Goal: Task Accomplishment & Management: Manage account settings

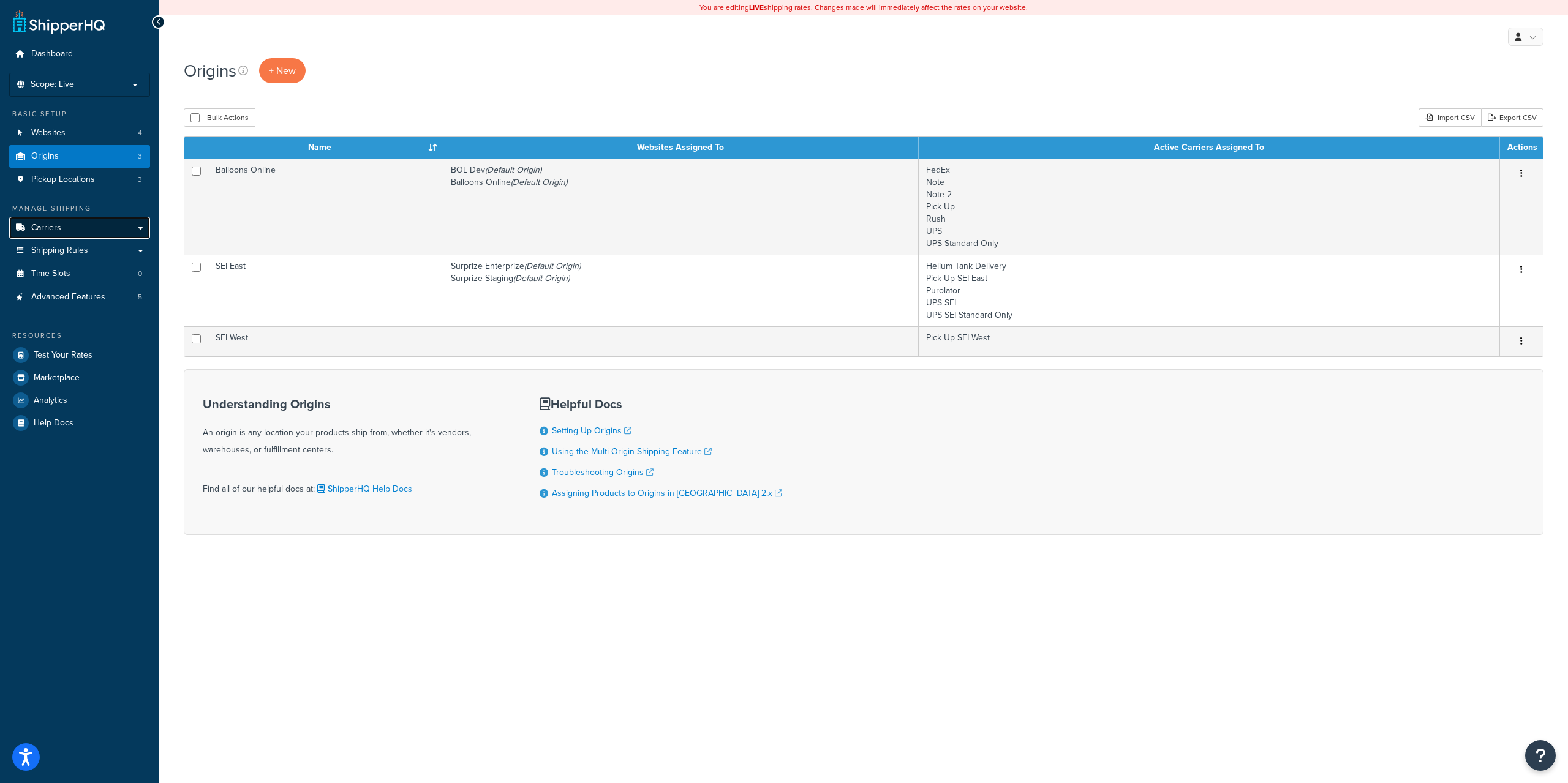
click at [82, 226] on link "Carriers" at bounding box center [79, 228] width 141 height 23
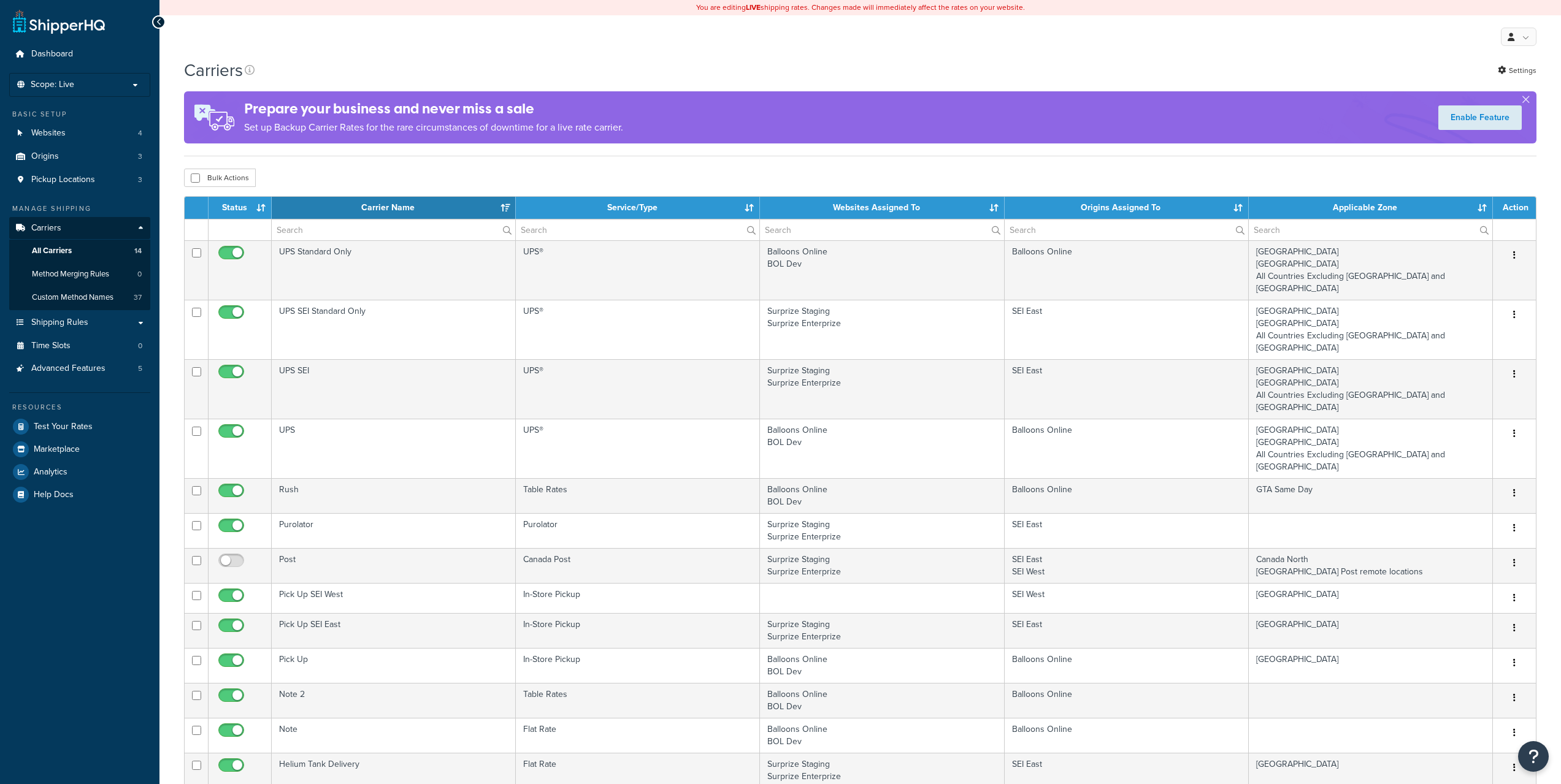
select select "15"
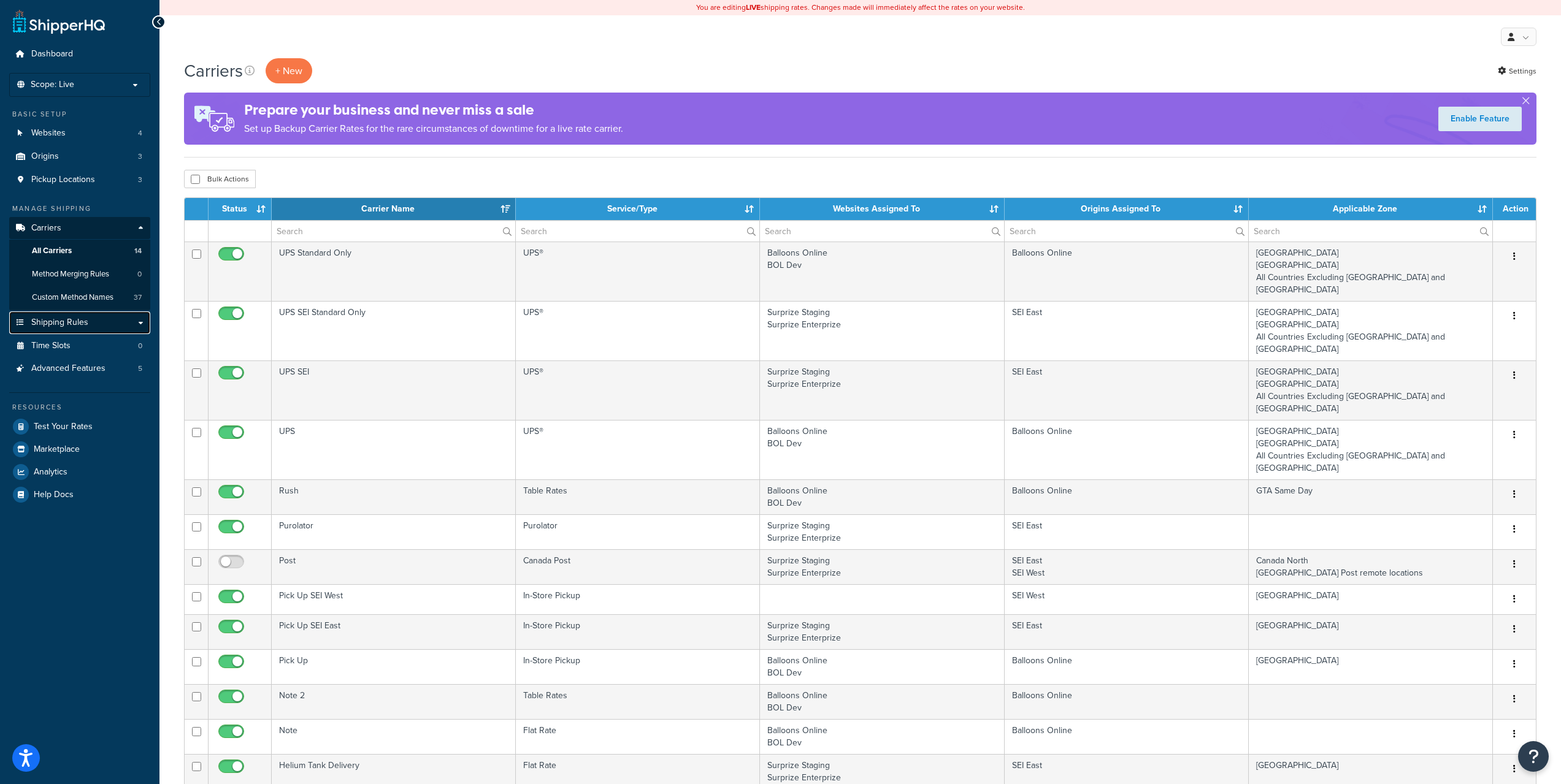
click at [62, 322] on span "Shipping Rules" at bounding box center [60, 323] width 57 height 11
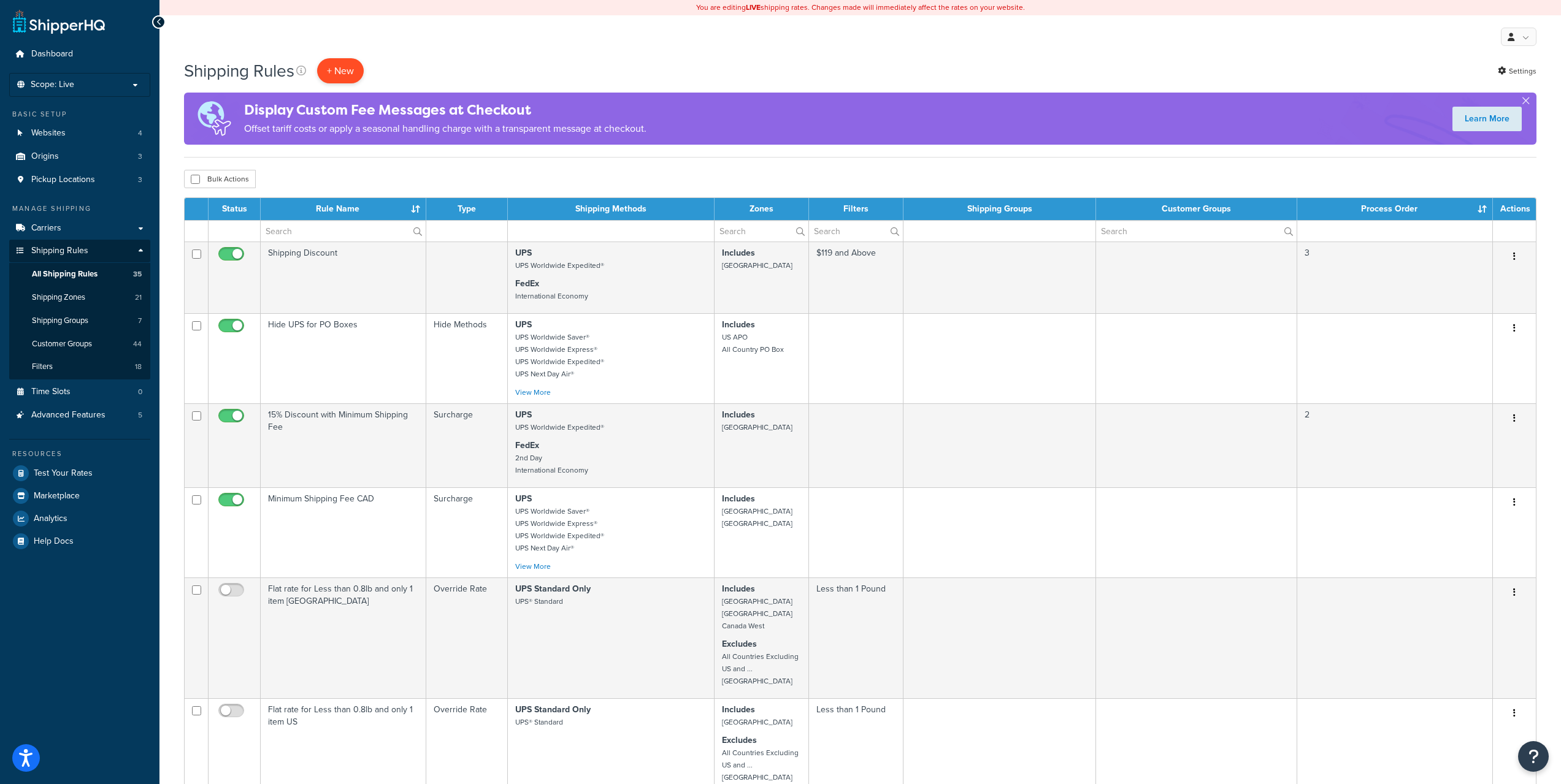
click at [347, 63] on p "+ New" at bounding box center [340, 70] width 47 height 25
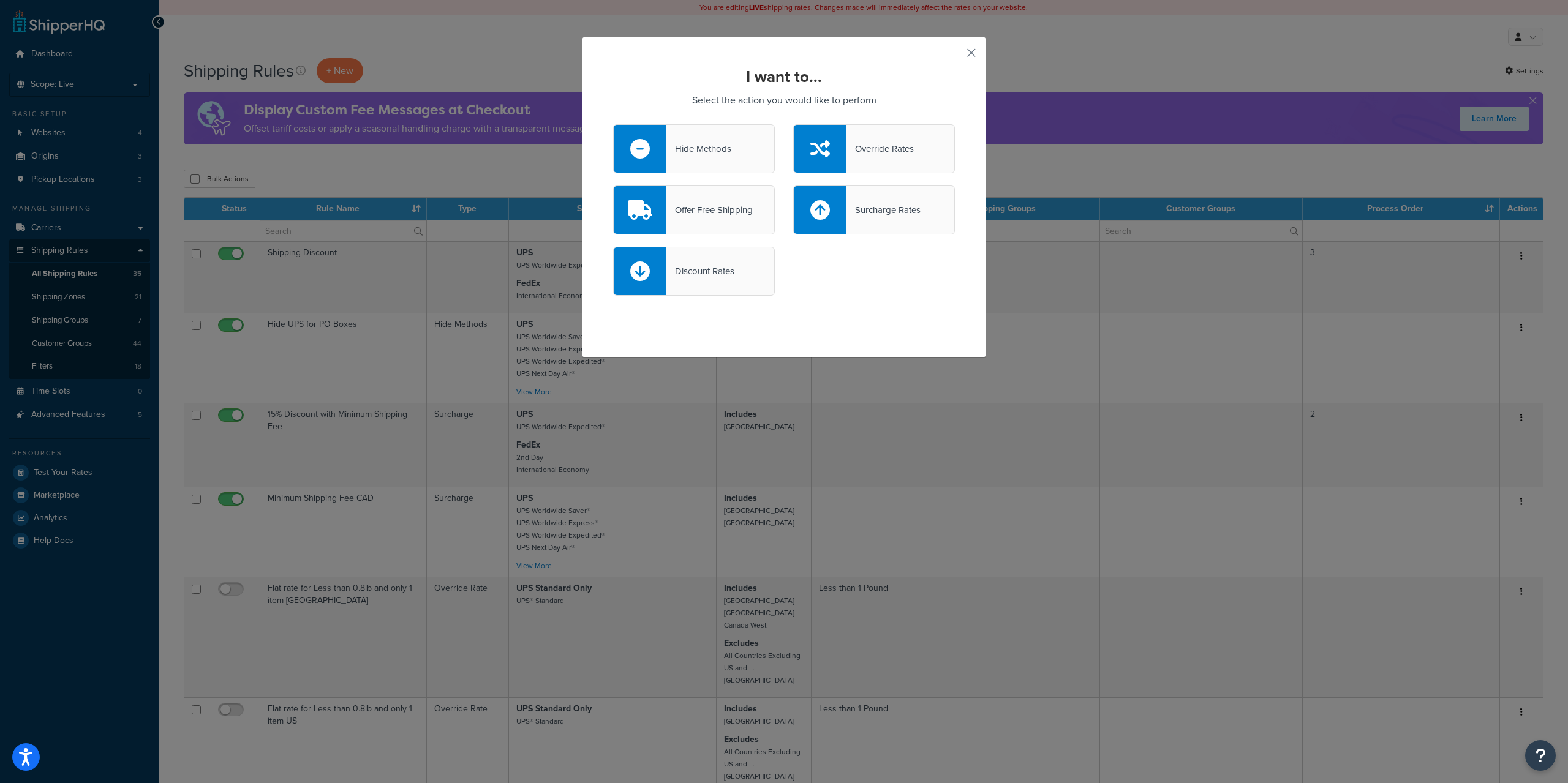
click at [710, 155] on div "Hide Methods" at bounding box center [699, 149] width 65 height 17
click at [0, 0] on input "Hide Methods" at bounding box center [0, 0] width 0 height 0
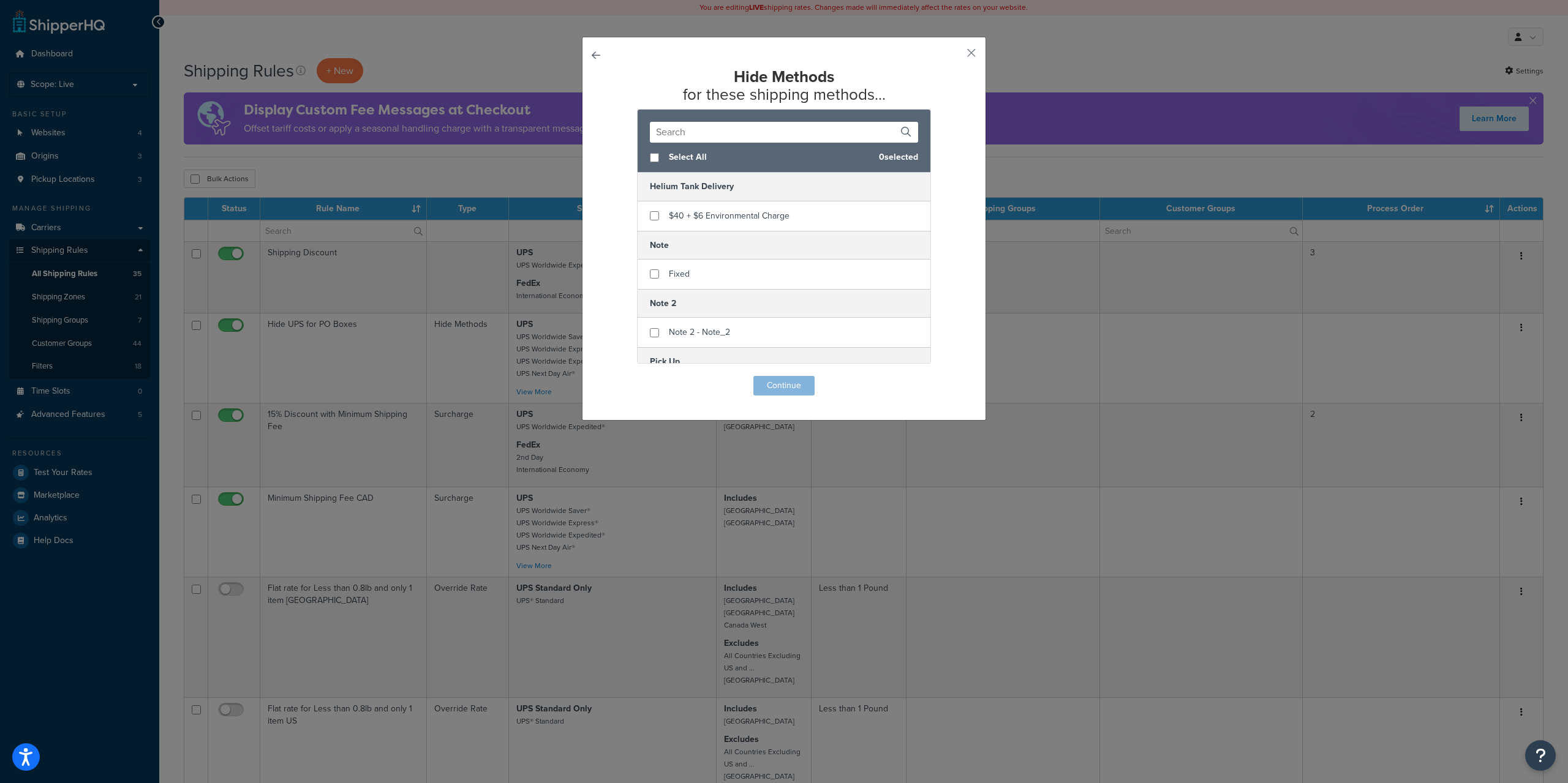
click at [710, 134] on input "text" at bounding box center [783, 132] width 268 height 21
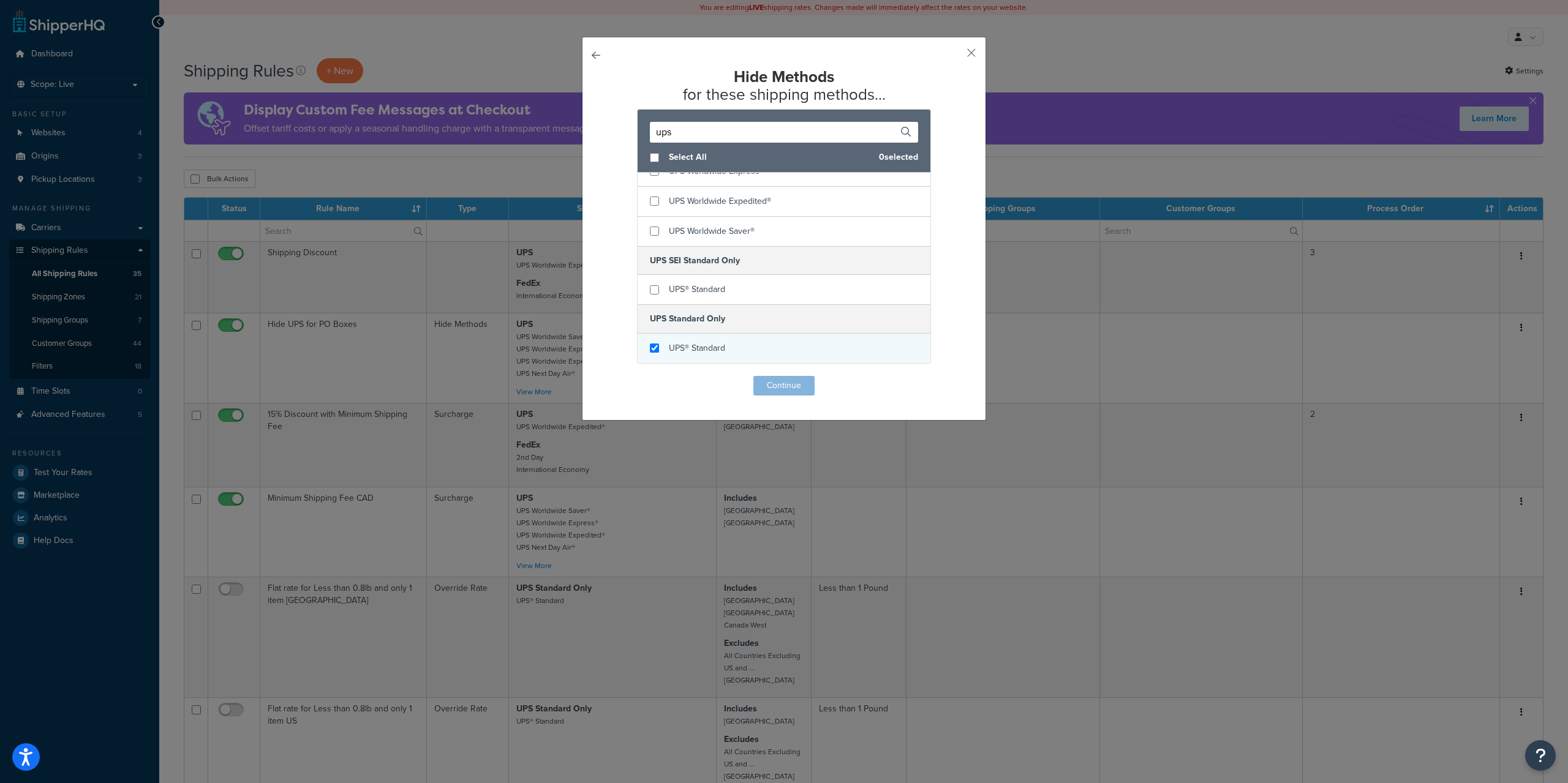
type input "ups"
click at [652, 346] on input "checkbox" at bounding box center [654, 348] width 9 height 9
checkbox input "true"
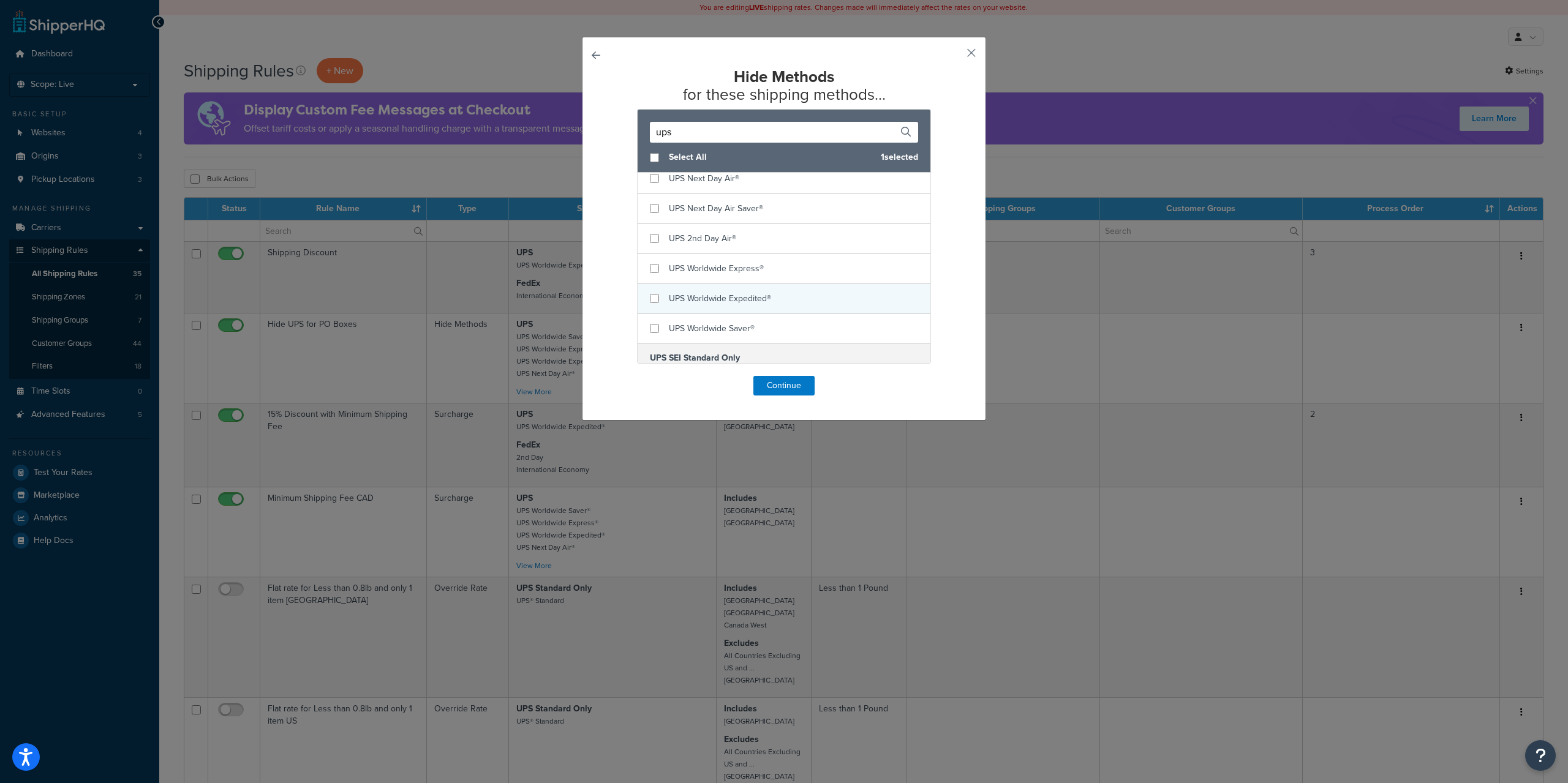
scroll to position [241, 0]
checkbox input "true"
click at [688, 330] on span "UPS Worldwide Saver®" at bounding box center [712, 333] width 86 height 13
checkbox input "true"
click at [706, 305] on span "UPS Worldwide Expedited®" at bounding box center [720, 303] width 102 height 13
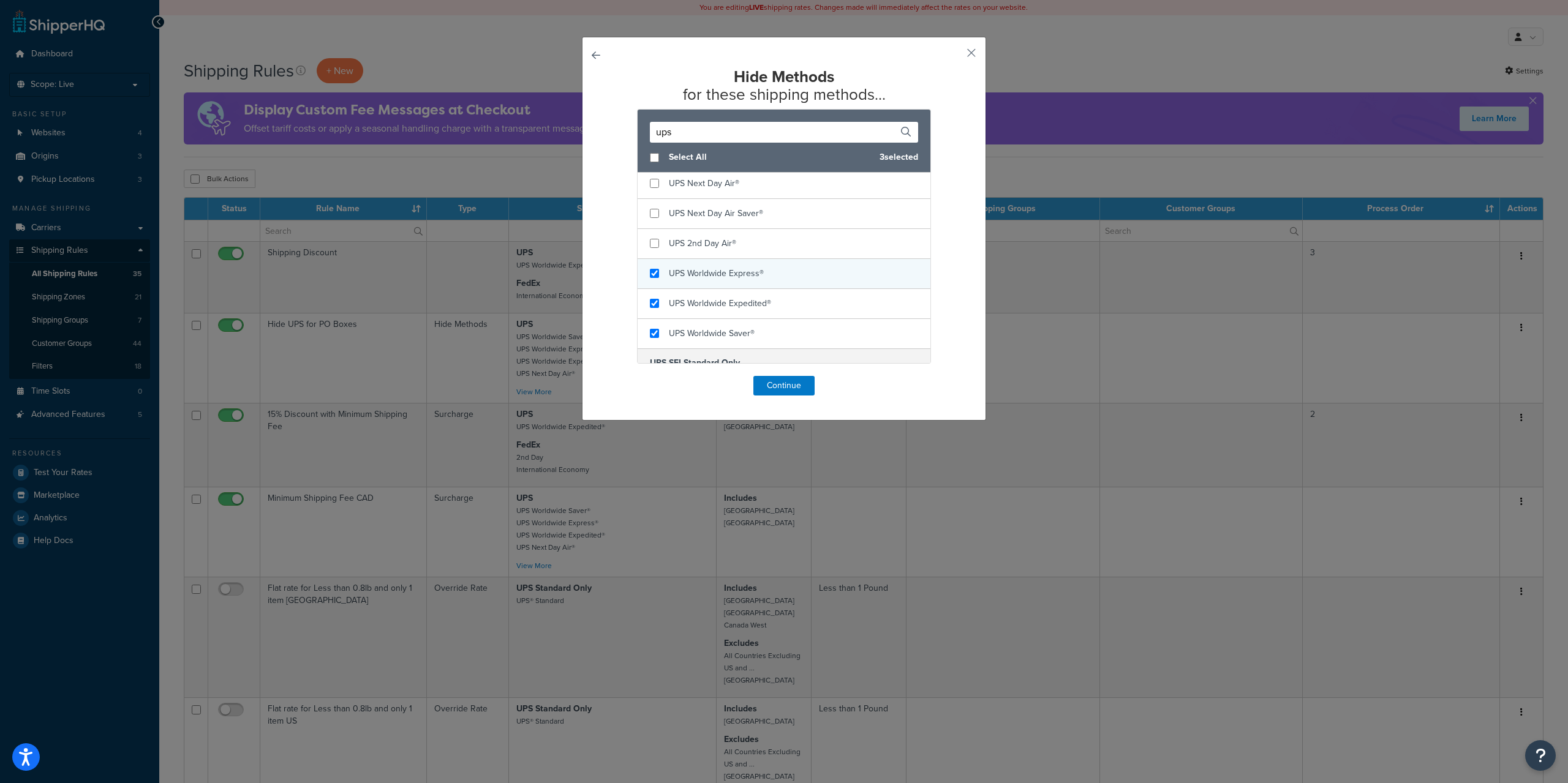
checkbox input "true"
click at [731, 270] on span "UPS Worldwide Express®" at bounding box center [716, 273] width 95 height 13
checkbox input "true"
click at [742, 238] on div "UPS 2nd Day Air®" at bounding box center [783, 244] width 293 height 30
checkbox input "true"
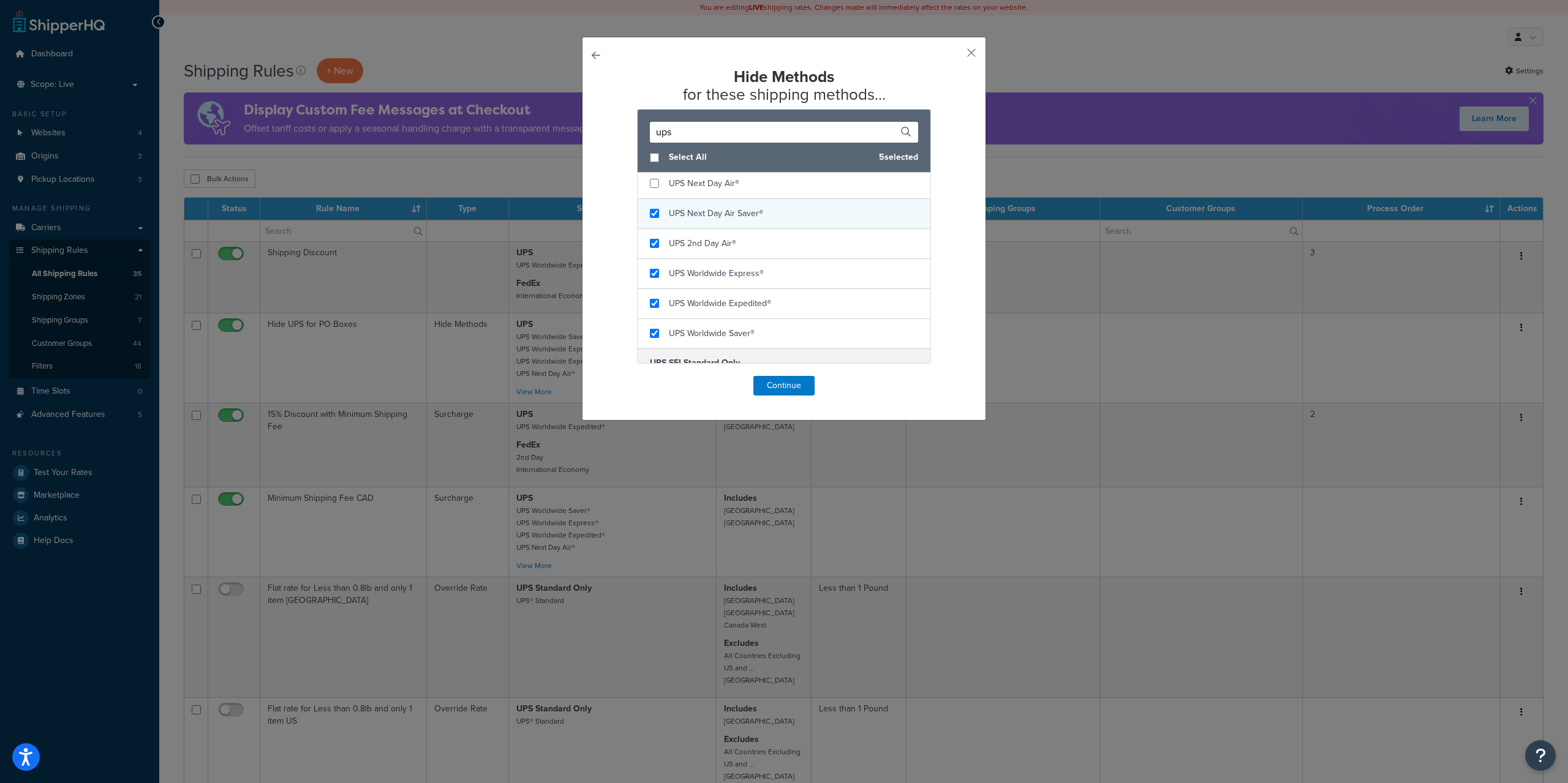
click at [753, 218] on span "UPS Next Day Air Saver®" at bounding box center [716, 213] width 94 height 13
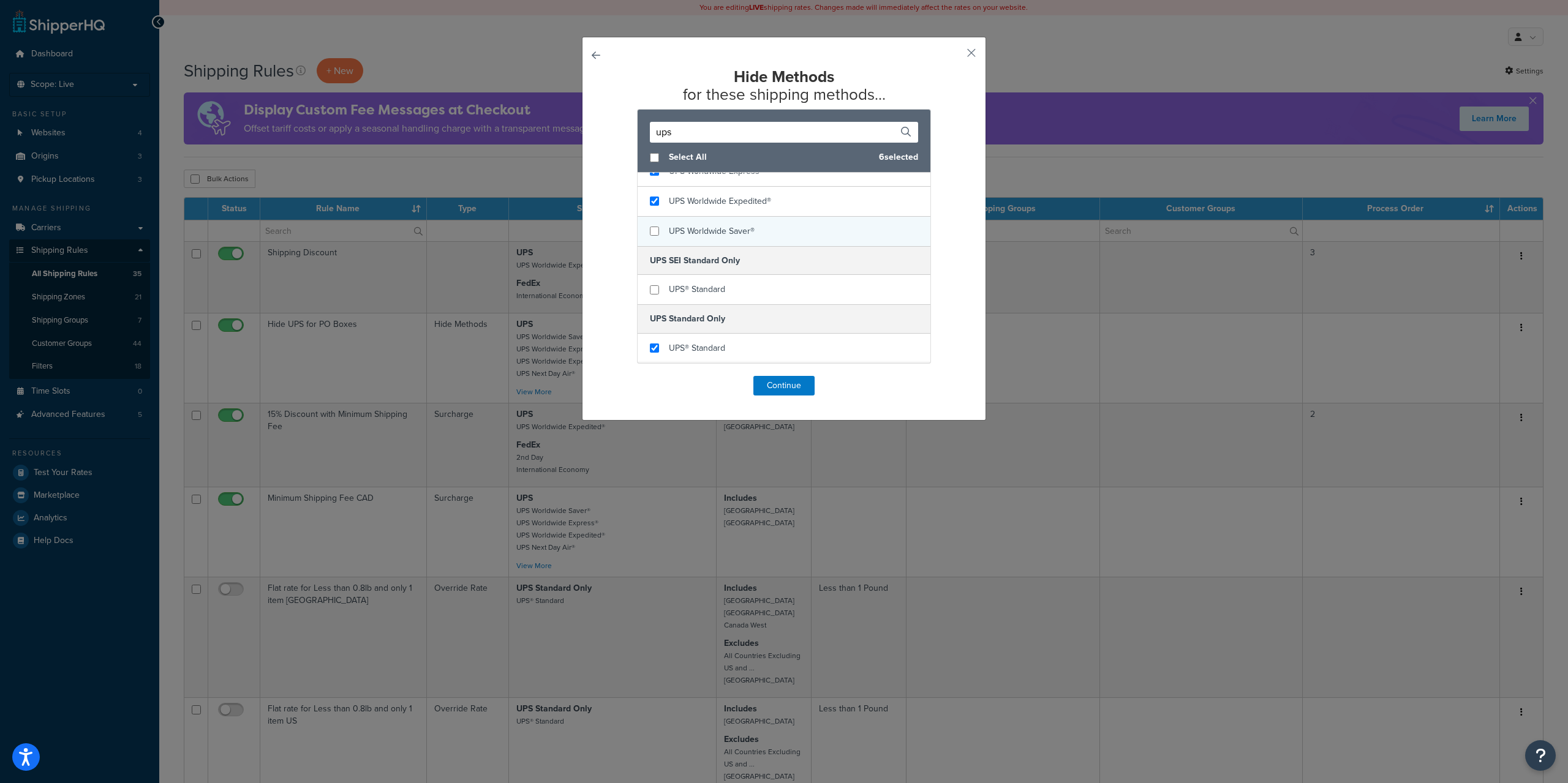
checkbox input "false"
click at [760, 233] on div "UPS Worldwide Saver®" at bounding box center [783, 231] width 293 height 29
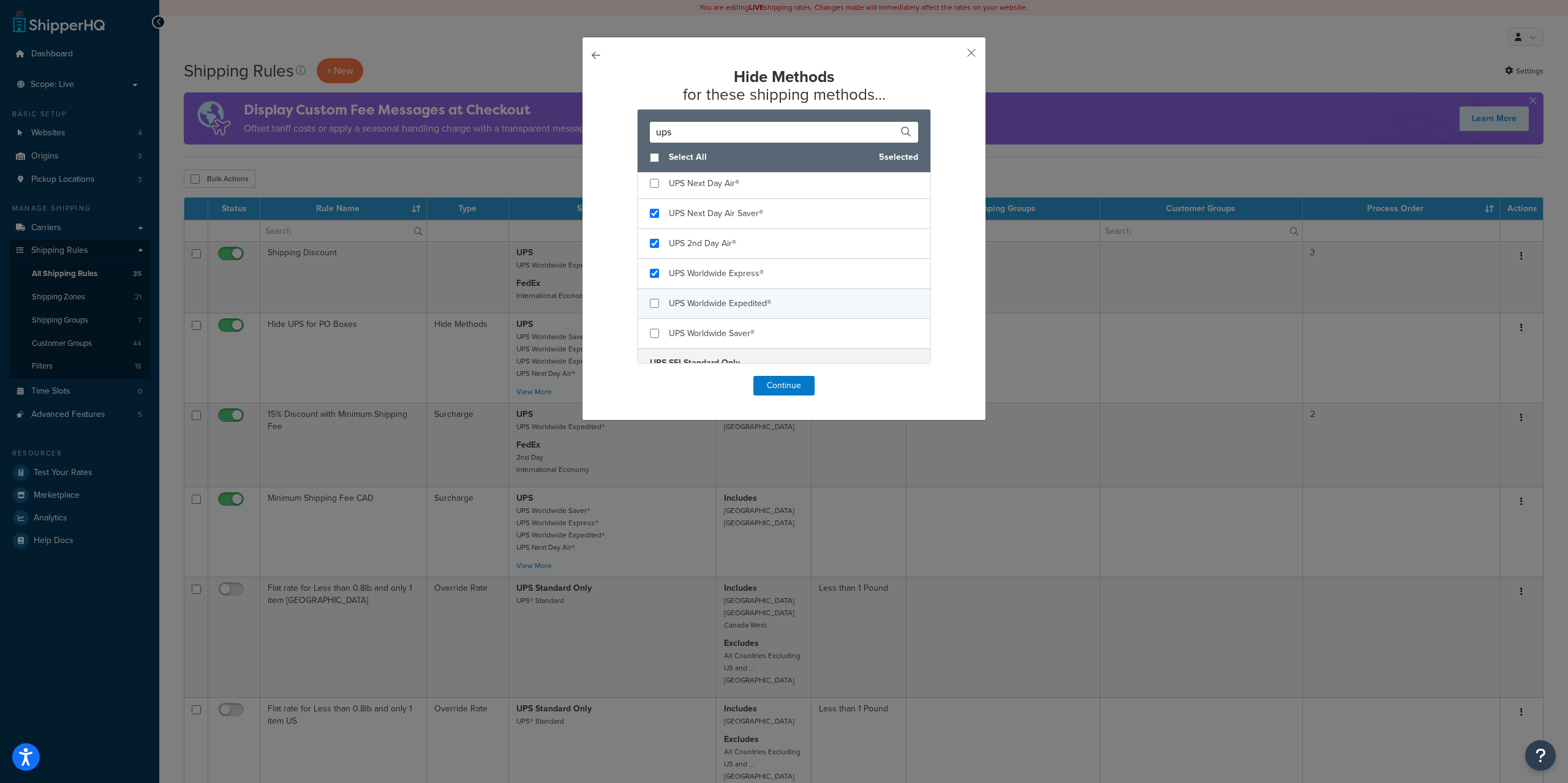
checkbox input "false"
click at [749, 305] on span "UPS Worldwide Expedited®" at bounding box center [720, 303] width 102 height 13
checkbox input "false"
click at [755, 275] on span "UPS Worldwide Express®" at bounding box center [716, 273] width 95 height 13
checkbox input "false"
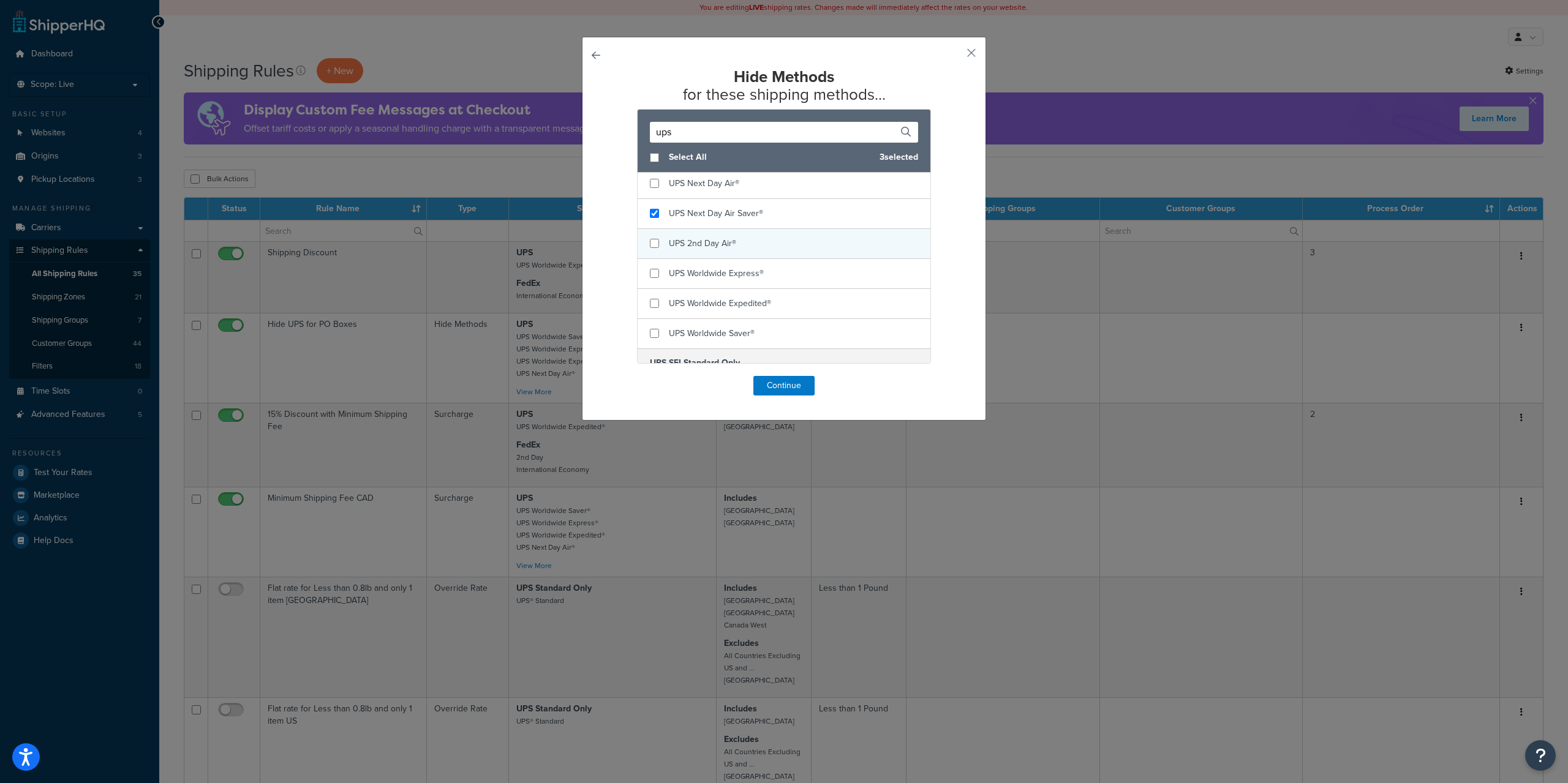
click at [753, 238] on div "UPS 2nd Day Air®" at bounding box center [783, 244] width 293 height 30
checkbox input "false"
click at [756, 222] on div "UPS Next Day Air Saver®" at bounding box center [716, 214] width 94 height 17
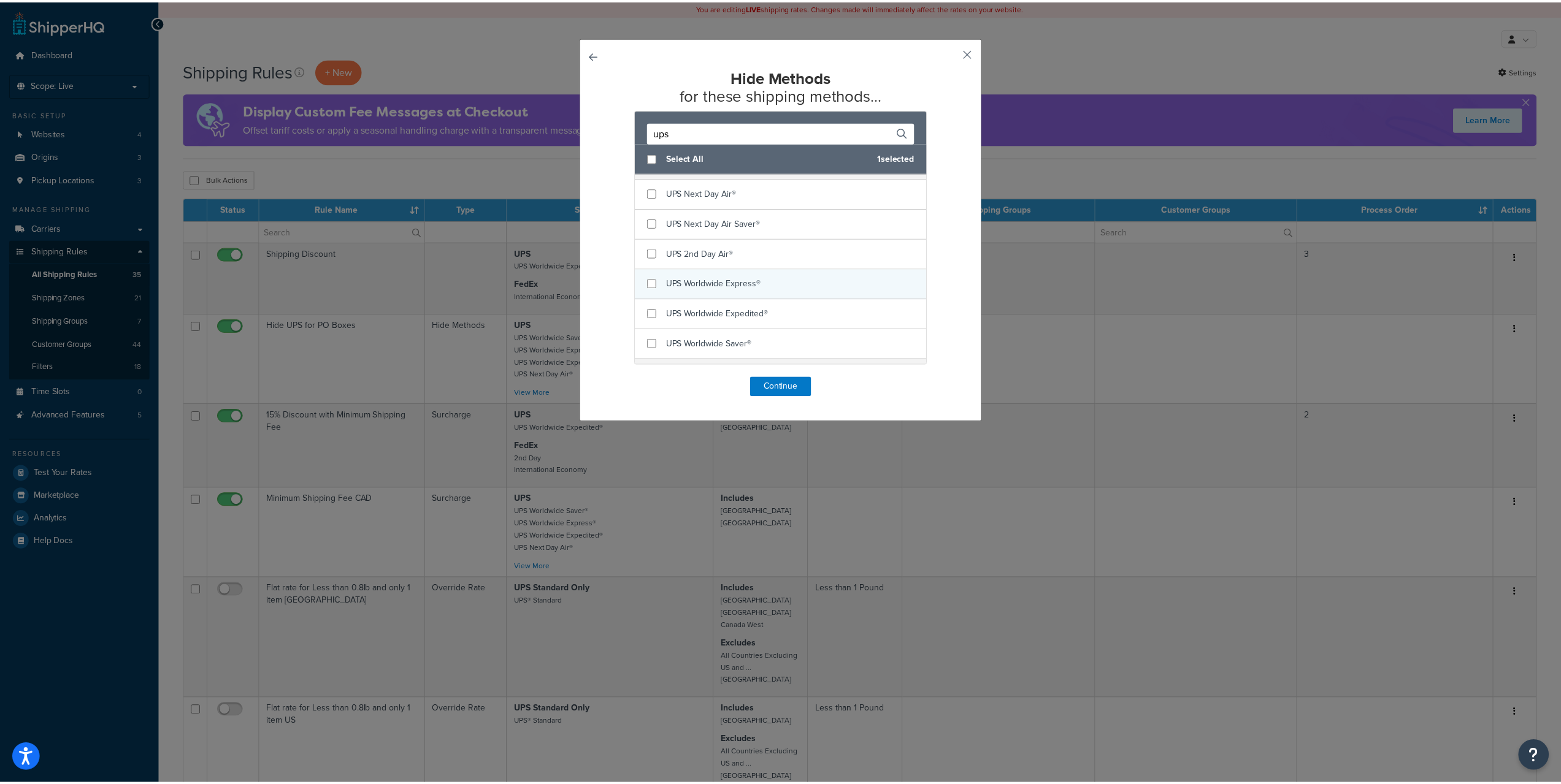
scroll to position [0, 0]
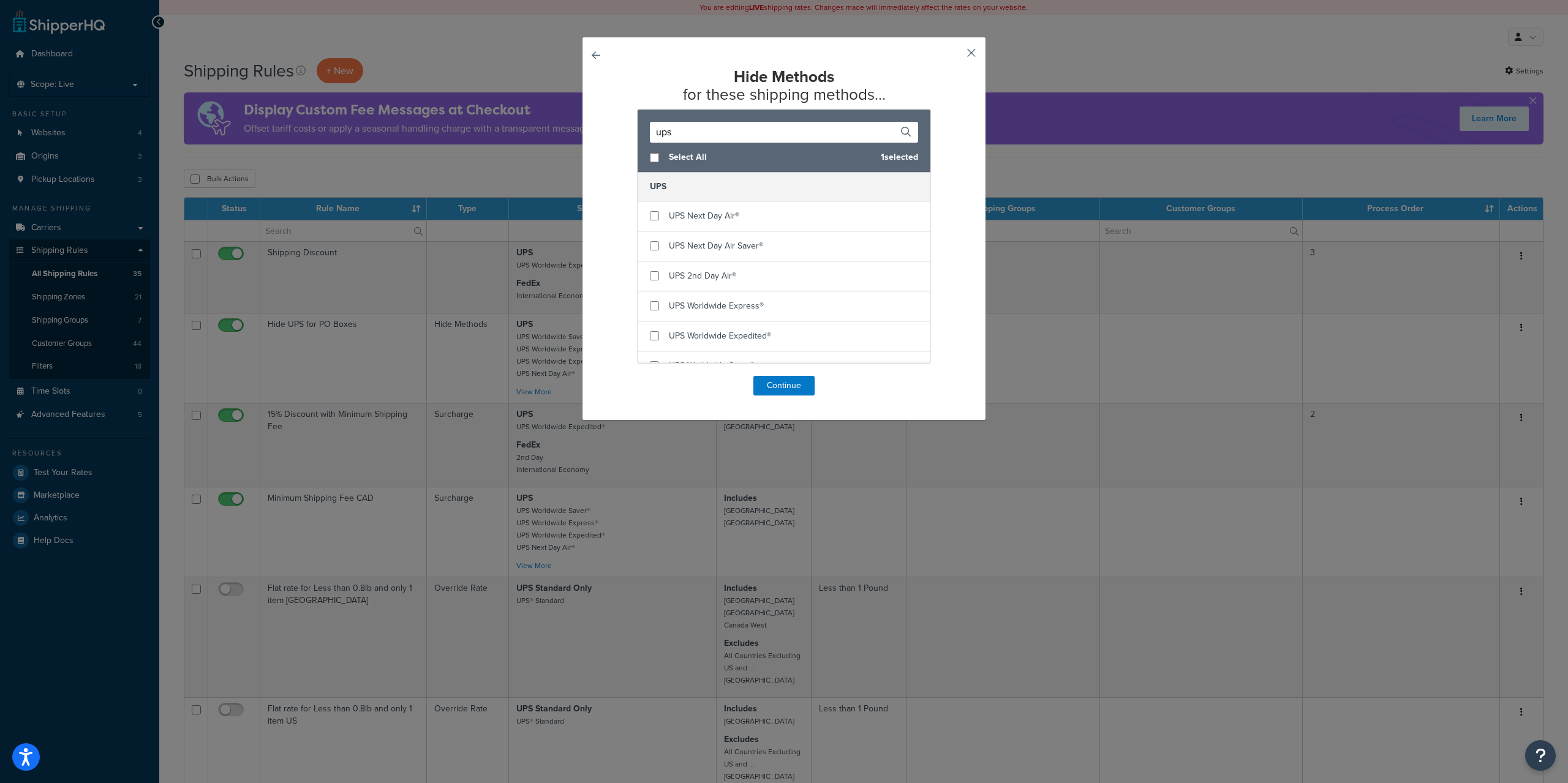
drag, startPoint x: 966, startPoint y: 52, endPoint x: 901, endPoint y: 66, distance: 66.5
click at [955, 56] on button "button" at bounding box center [954, 57] width 3 height 3
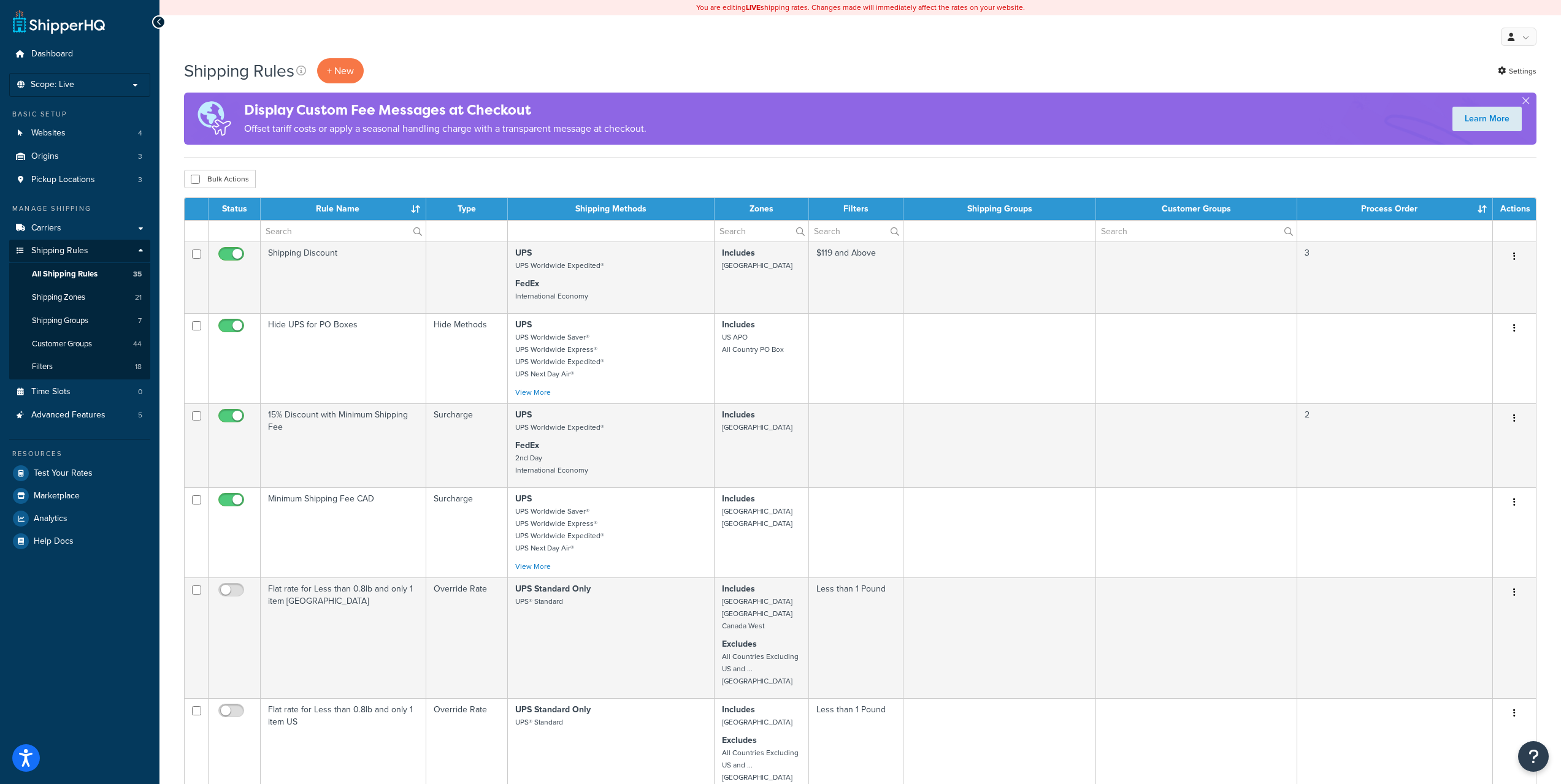
click at [67, 216] on div "Manage Shipping Carriers Carriers All Carriers 14 Method Merging Rules 0 Custom…" at bounding box center [80, 315] width 141 height 223
click at [66, 218] on link "Carriers" at bounding box center [80, 228] width 141 height 23
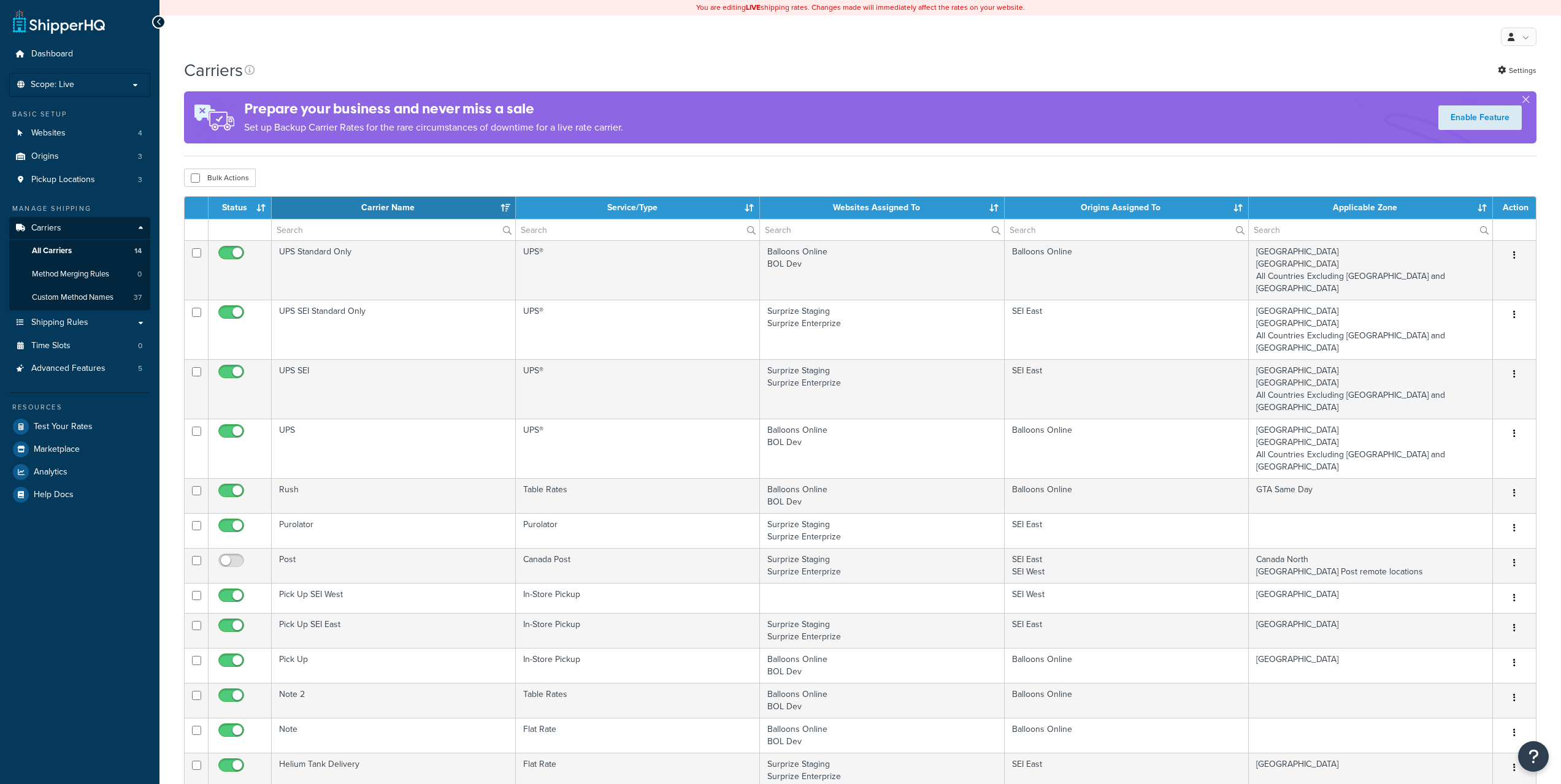
select select "15"
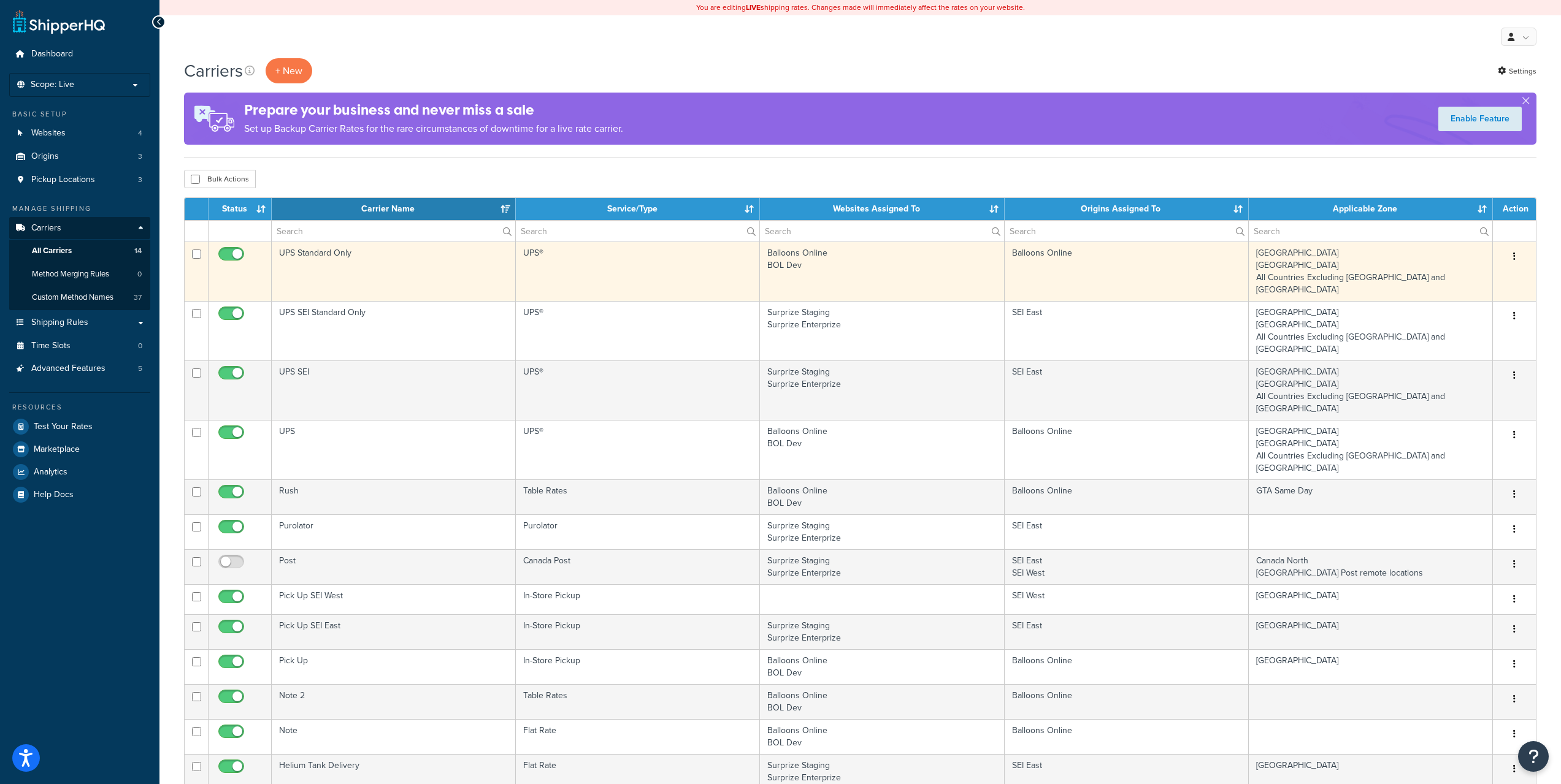
click at [429, 263] on td "UPS Standard Only" at bounding box center [393, 271] width 244 height 59
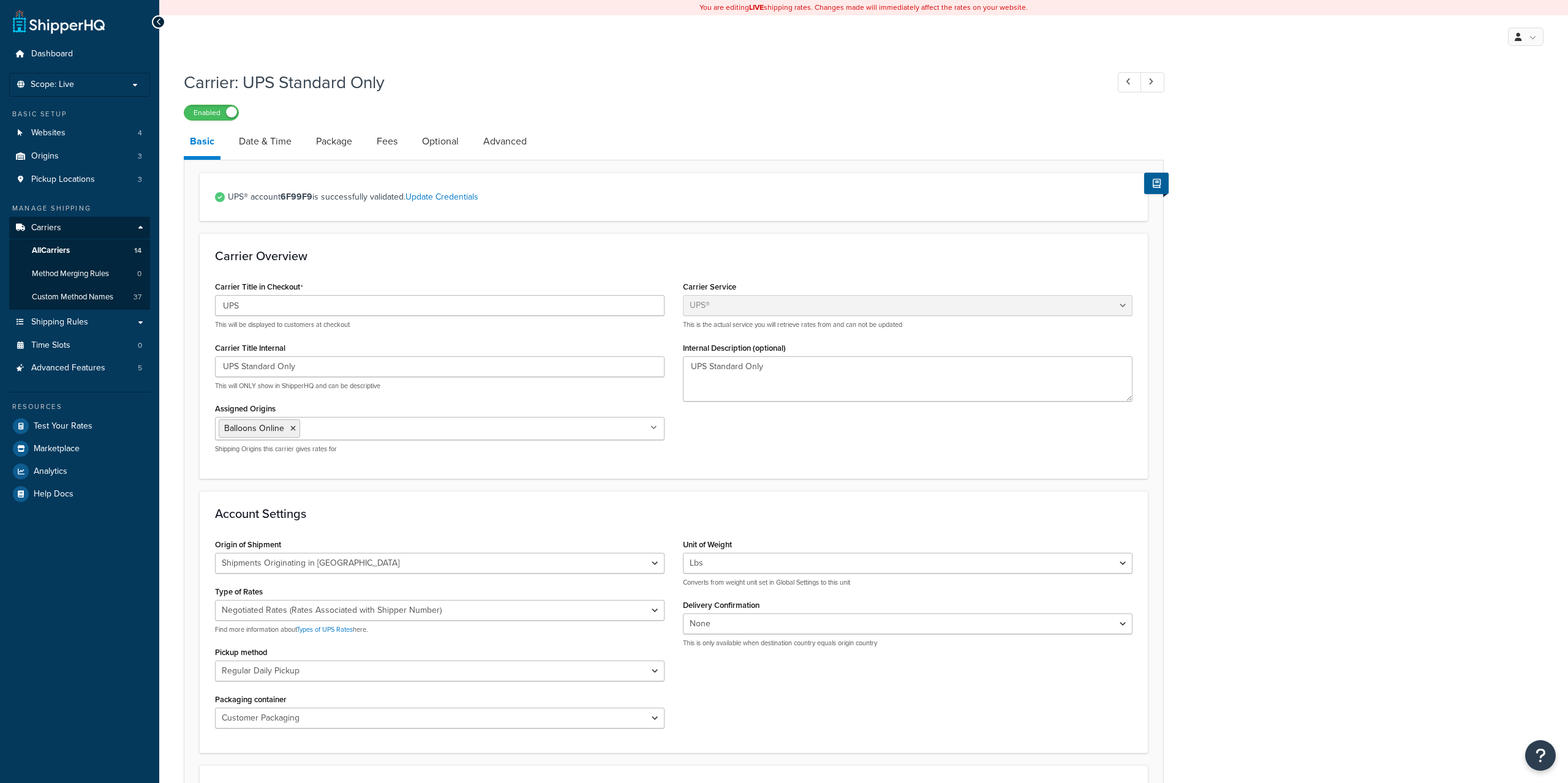
select select "ups"
select select "can"
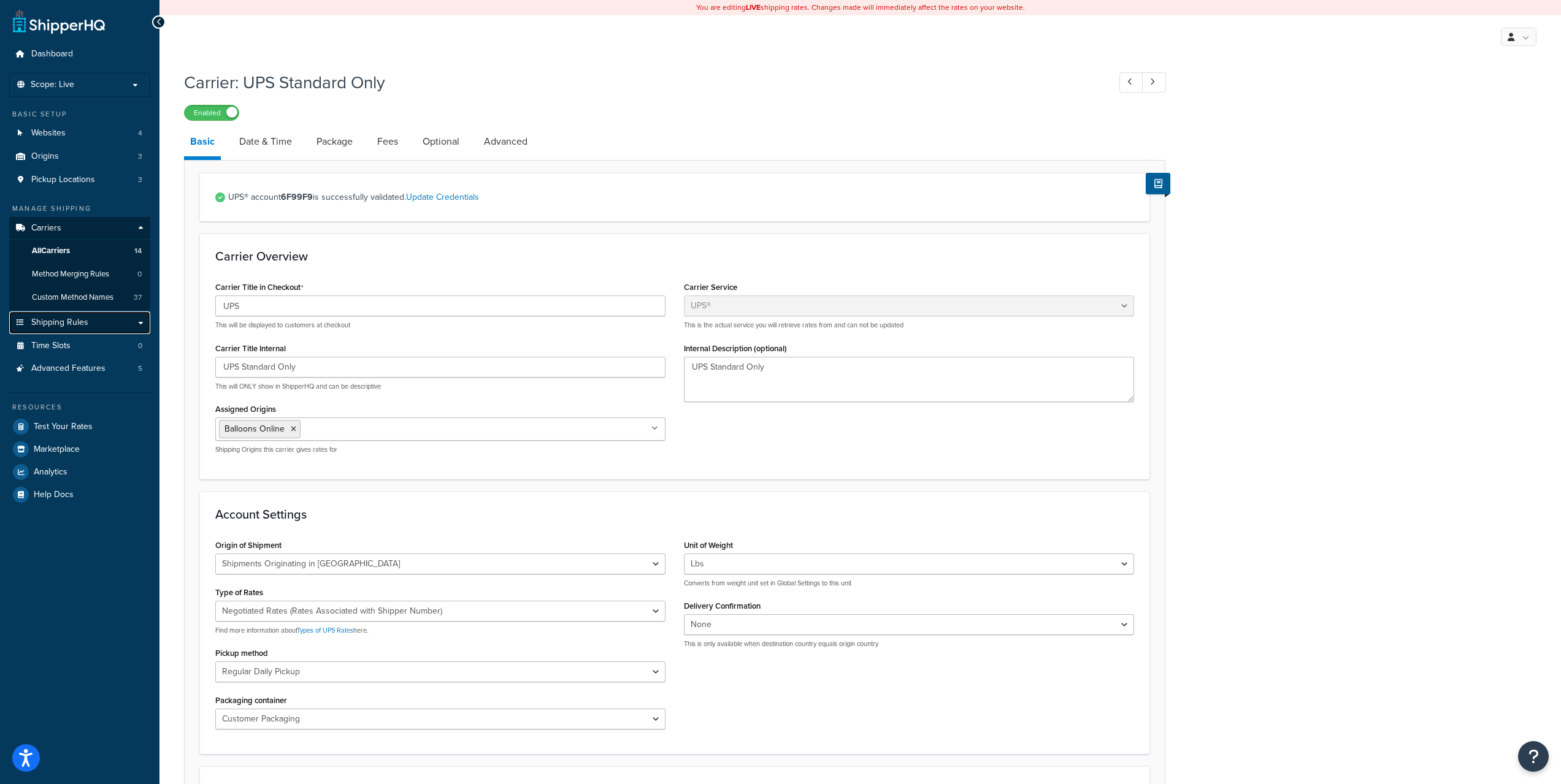
click at [61, 314] on link "Shipping Rules" at bounding box center [80, 323] width 141 height 23
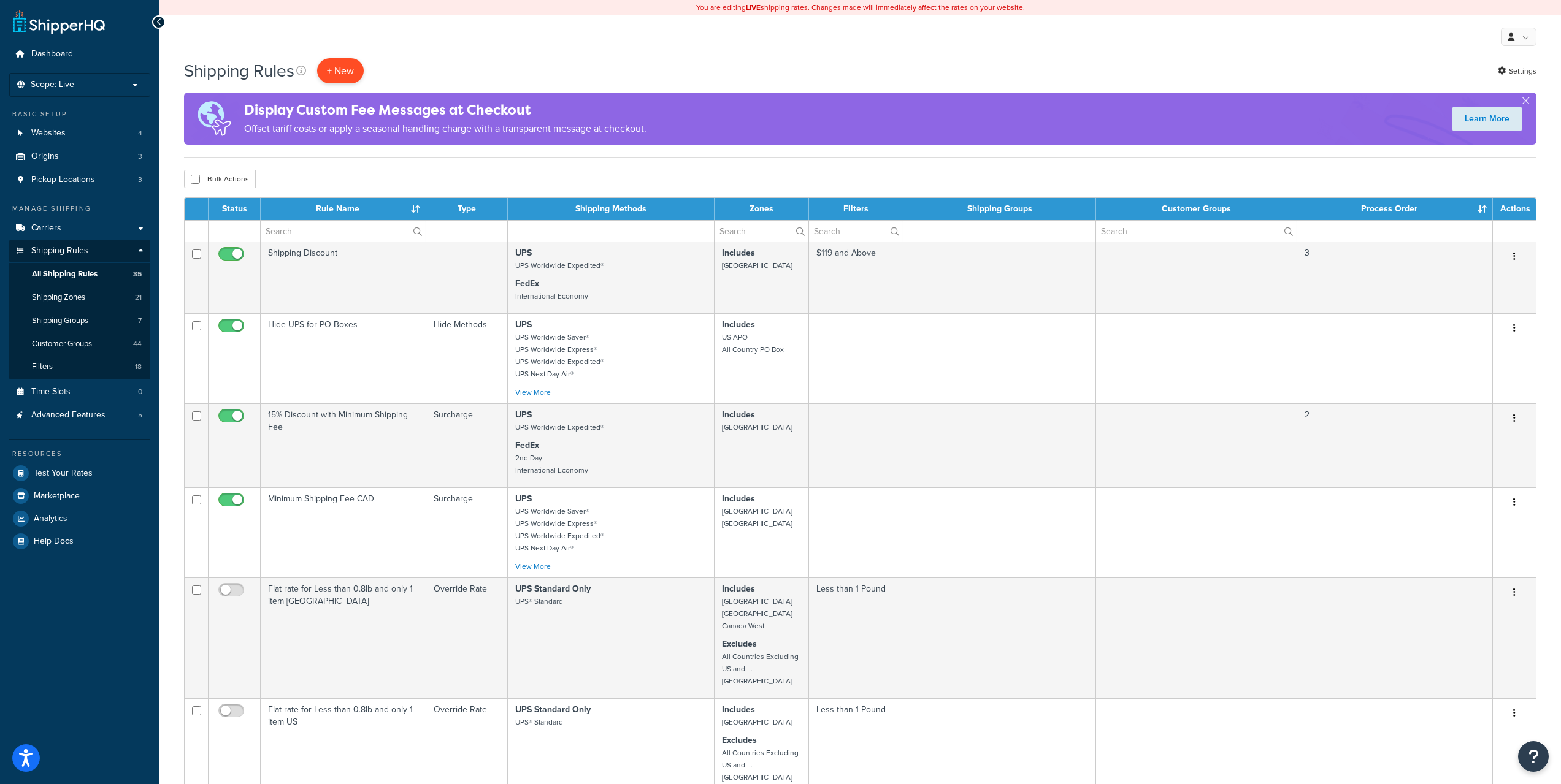
click at [352, 71] on p "+ New" at bounding box center [340, 70] width 47 height 25
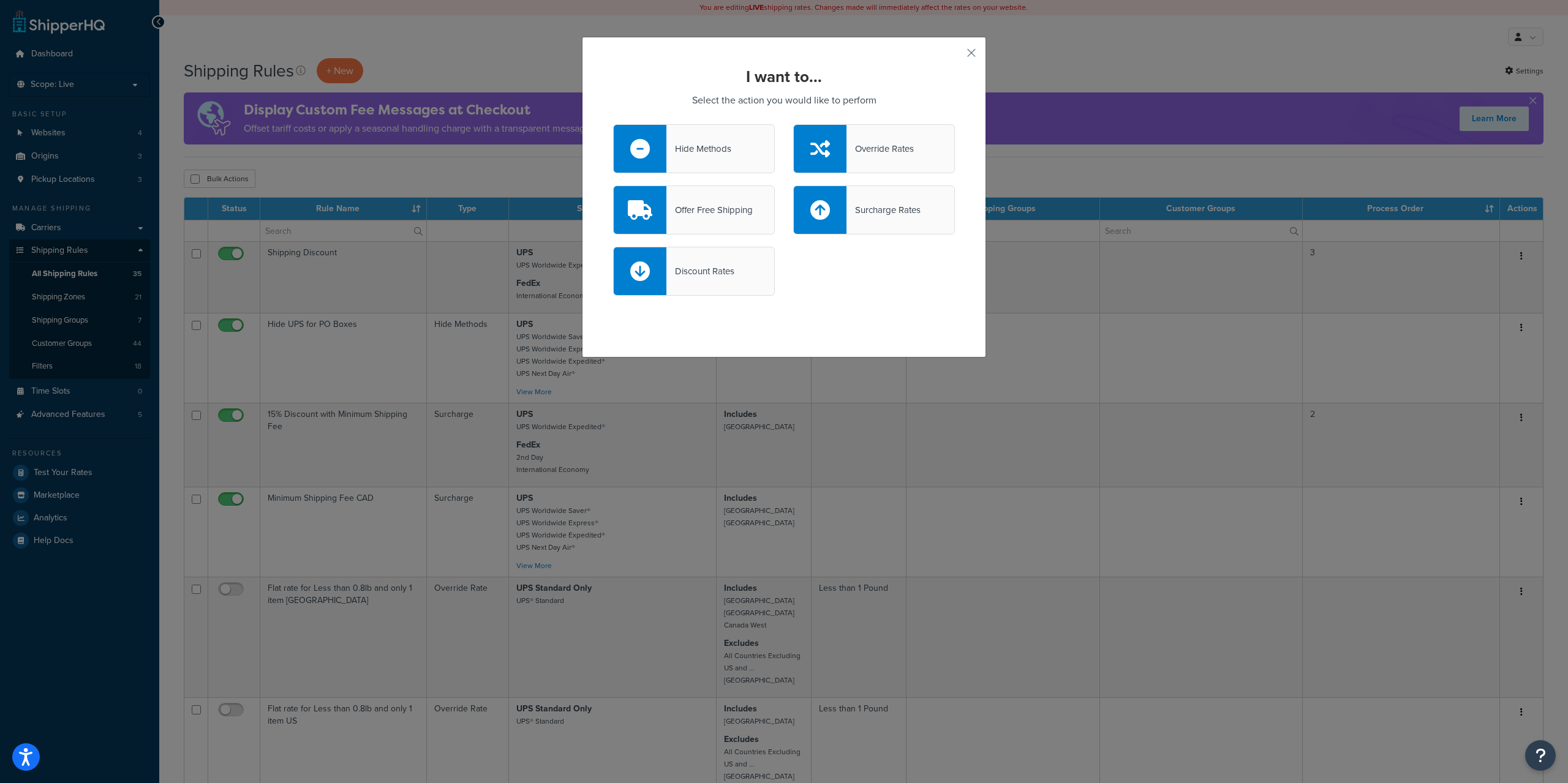
click at [707, 151] on div "Hide Methods" at bounding box center [699, 149] width 65 height 17
click at [0, 0] on input "Hide Methods" at bounding box center [0, 0] width 0 height 0
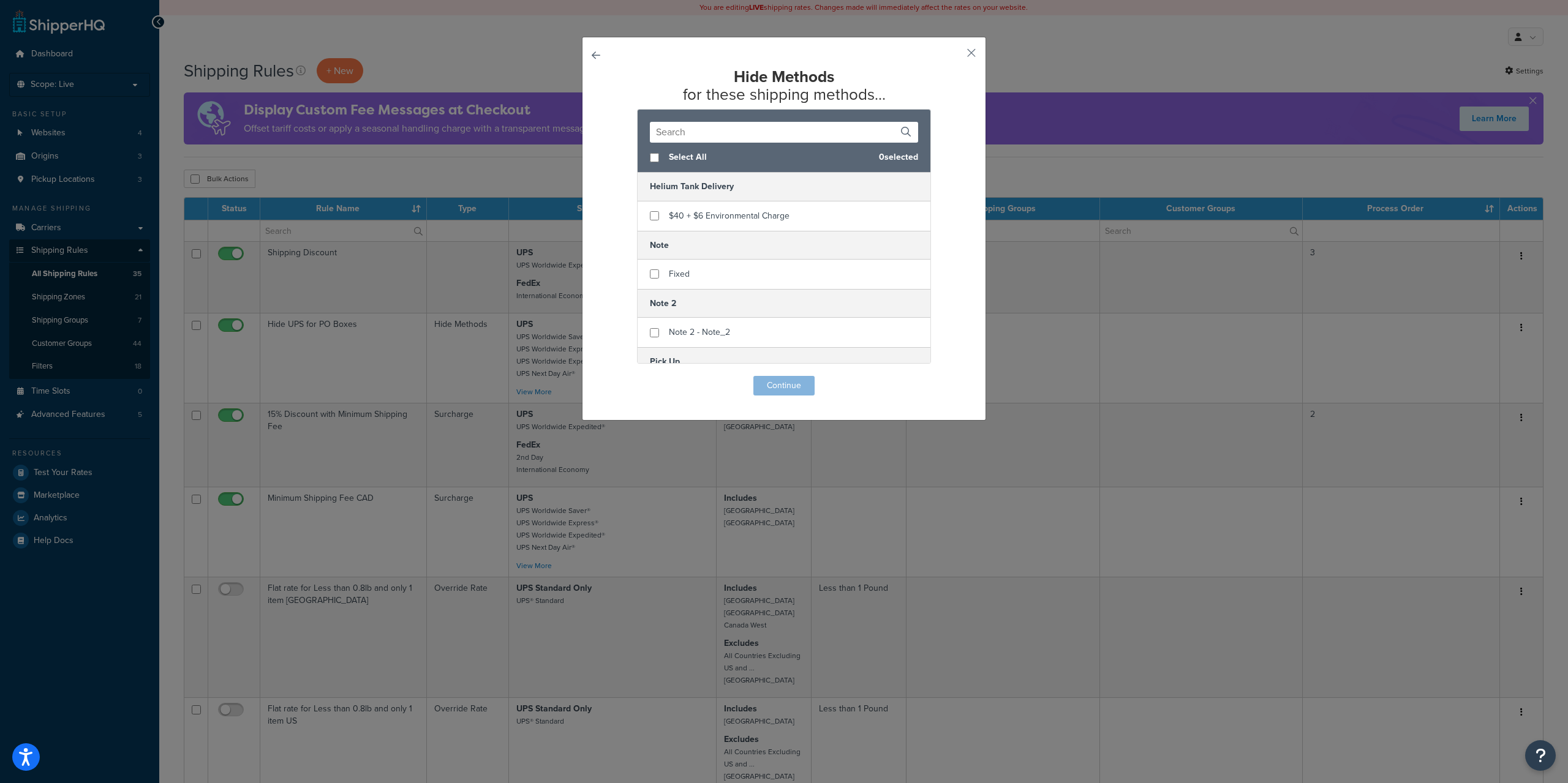
click at [739, 134] on input "text" at bounding box center [783, 132] width 268 height 21
type input "ups"
checkbox input "true"
click at [778, 214] on div "UPS Next Day Air®" at bounding box center [783, 217] width 293 height 30
checkbox input "true"
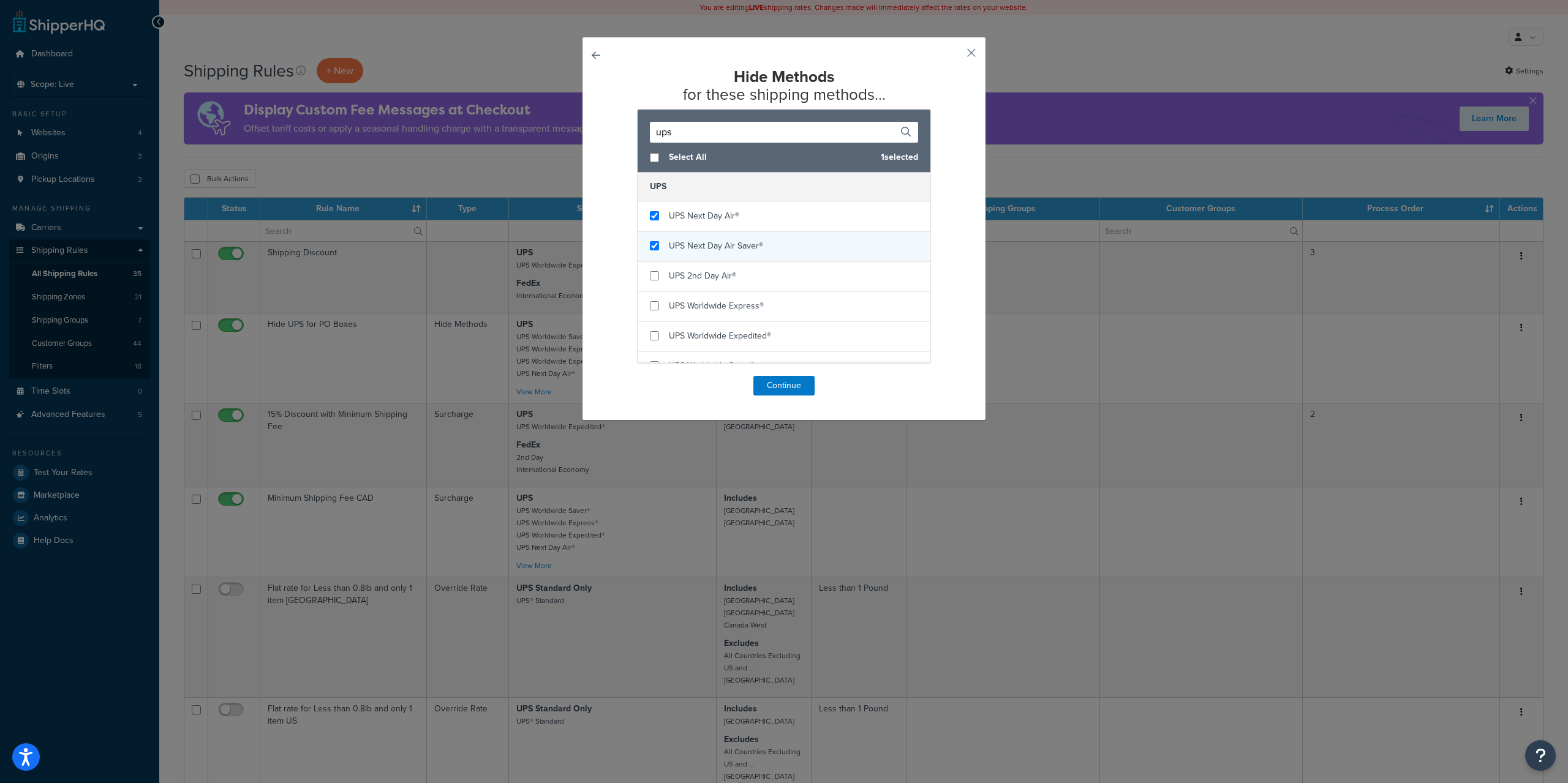
click at [756, 245] on span "UPS Next Day Air Saver®" at bounding box center [716, 246] width 94 height 13
checkbox input "true"
click at [739, 278] on div "UPS 2nd Day Air®" at bounding box center [783, 277] width 293 height 30
checkbox input "true"
click at [745, 305] on span "UPS Worldwide Express®" at bounding box center [716, 306] width 95 height 13
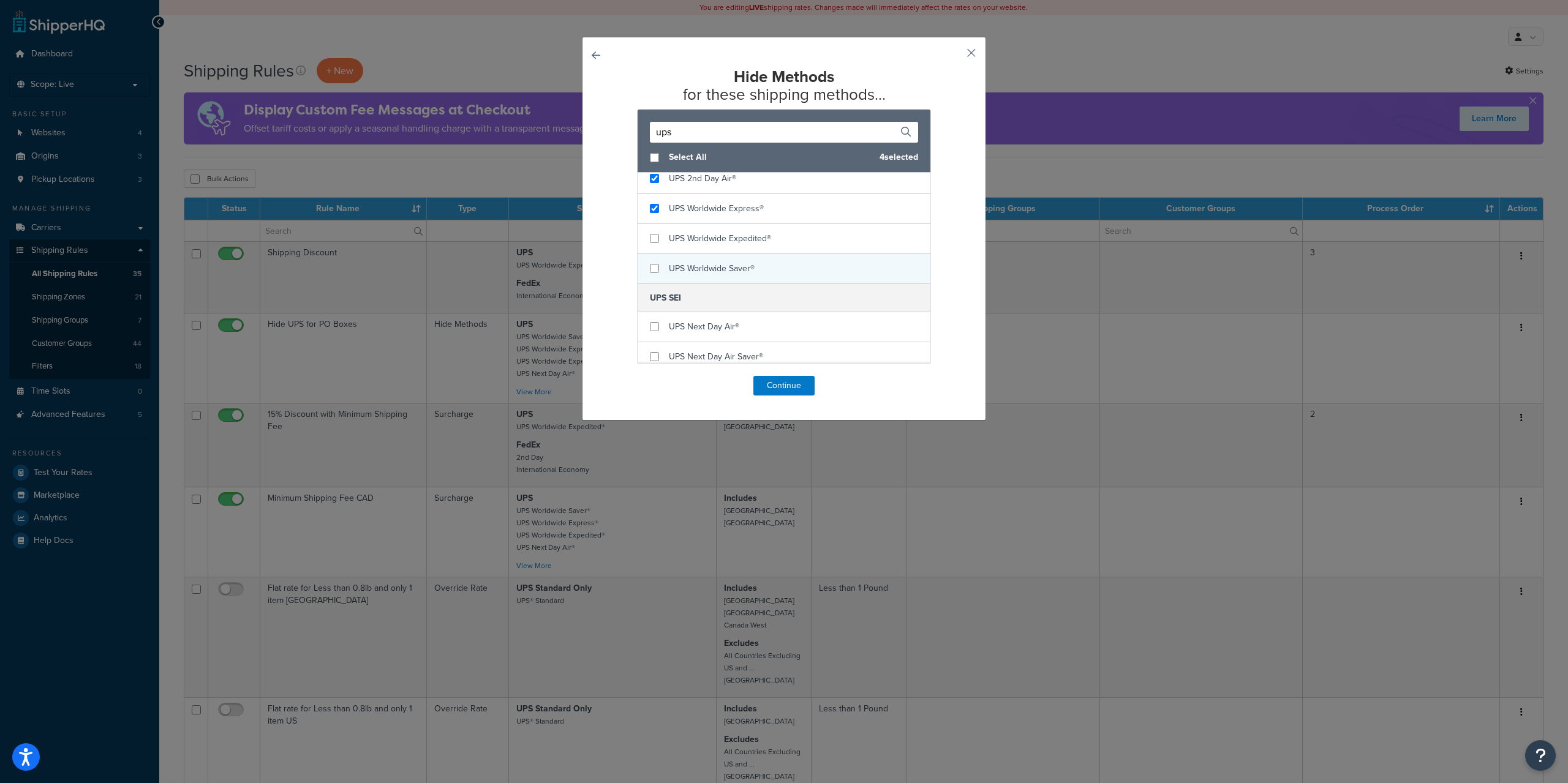
scroll to position [102, 0]
checkbox input "true"
click at [794, 228] on div "UPS Worldwide Expedited®" at bounding box center [783, 235] width 293 height 30
checkbox input "true"
click at [765, 260] on div "UPS Worldwide Saver®" at bounding box center [783, 263] width 293 height 29
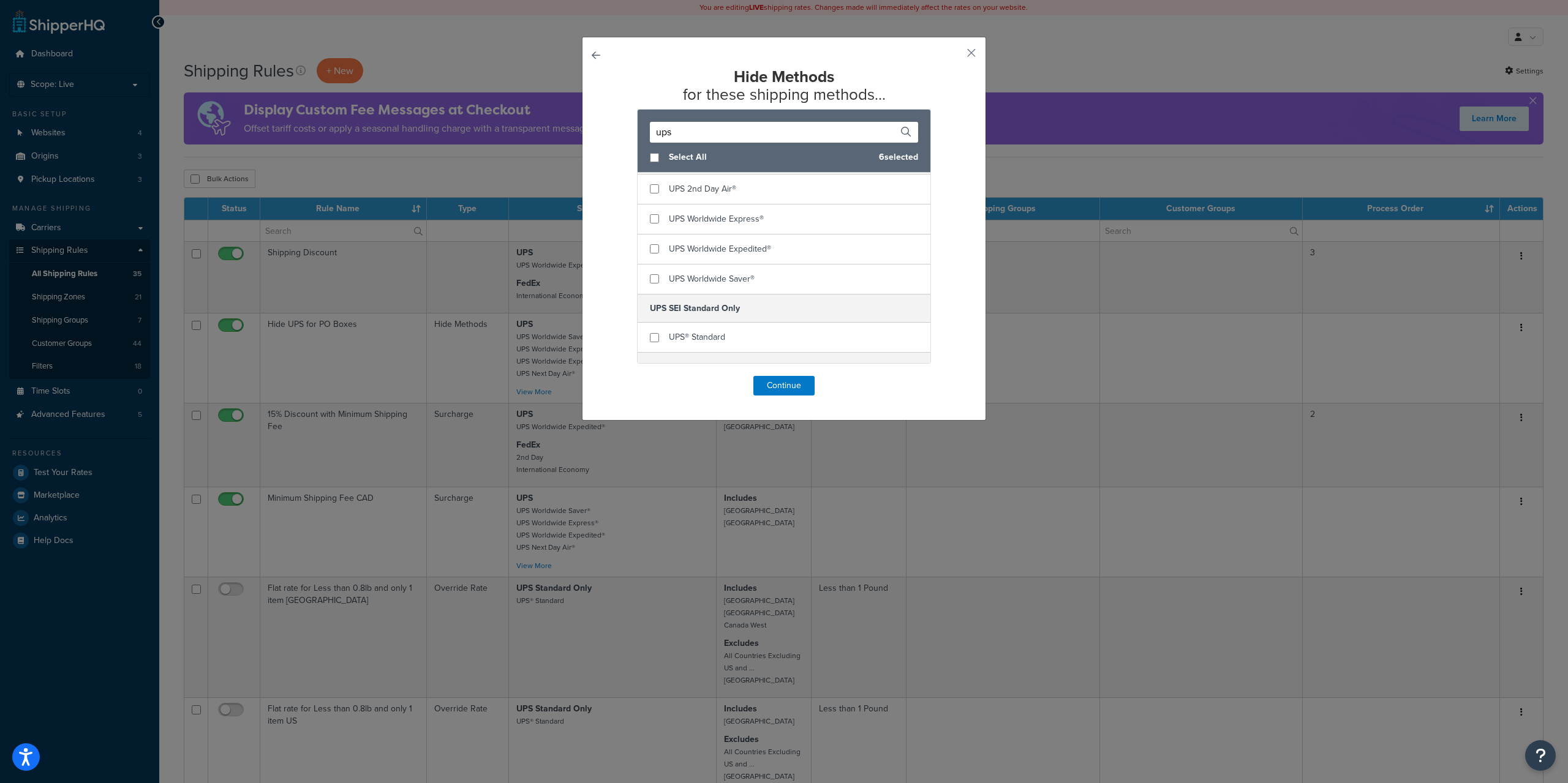
scroll to position [343, 0]
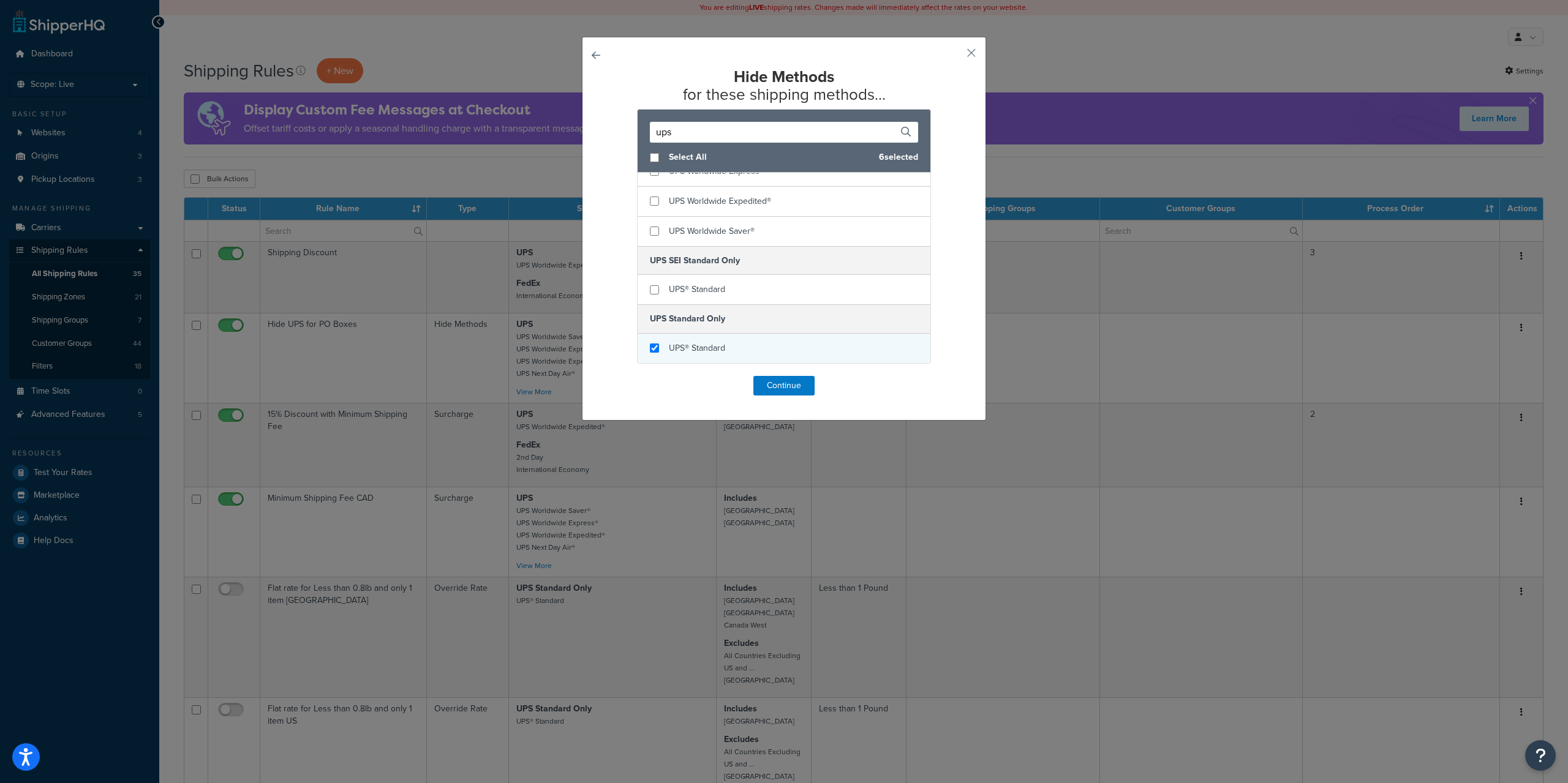
checkbox input "true"
click at [736, 343] on div "UPS® Standard" at bounding box center [783, 348] width 293 height 29
click at [765, 381] on button "Continue" at bounding box center [784, 385] width 62 height 19
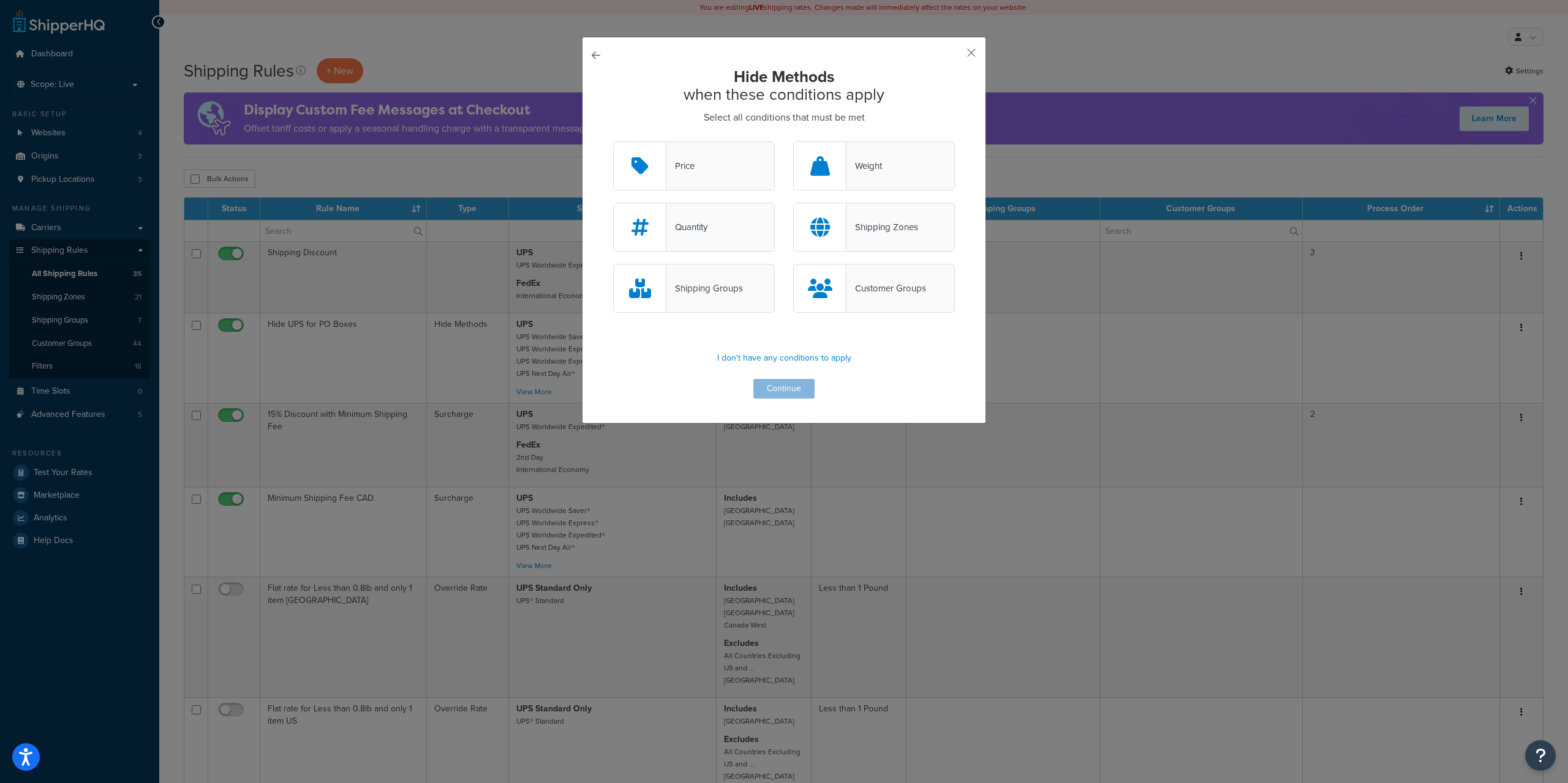
click at [846, 232] on div "Shipping Zones" at bounding box center [882, 227] width 72 height 17
click at [0, 0] on input "Shipping Zones" at bounding box center [0, 0] width 0 height 0
click at [774, 385] on button "Continue" at bounding box center [784, 388] width 62 height 19
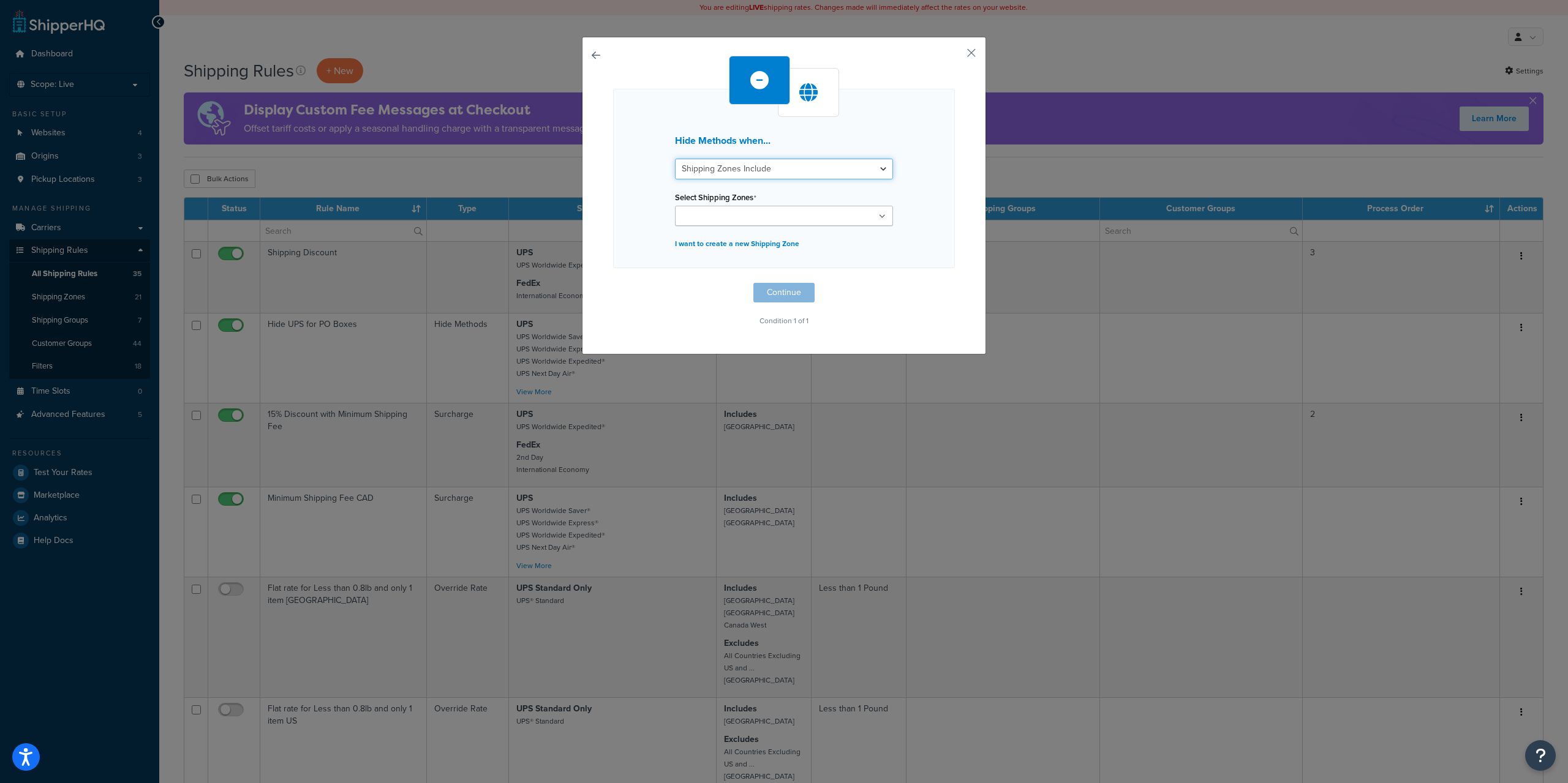
click at [779, 169] on select "Shipping Zones Include Shipping Zones Do Not Include" at bounding box center [784, 169] width 218 height 21
click at [778, 169] on select "Shipping Zones Include Shipping Zones Do Not Include" at bounding box center [784, 169] width 218 height 21
click at [790, 220] on ul at bounding box center [784, 216] width 218 height 20
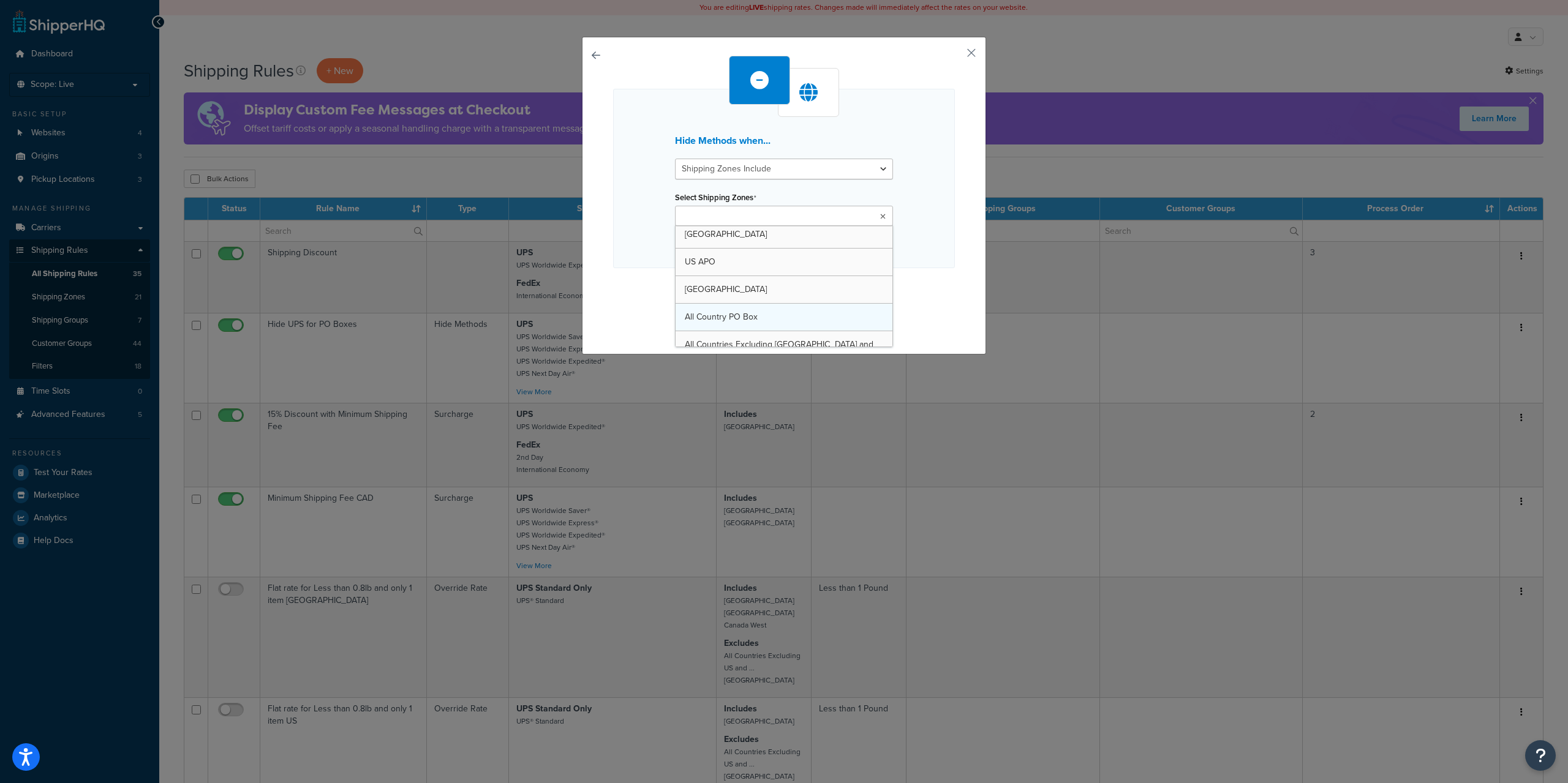
scroll to position [0, 0]
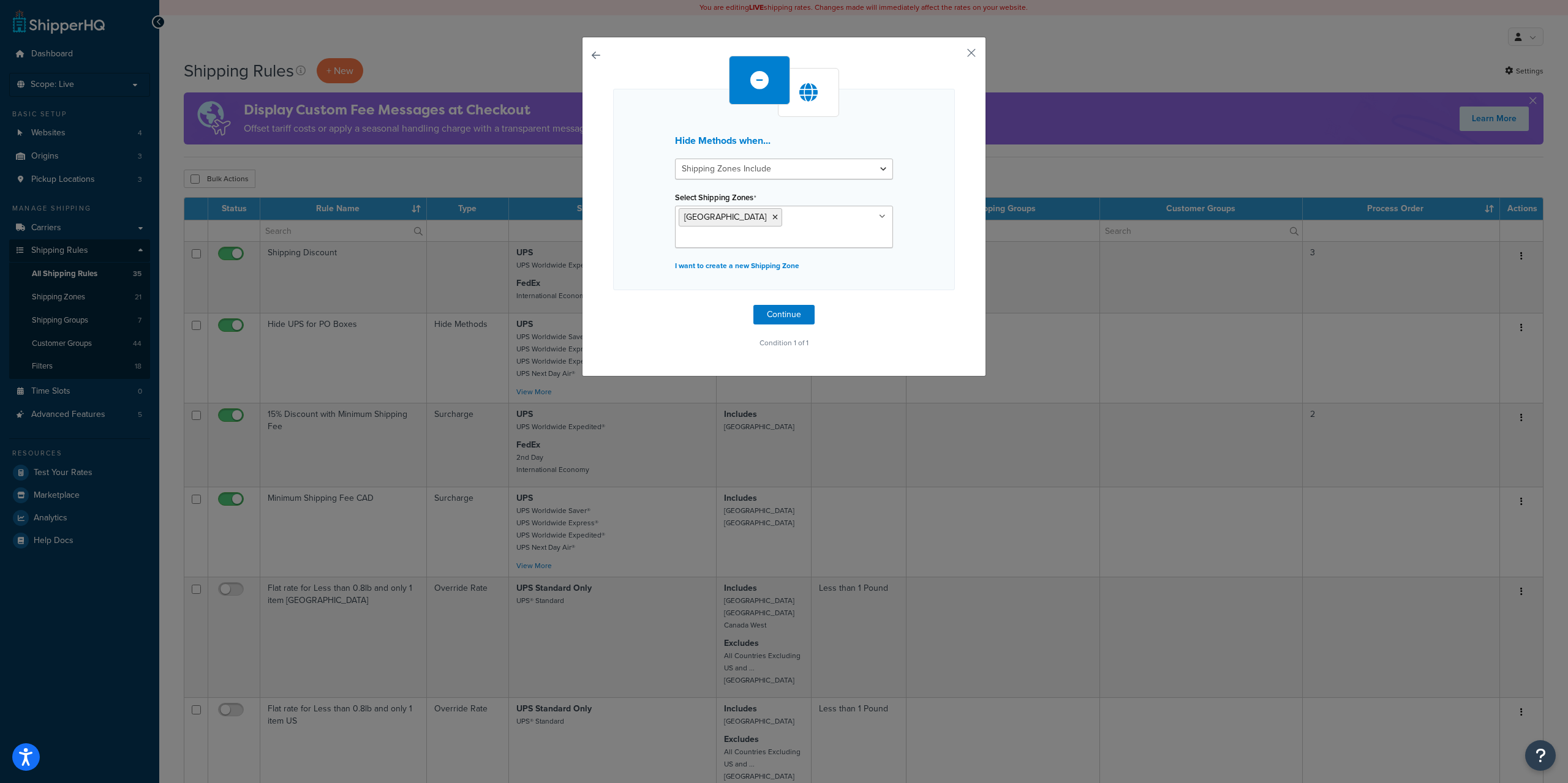
click at [592, 261] on div "Hide Methods when... Shipping Zones Include Shipping Zones Do Not Include Selec…" at bounding box center [783, 206] width 404 height 340
click at [763, 305] on button "Continue" at bounding box center [784, 314] width 62 height 19
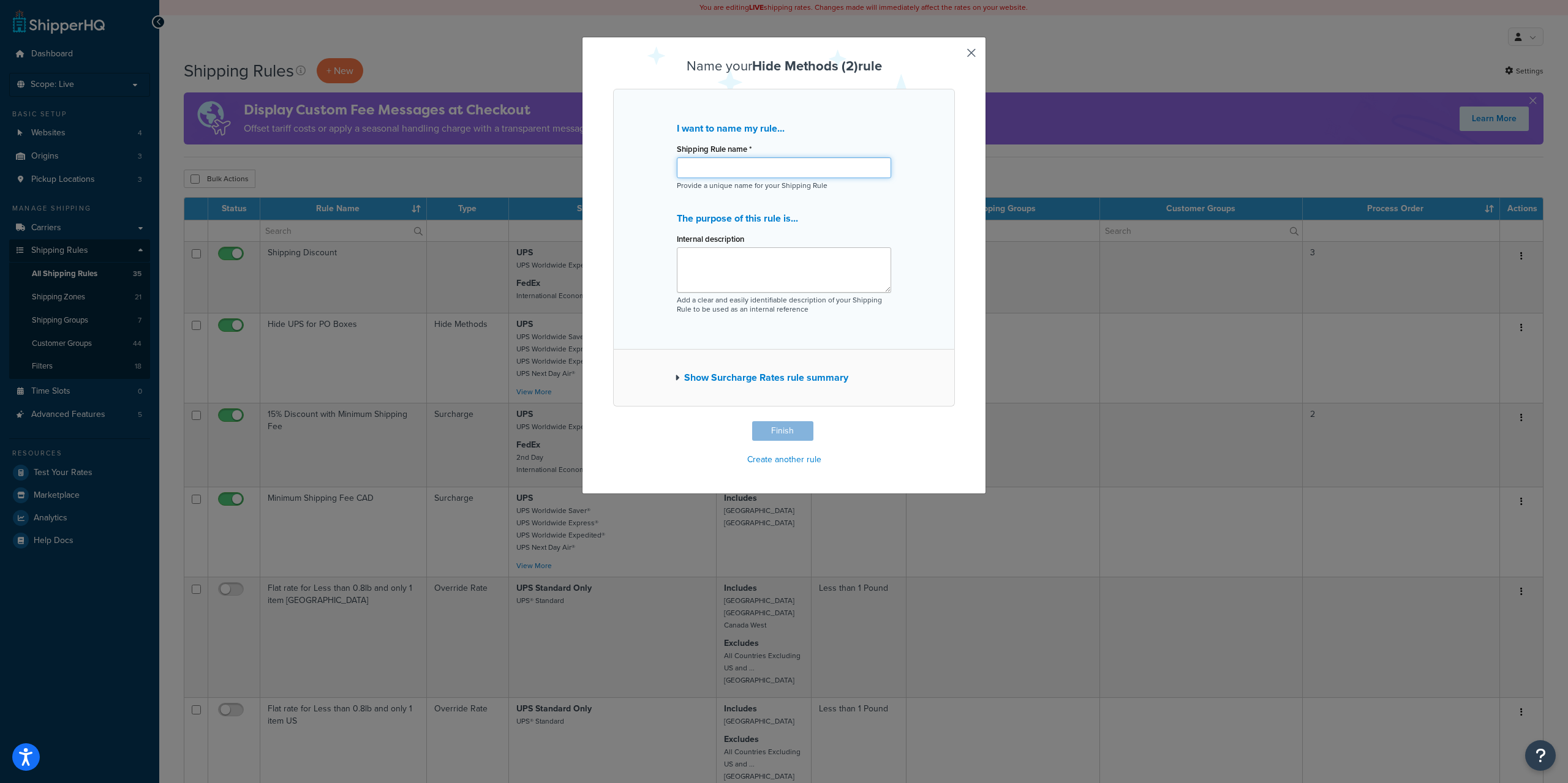
click at [762, 169] on input "Shipping Rule name *" at bounding box center [784, 167] width 215 height 21
type input "Hide UPS Because Tariffs"
click at [769, 438] on button "Finish" at bounding box center [783, 430] width 62 height 19
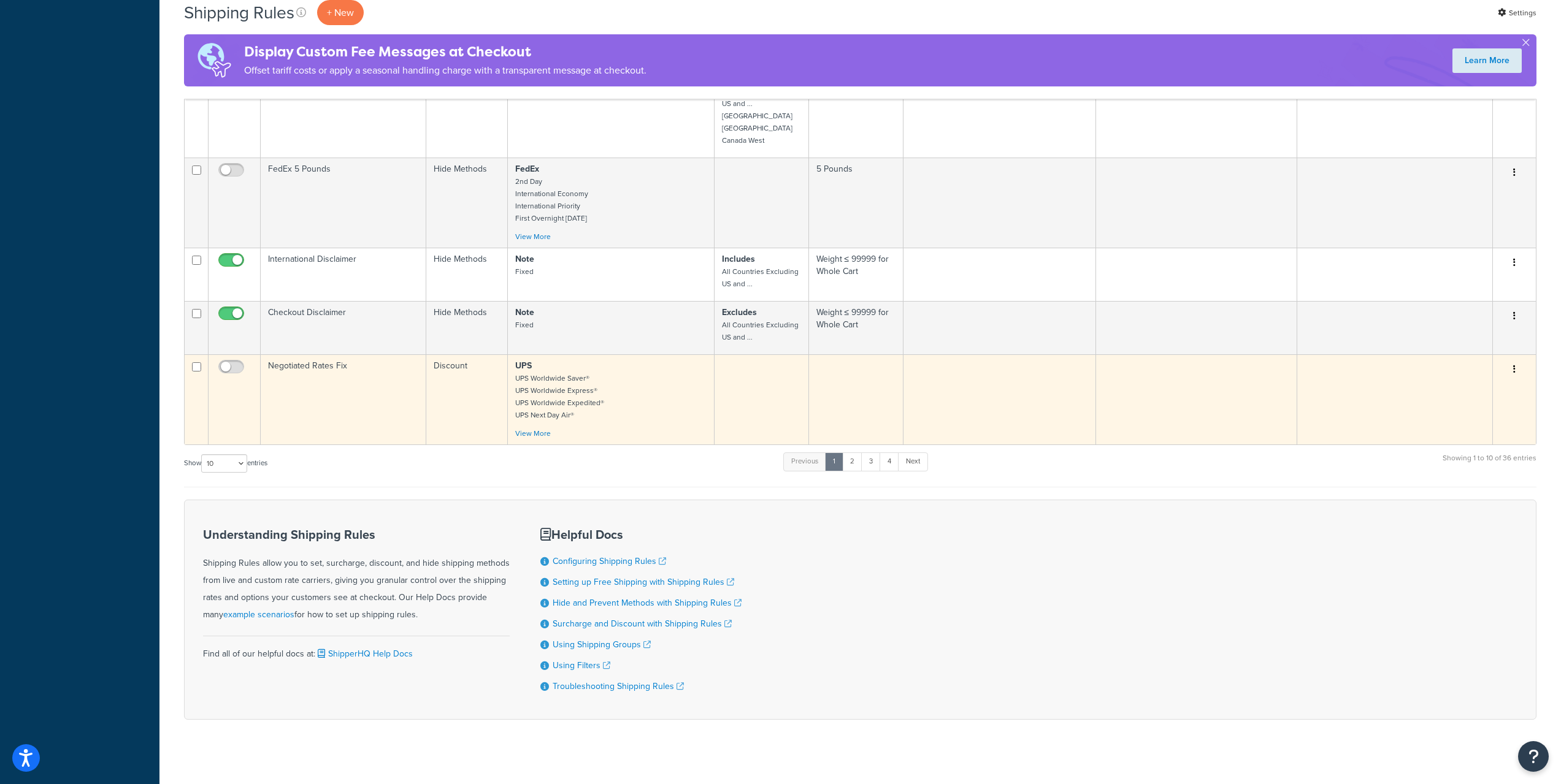
scroll to position [671, 0]
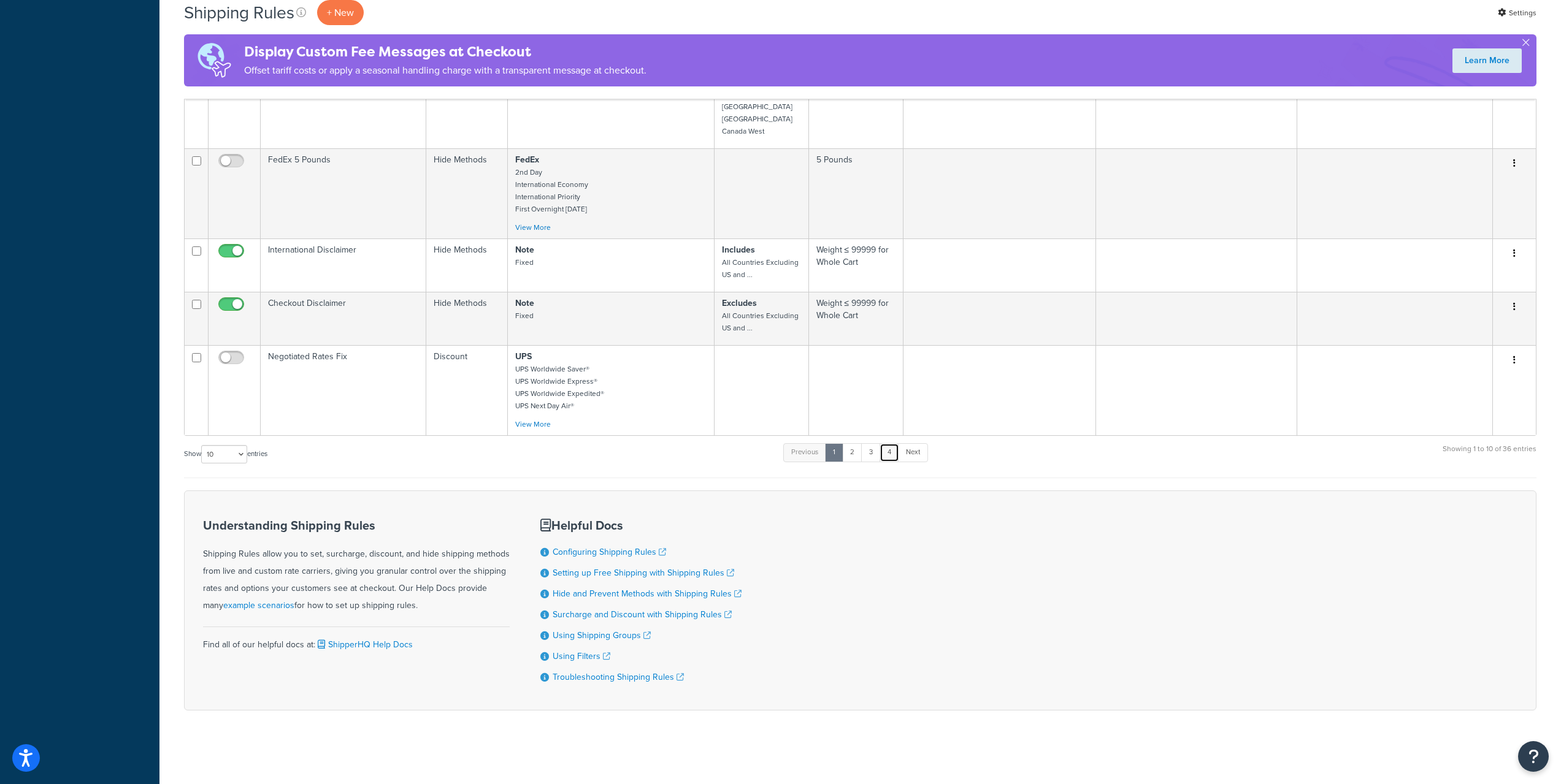
click at [887, 453] on link "4" at bounding box center [889, 453] width 19 height 19
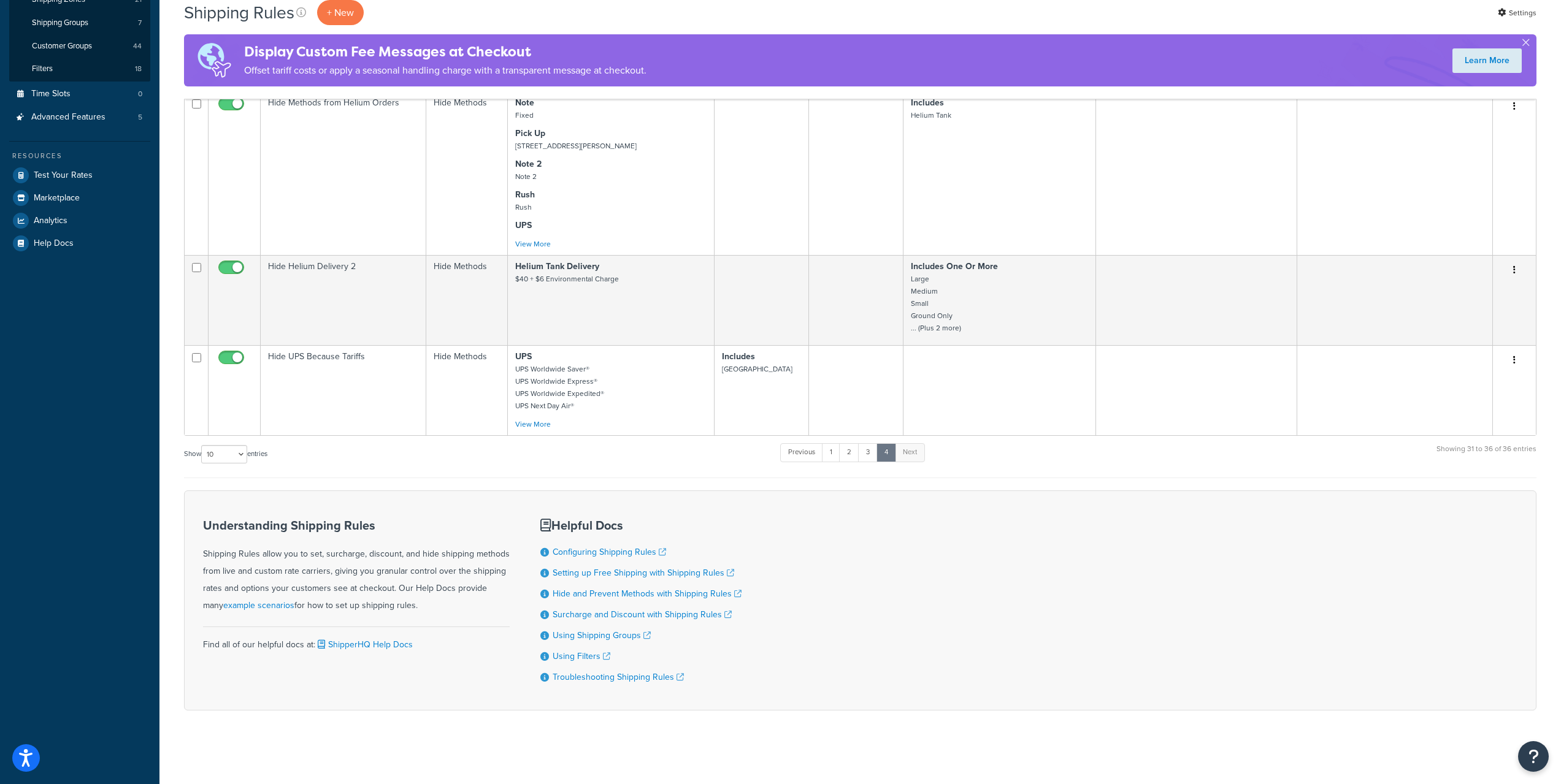
scroll to position [298, 0]
click at [79, 178] on span "Test Your Rates" at bounding box center [63, 175] width 59 height 11
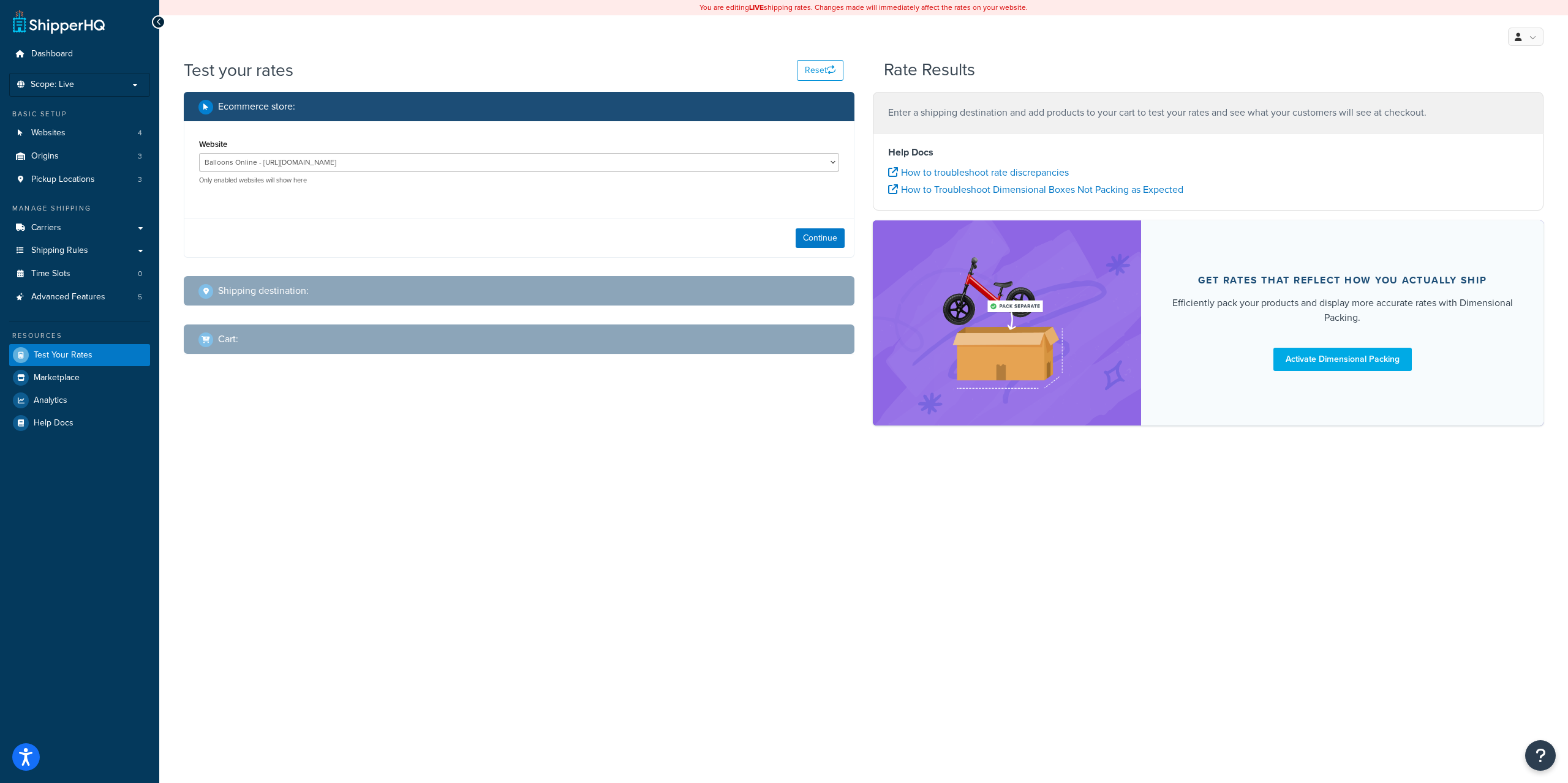
click at [789, 232] on div "Continue" at bounding box center [519, 238] width 670 height 39
click at [812, 232] on button "Continue" at bounding box center [820, 237] width 49 height 19
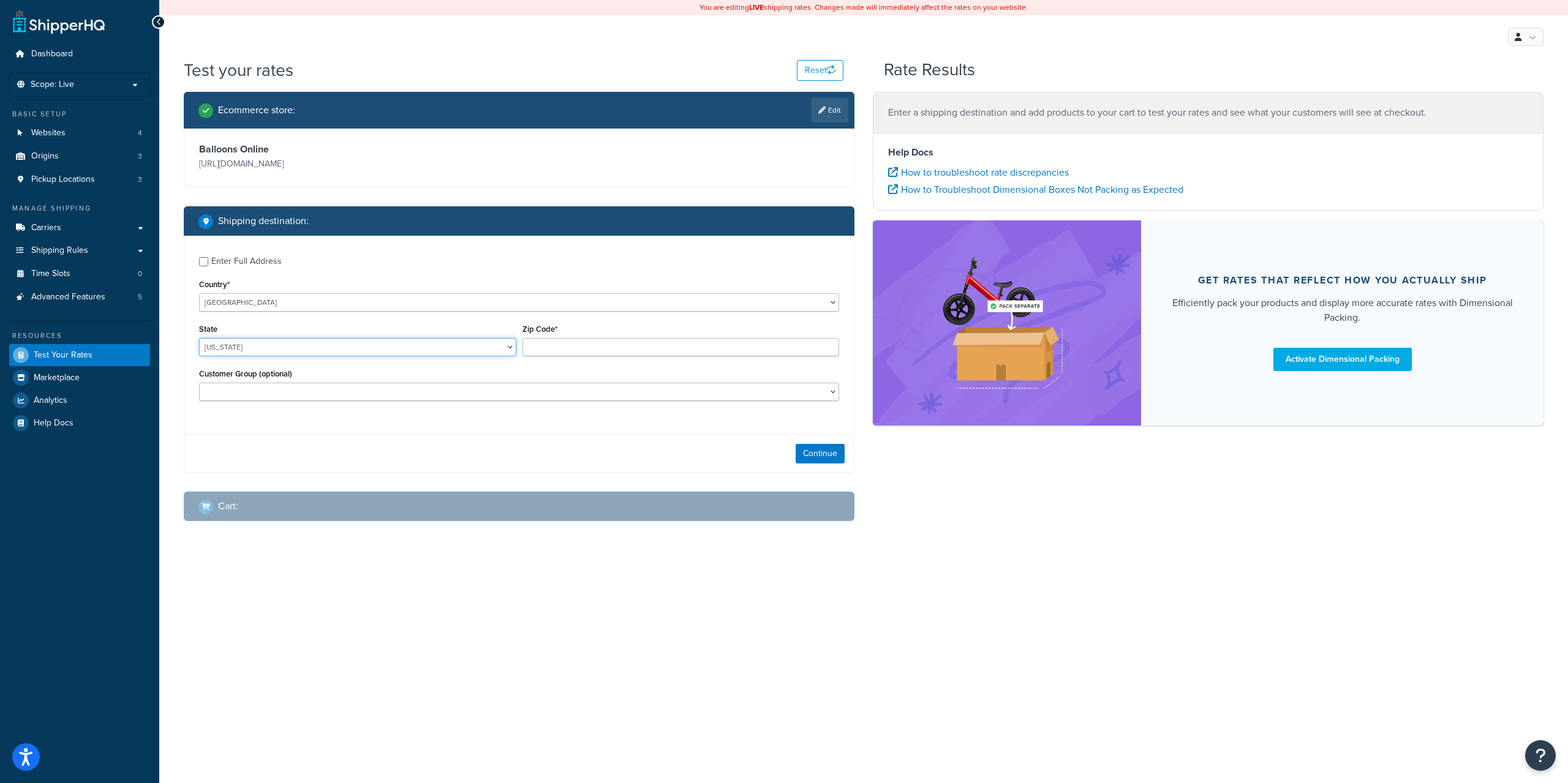
click at [339, 348] on select "Alabama Alaska American Samoa Arizona Arkansas Armed Forces Americas Armed Forc…" at bounding box center [358, 348] width 318 height 19
select select "CA"
click at [199, 338] on select "Alabama Alaska American Samoa Arizona Arkansas Armed Forces Americas Armed Forc…" at bounding box center [358, 348] width 318 height 19
click at [579, 345] on input "Zip Code*" at bounding box center [681, 348] width 318 height 19
type input "90210"
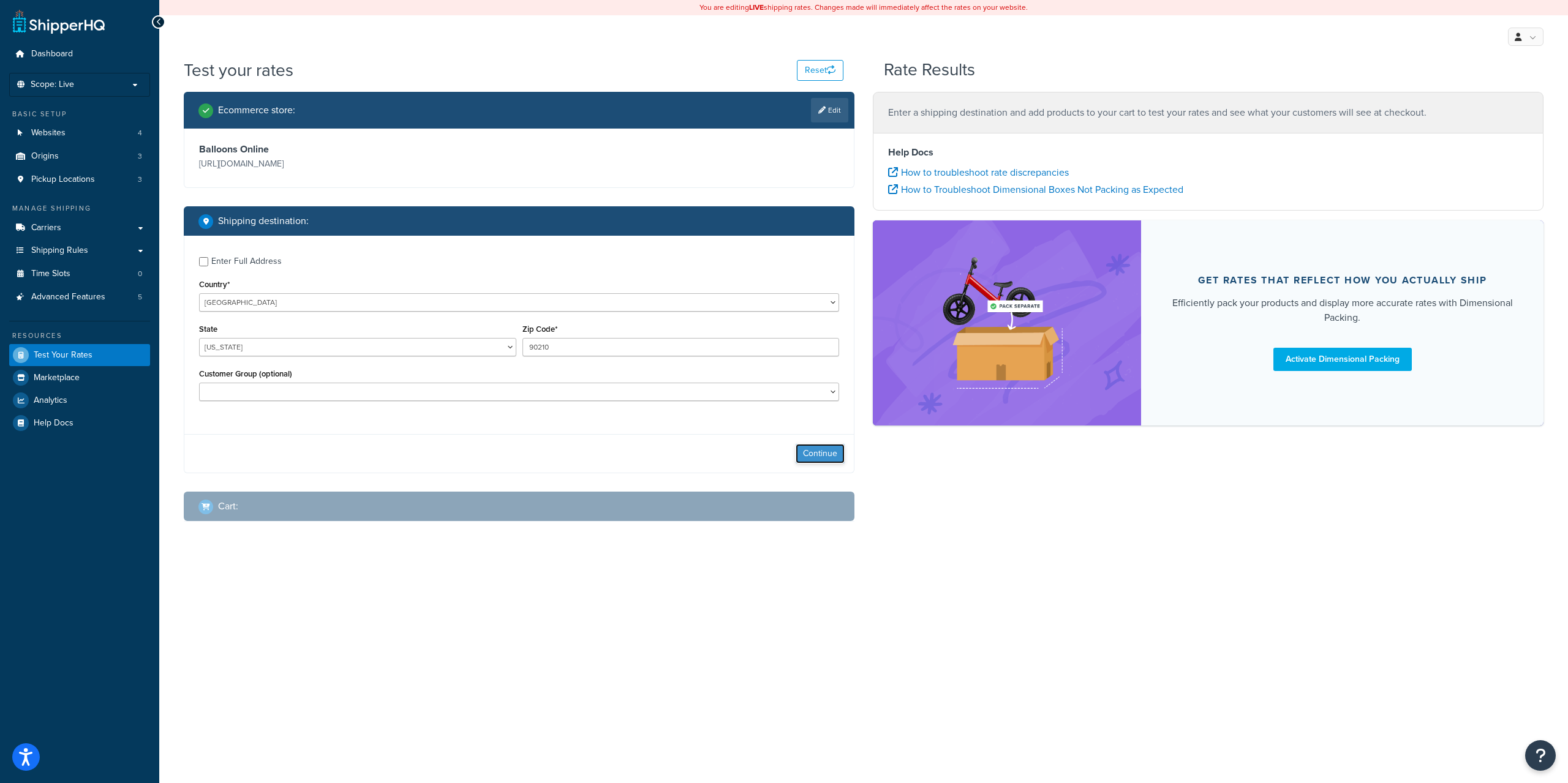
click at [815, 452] on button "Continue" at bounding box center [820, 453] width 49 height 19
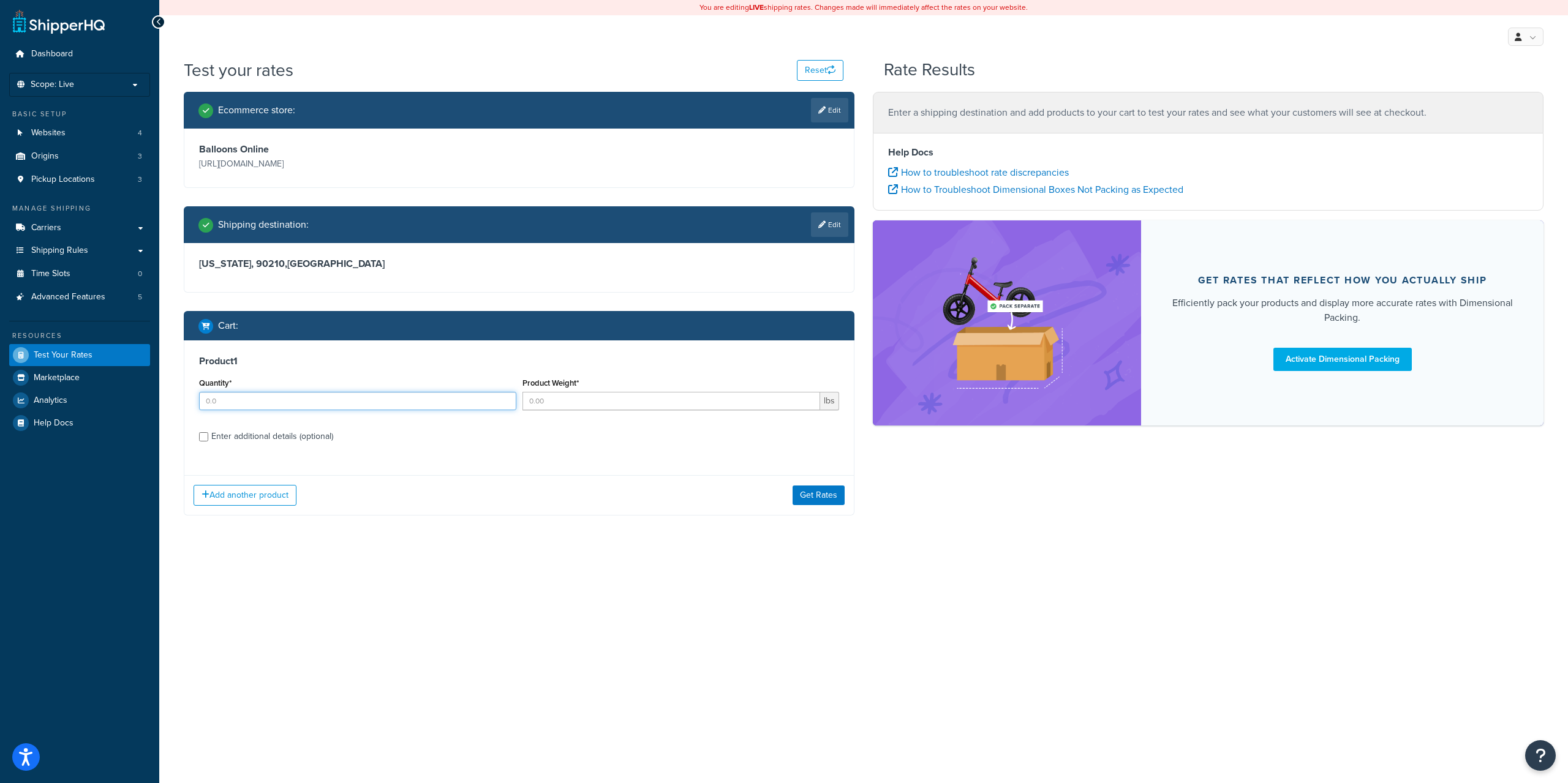
click at [398, 410] on input "Quantity*" at bounding box center [358, 401] width 318 height 19
type input "1"
click at [798, 499] on button "Get Rates" at bounding box center [818, 495] width 52 height 19
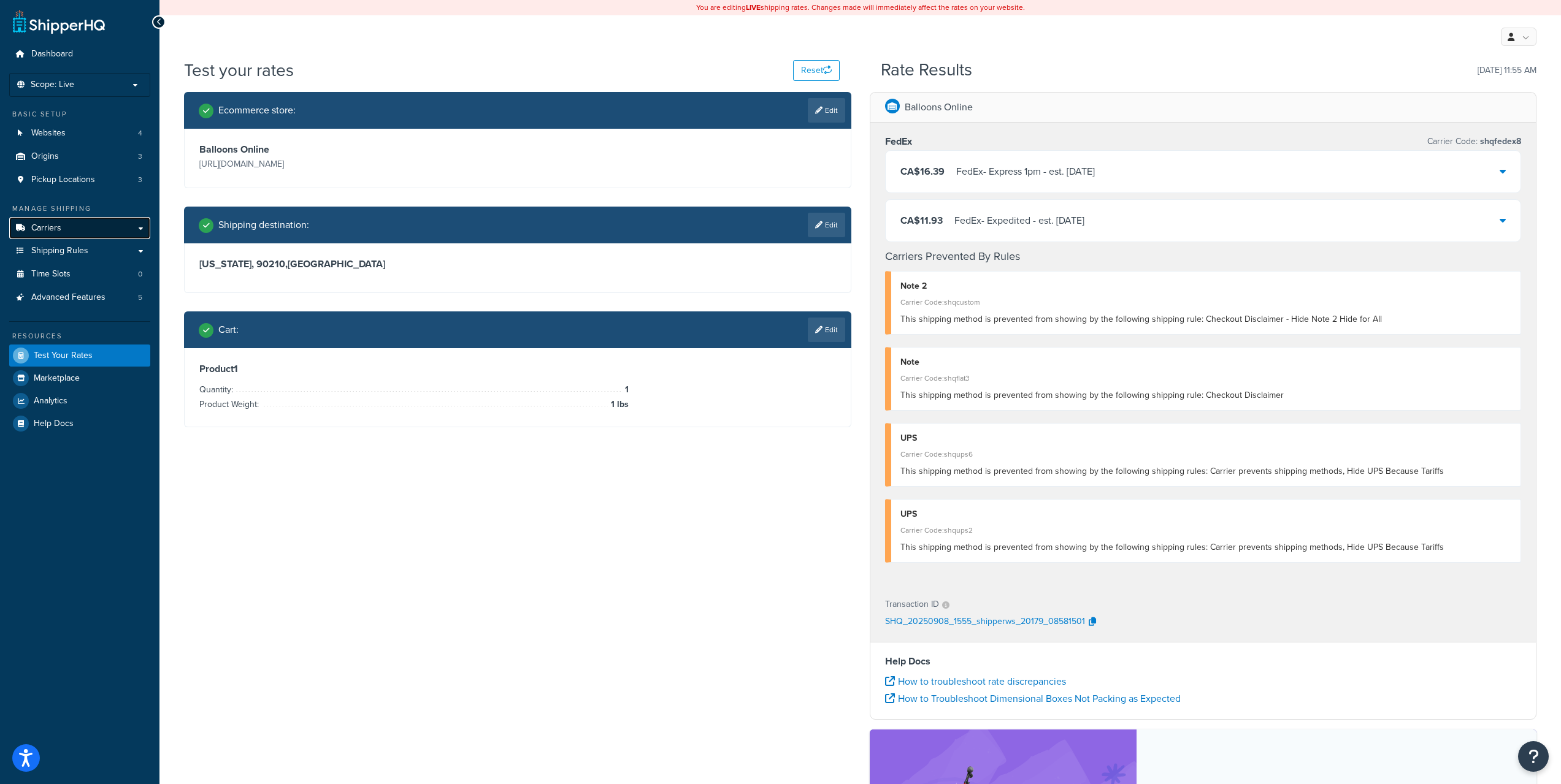
click at [57, 223] on span "Carriers" at bounding box center [47, 228] width 30 height 11
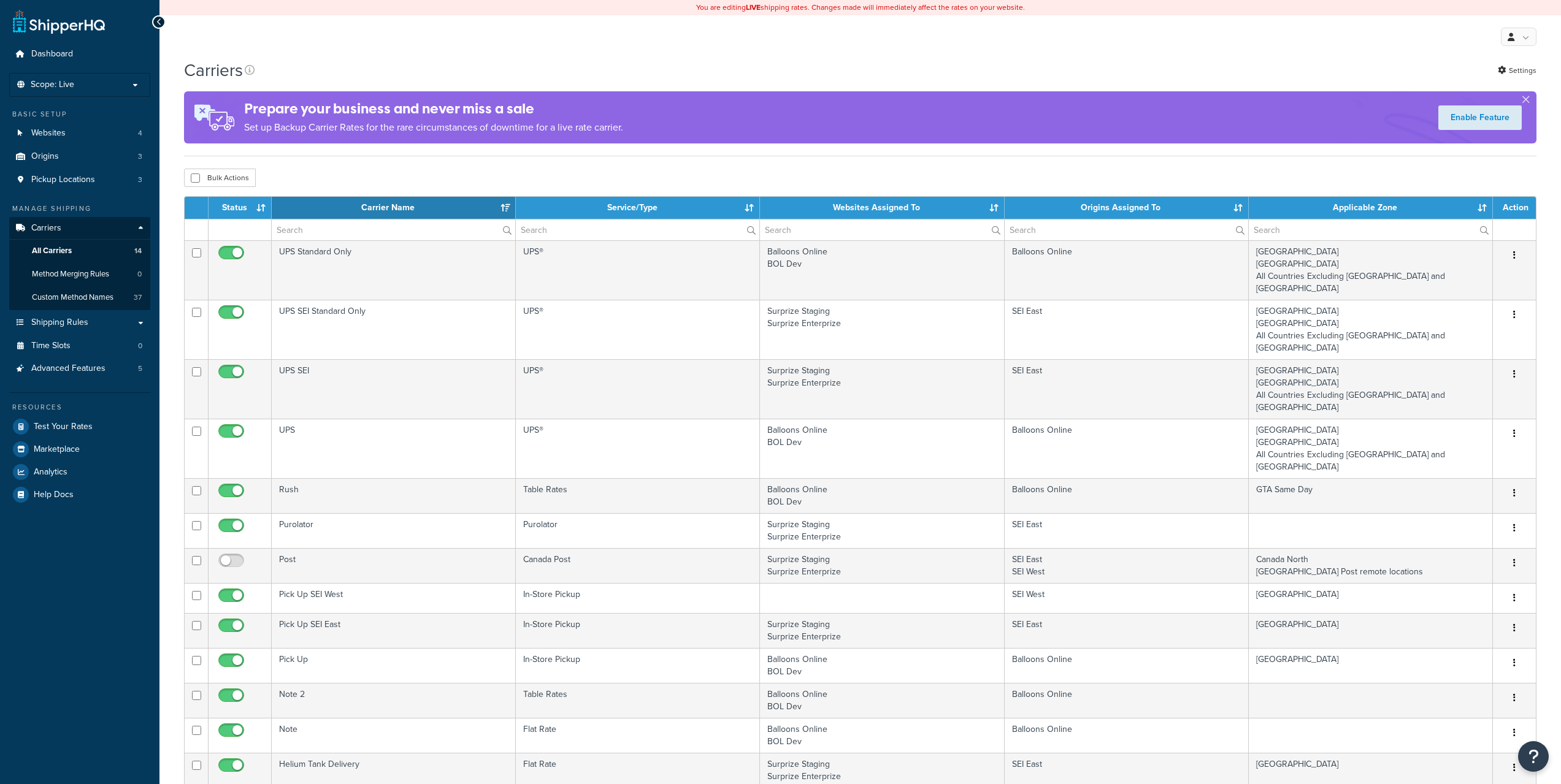
select select "15"
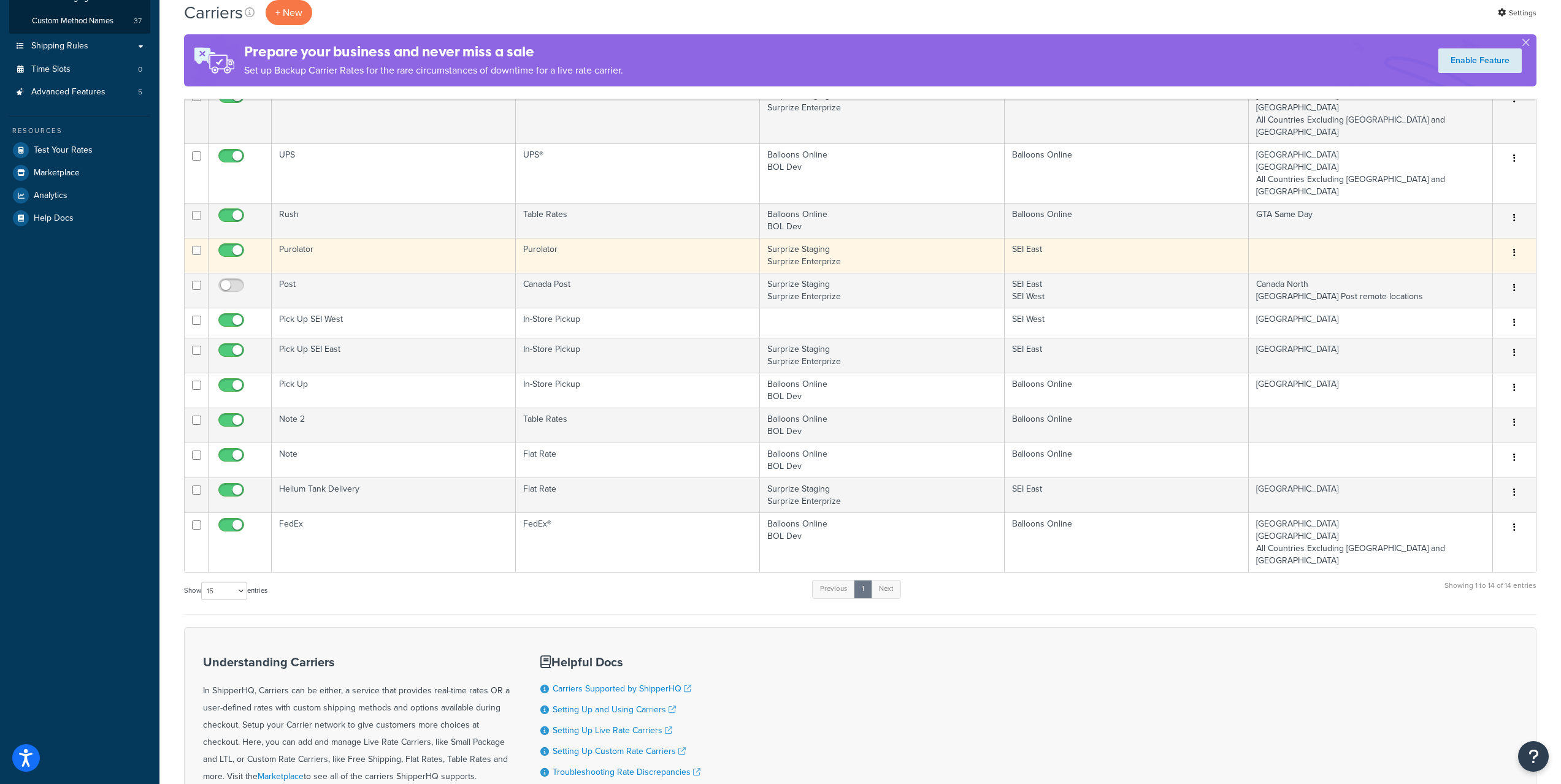
scroll to position [306, 0]
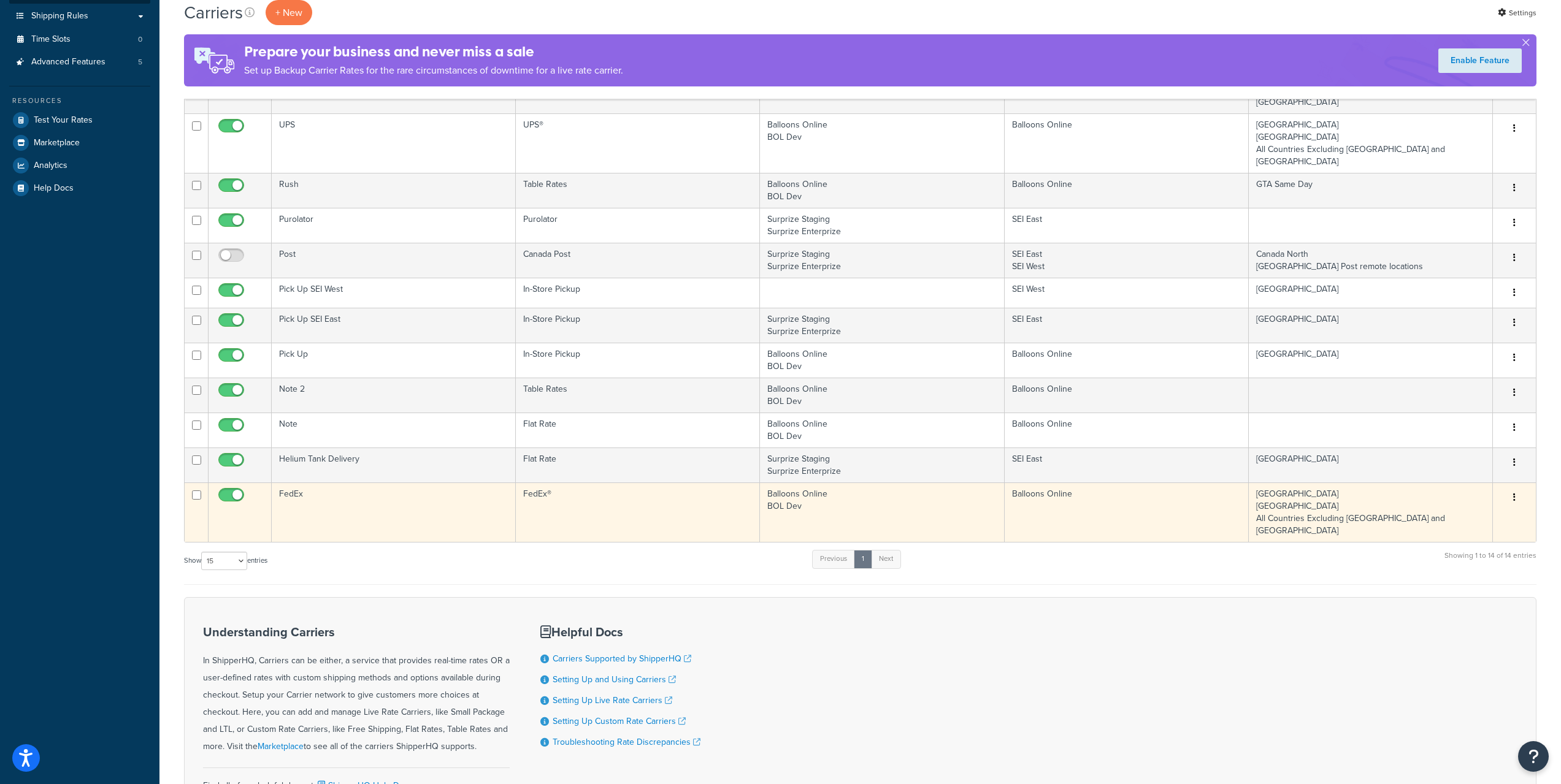
click at [917, 483] on td "Balloons Online BOL Dev" at bounding box center [882, 512] width 244 height 59
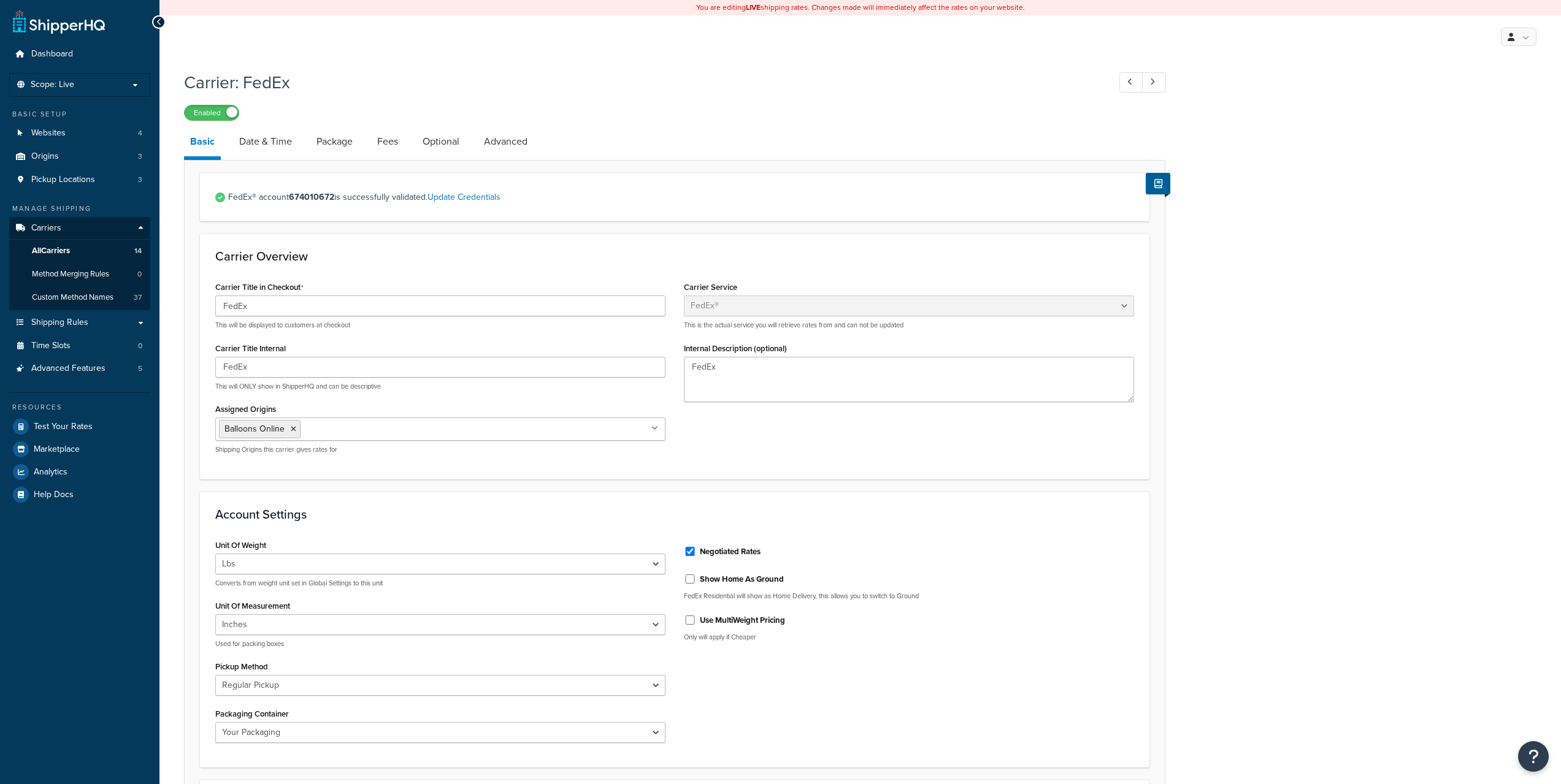
select select "fedEx"
select select "REGULAR_PICKUP"
select select "YOUR_PACKAGING"
click at [62, 226] on link "Carriers" at bounding box center [80, 228] width 141 height 23
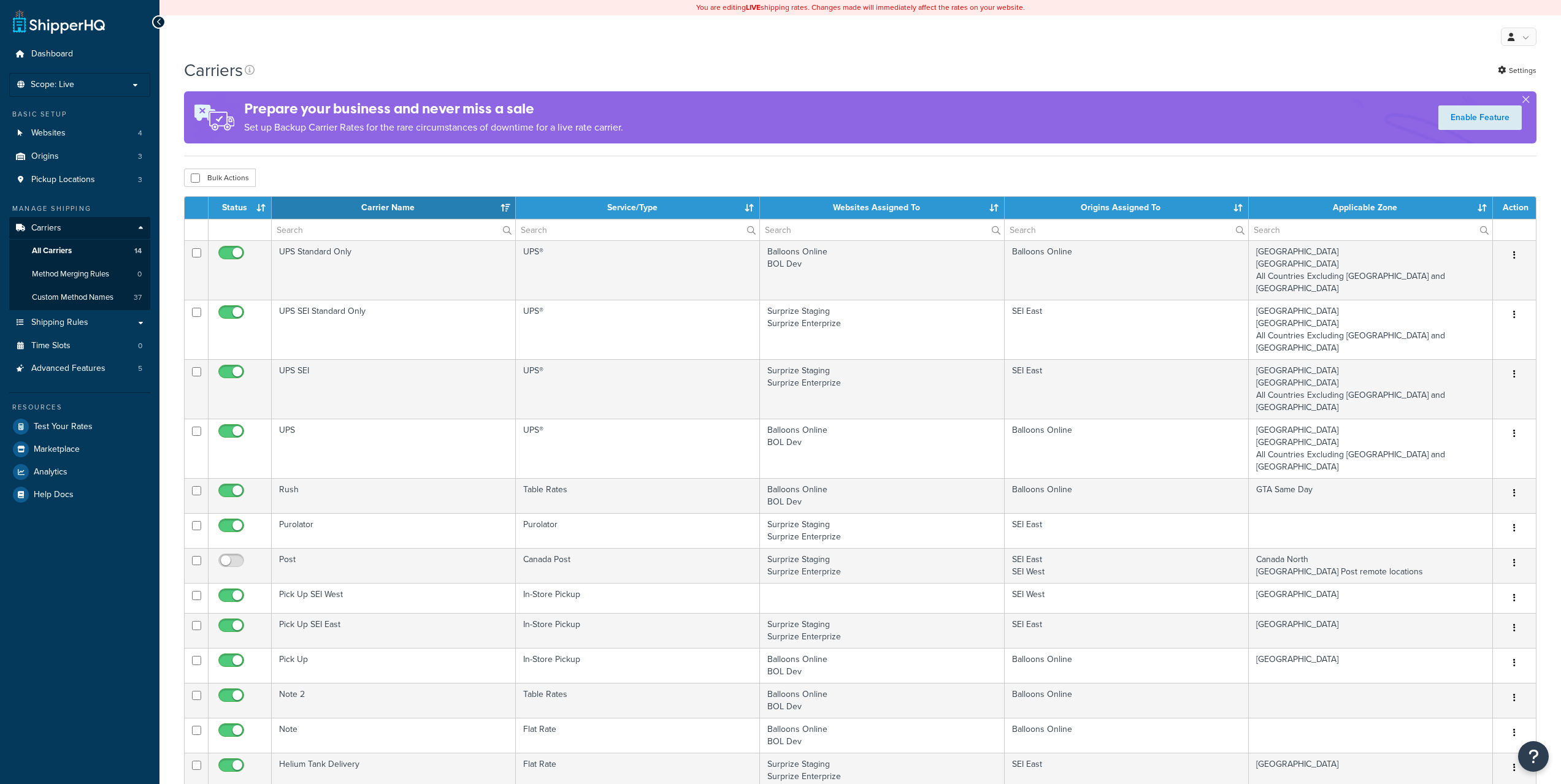
select select "15"
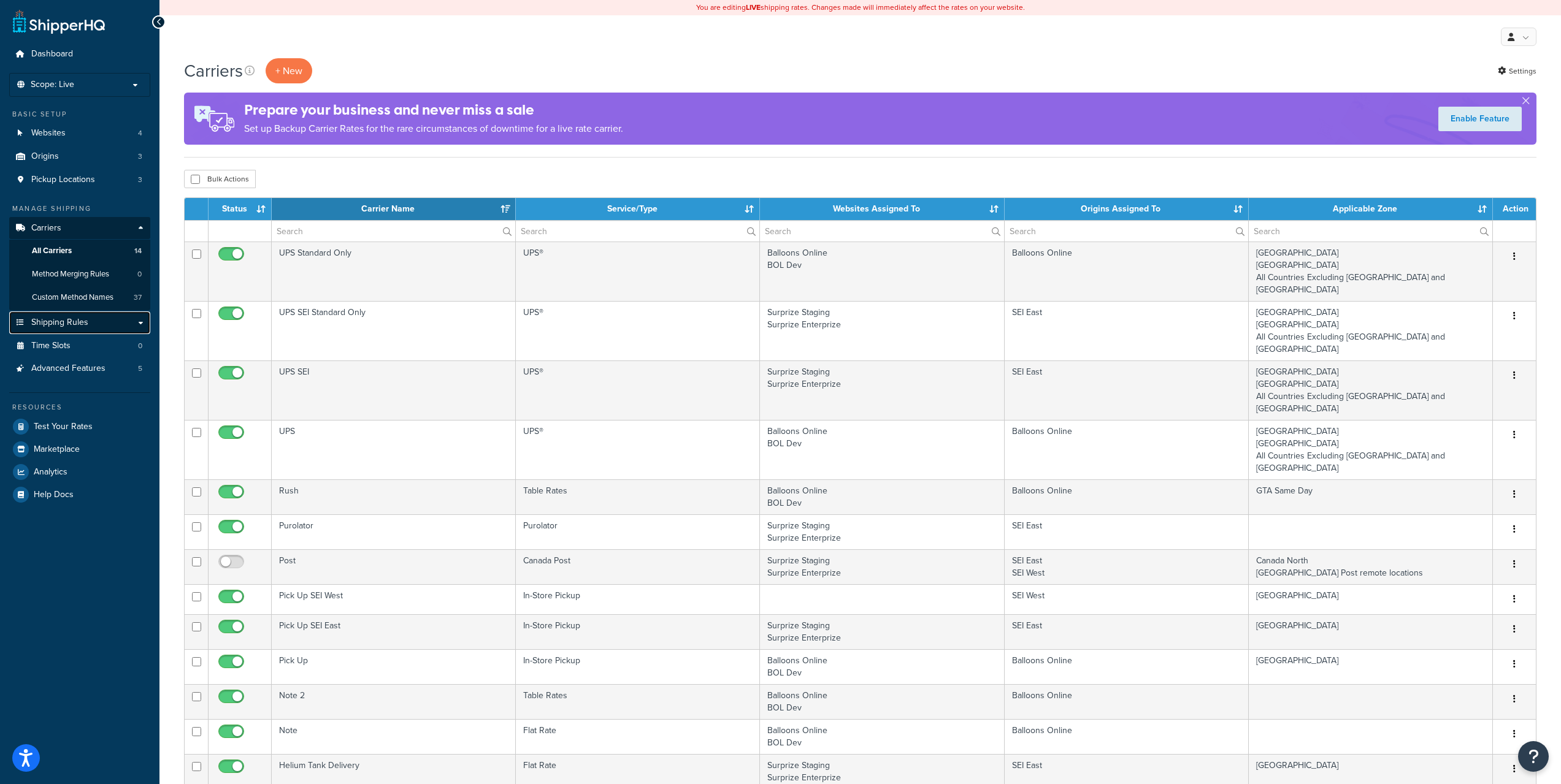
click at [57, 329] on link "Shipping Rules" at bounding box center [80, 323] width 141 height 23
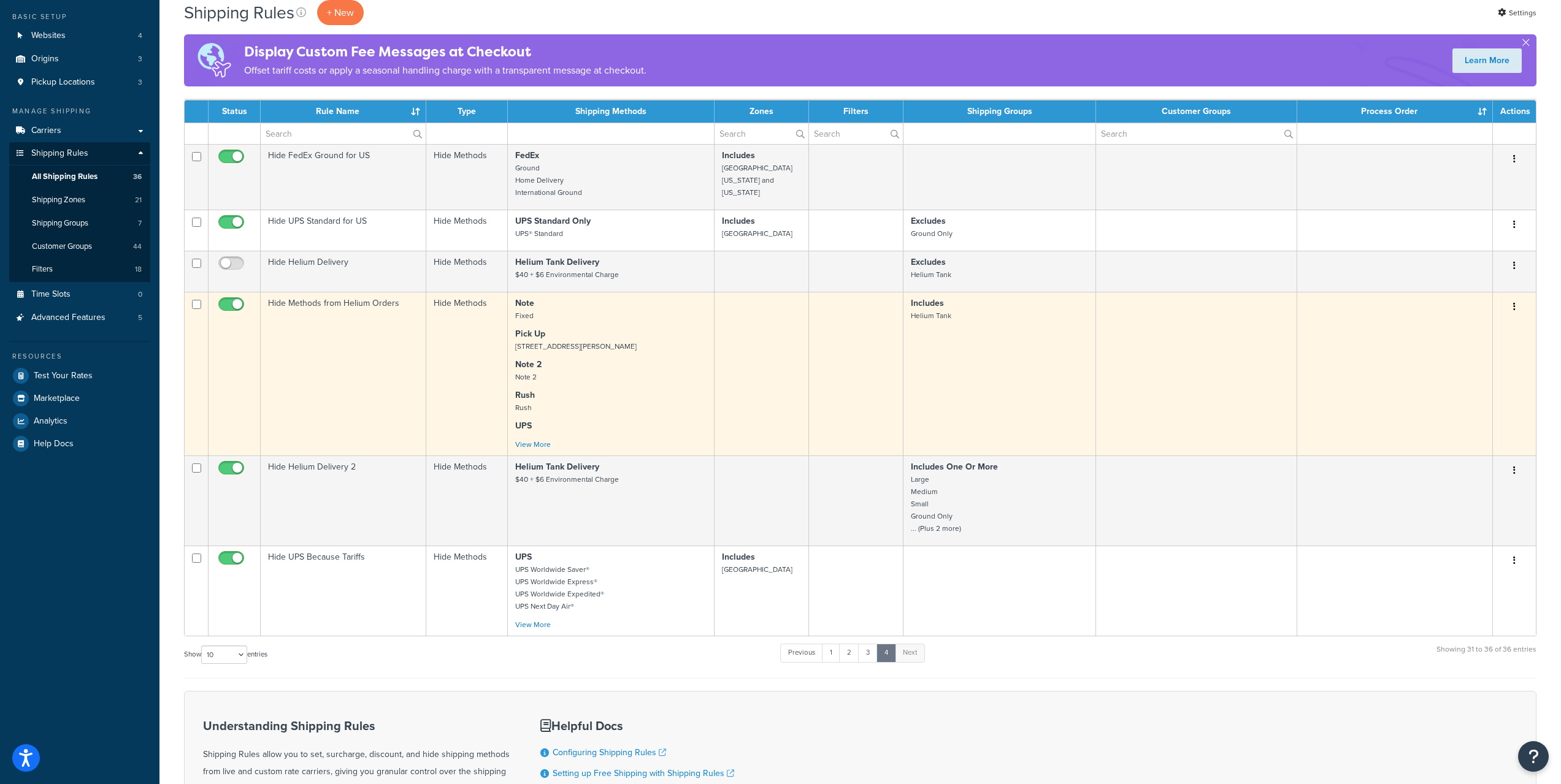
scroll to position [102, 0]
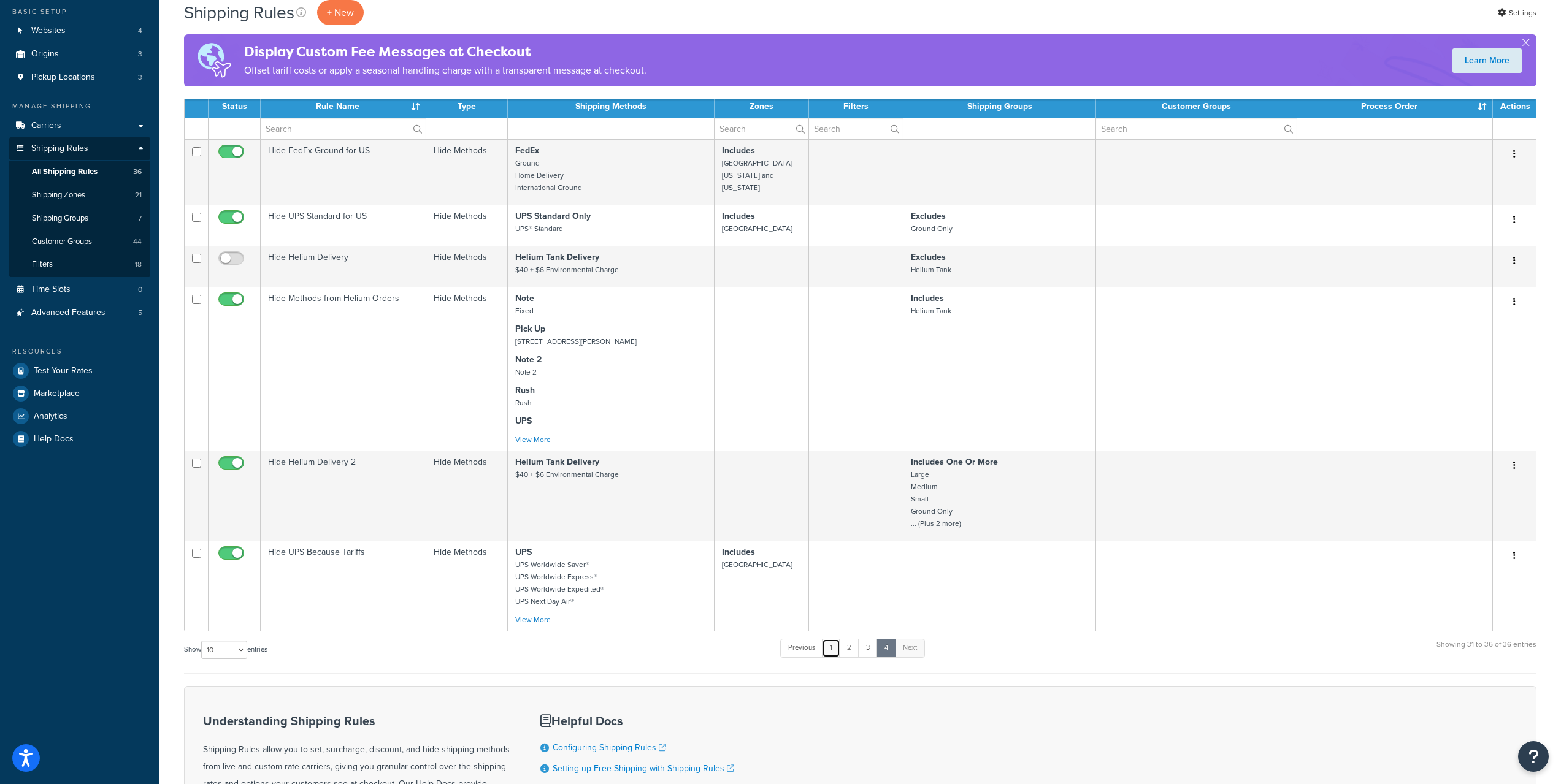
click at [833, 644] on link "1" at bounding box center [831, 648] width 19 height 19
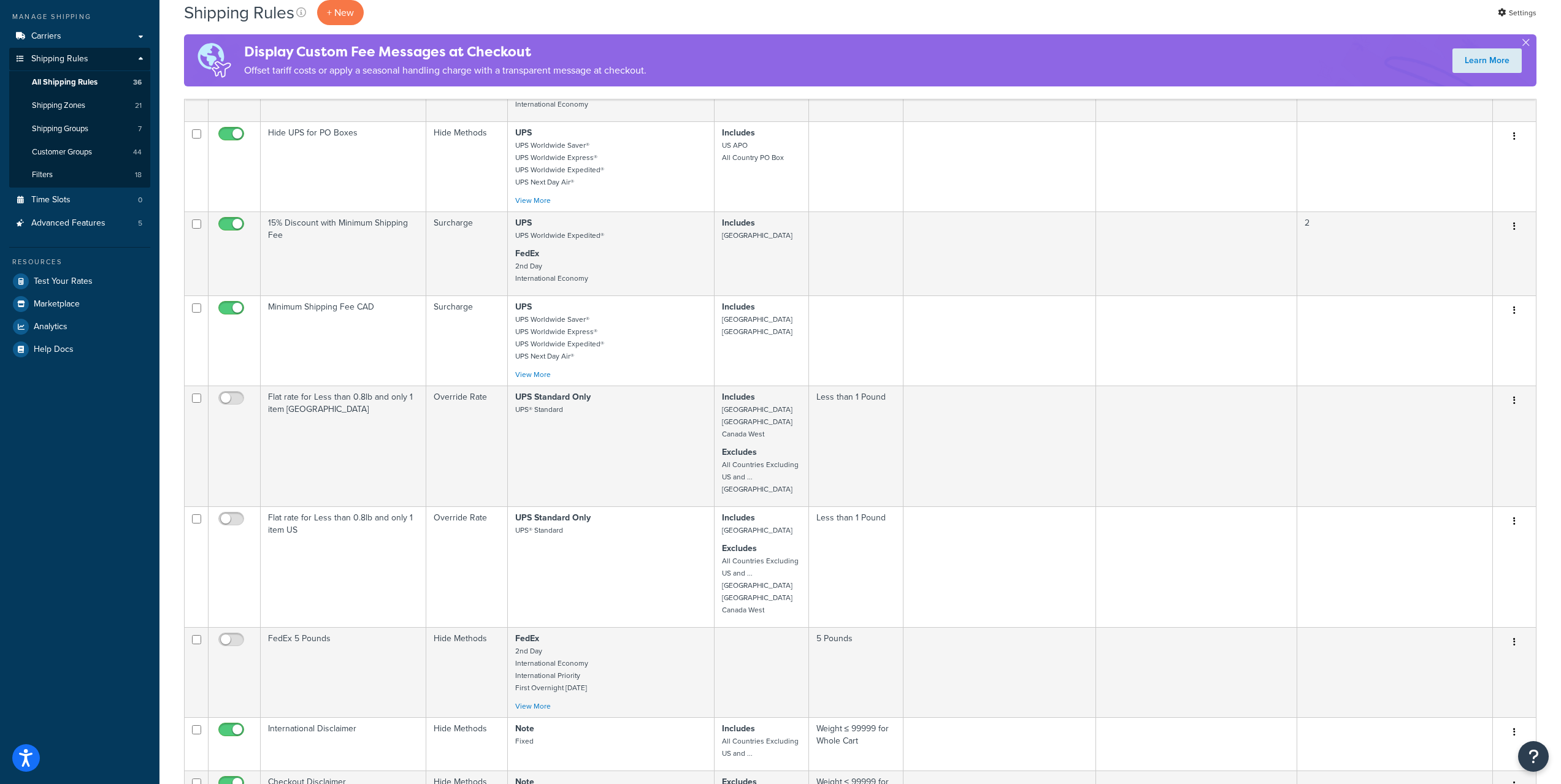
scroll to position [466, 0]
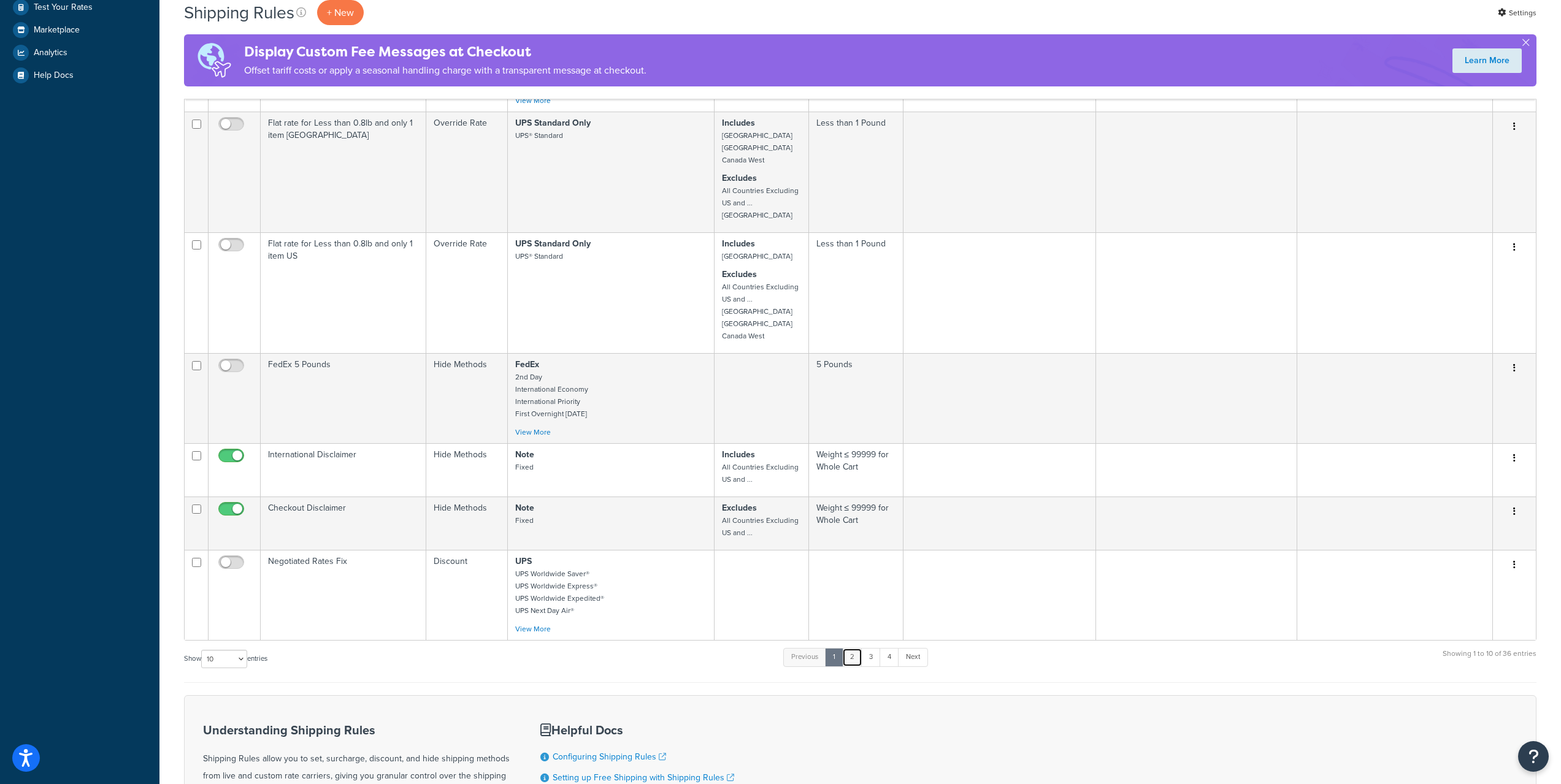
click at [851, 658] on link "2" at bounding box center [852, 657] width 20 height 19
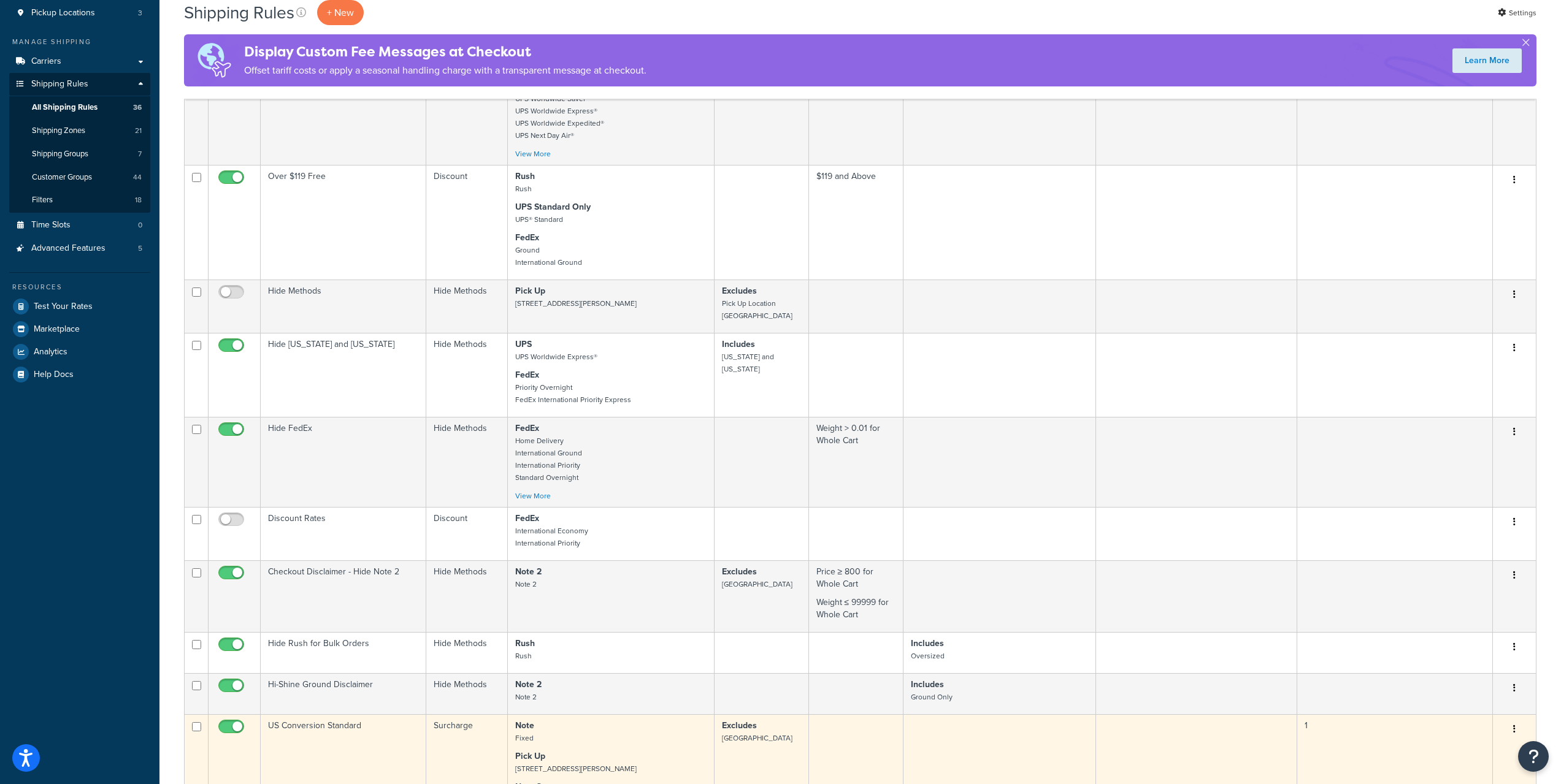
scroll to position [160, 0]
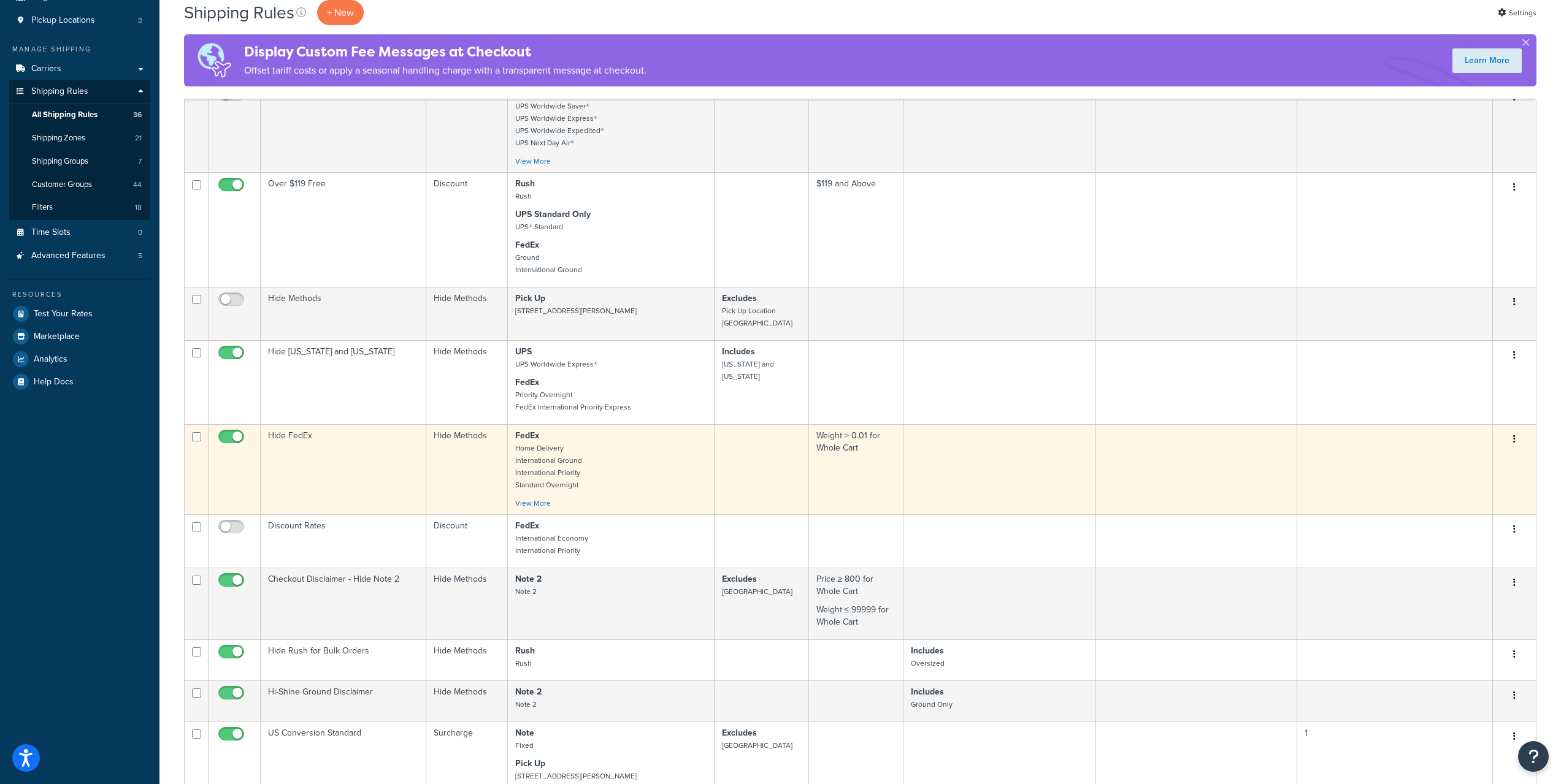
click at [1175, 460] on td at bounding box center [1196, 470] width 201 height 90
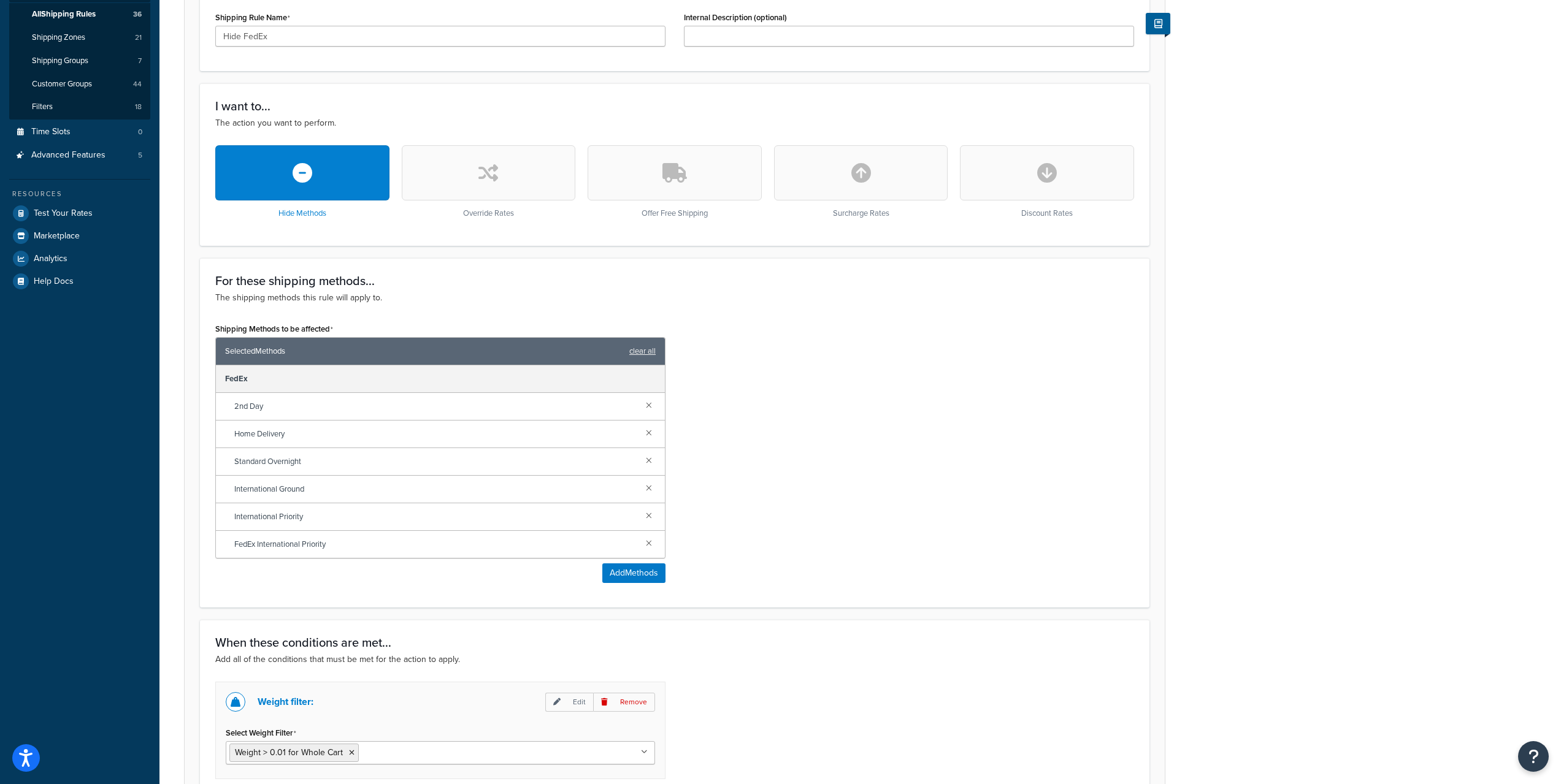
scroll to position [306, 0]
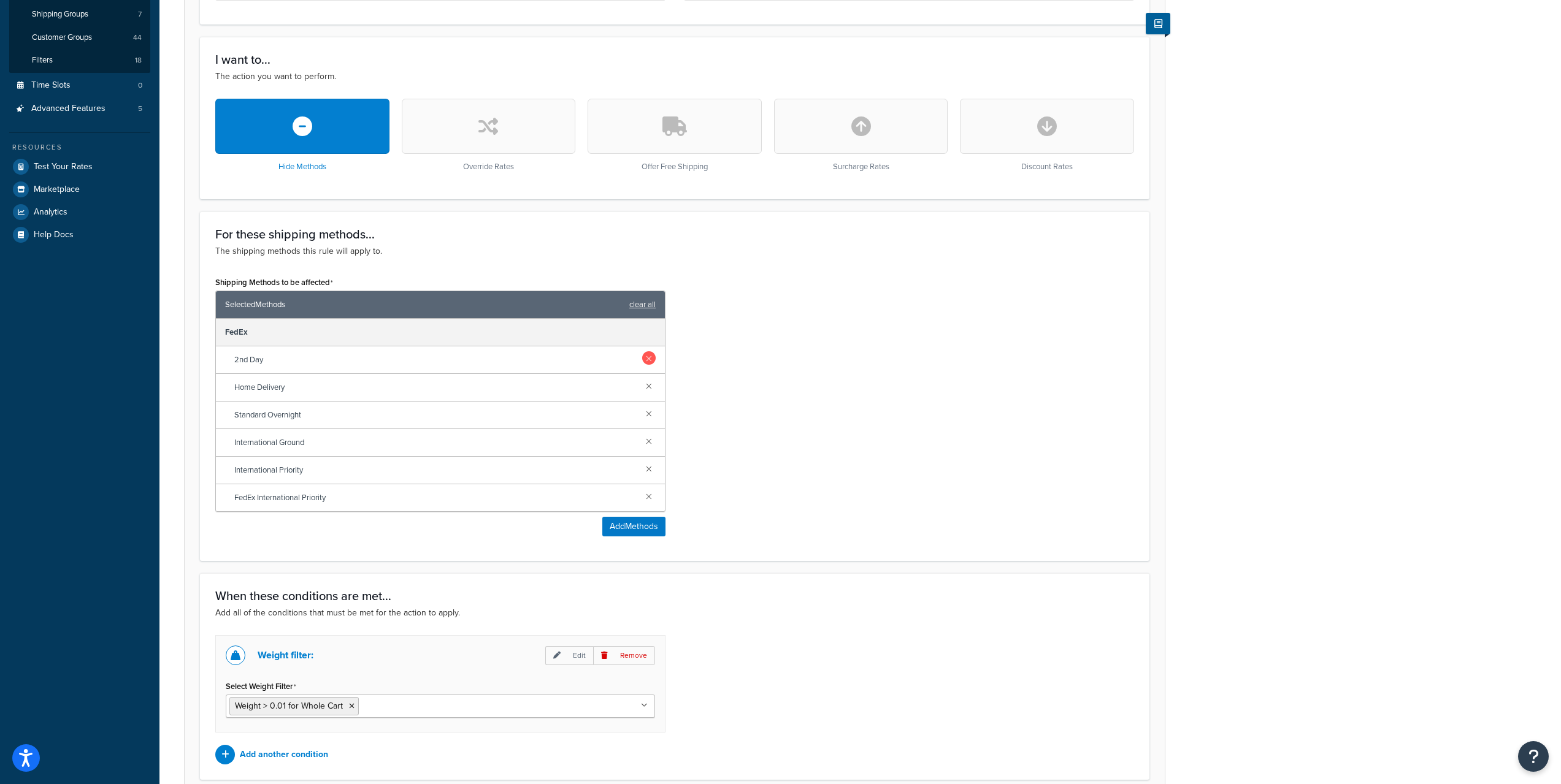
click at [648, 362] on link at bounding box center [649, 358] width 14 height 14
click at [648, 412] on link at bounding box center [649, 413] width 14 height 14
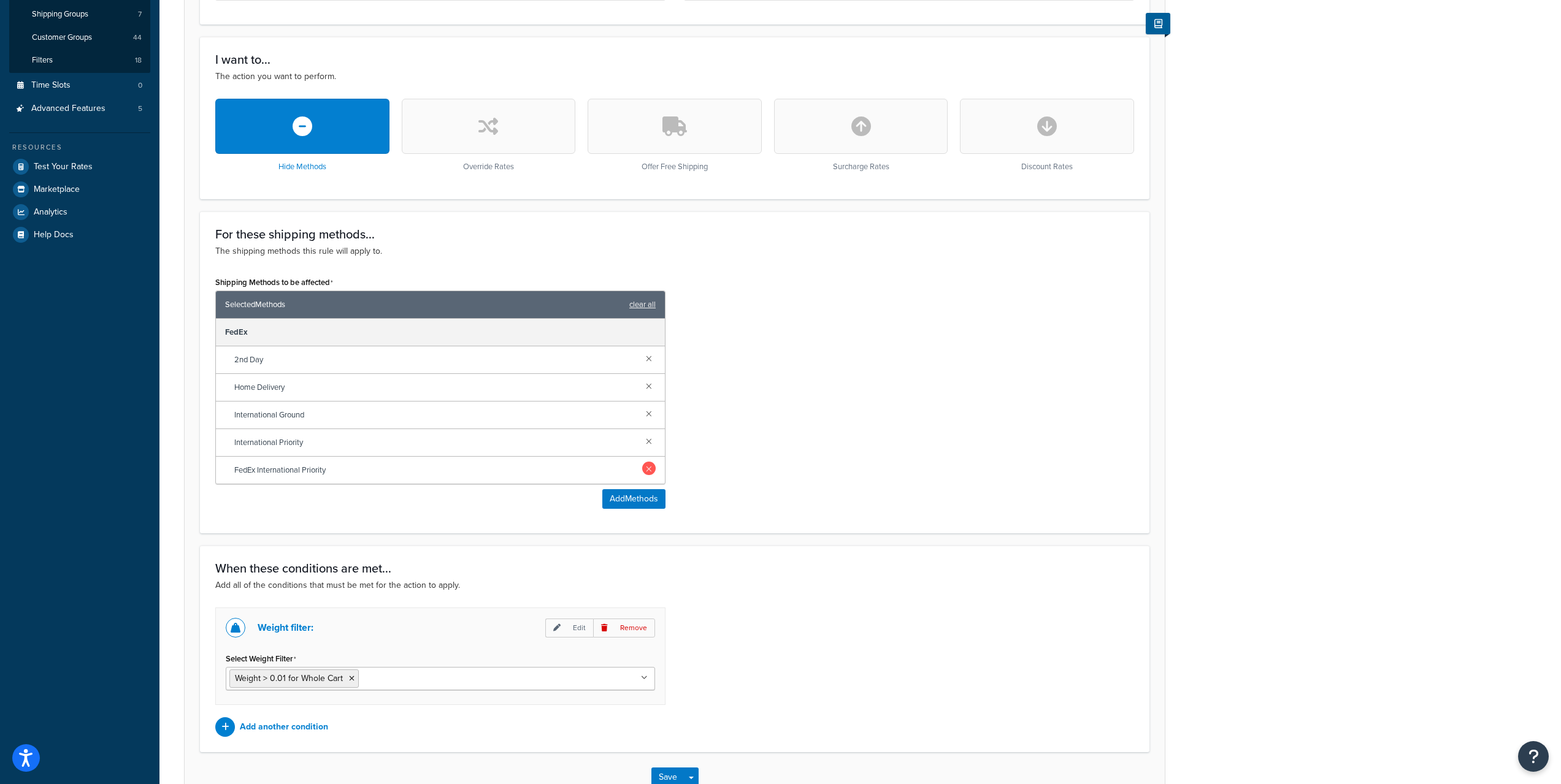
click at [650, 436] on link at bounding box center [649, 440] width 14 height 14
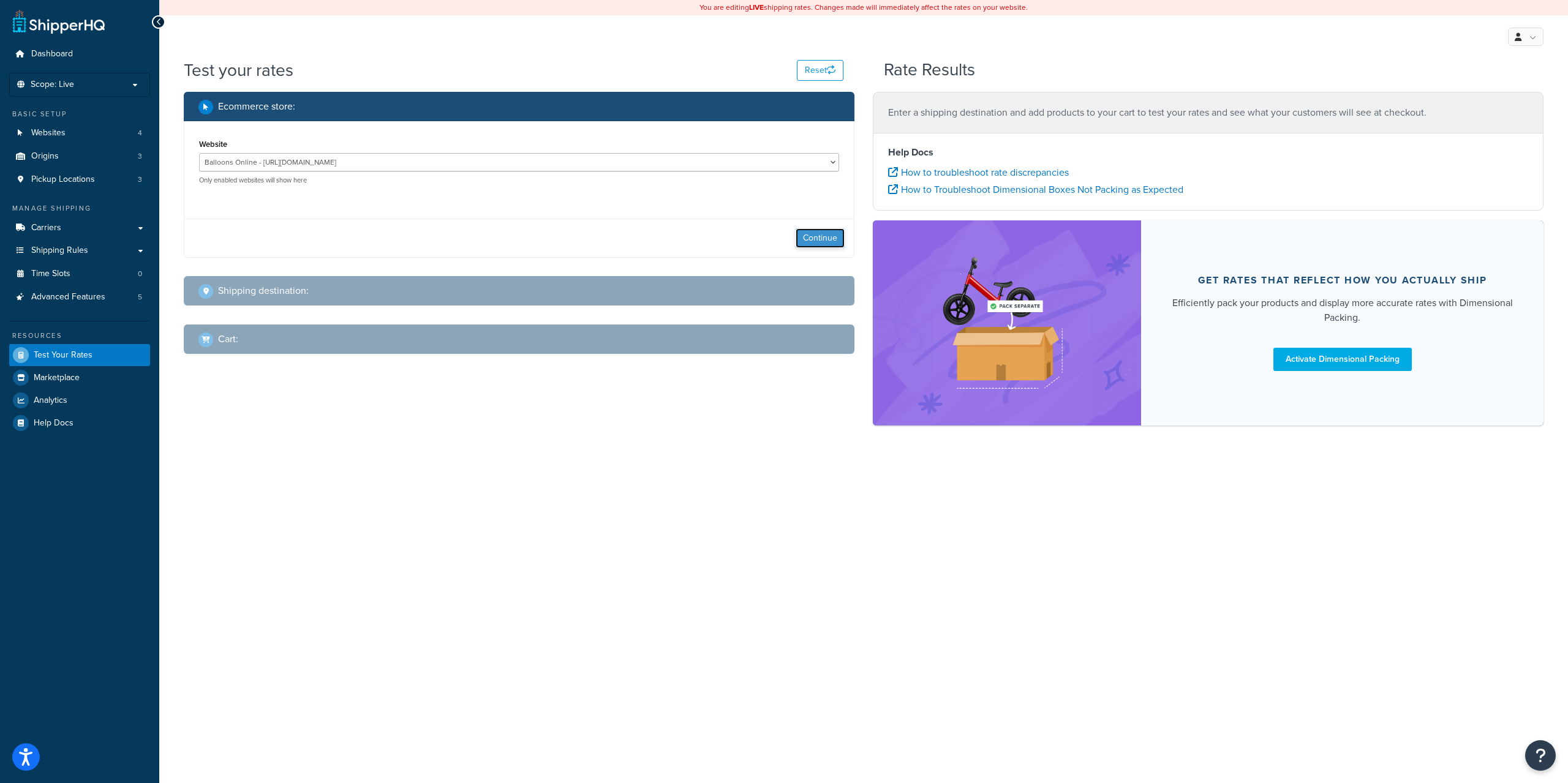
click at [822, 245] on button "Continue" at bounding box center [820, 237] width 49 height 19
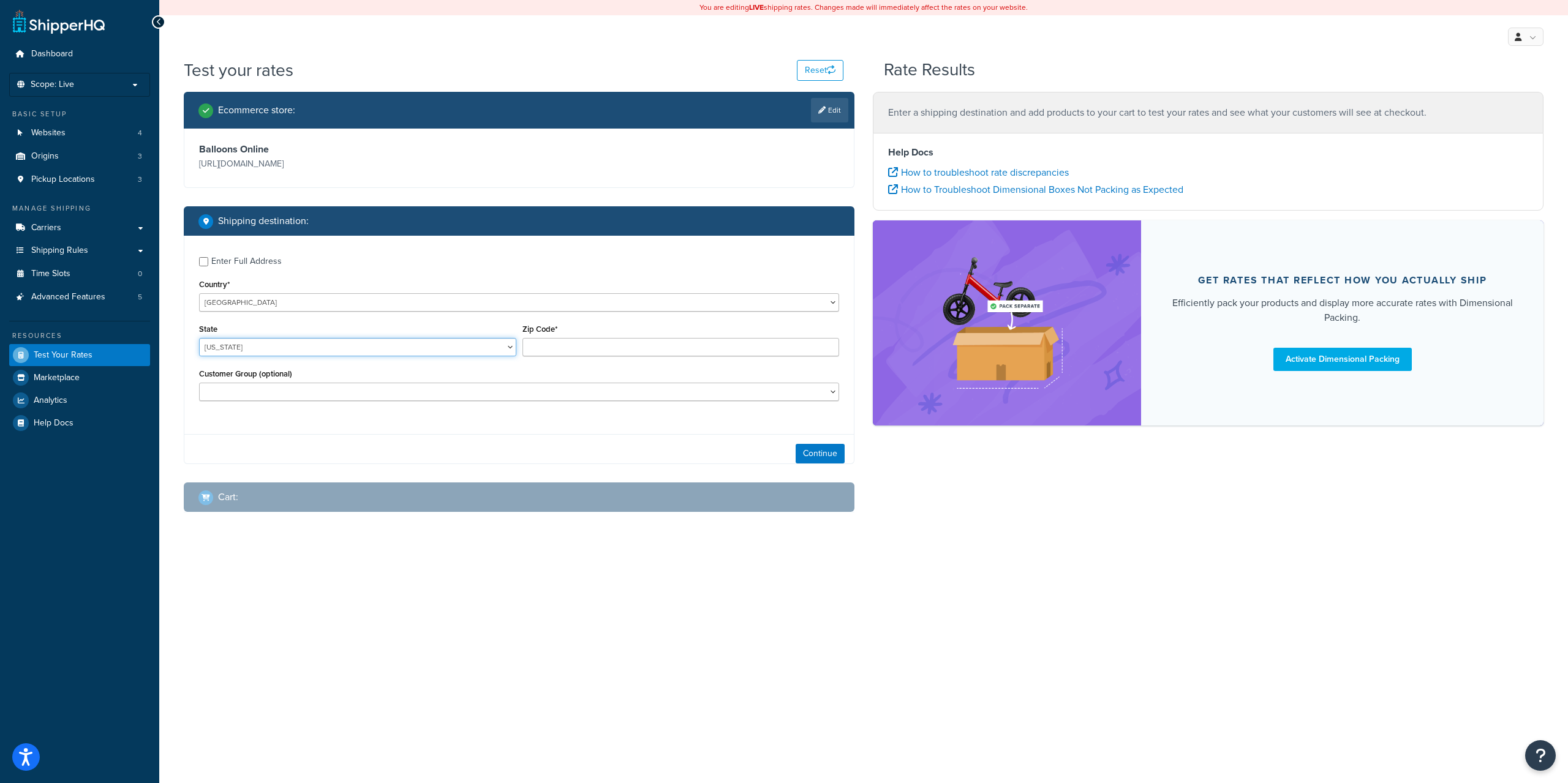
click at [414, 351] on select "[US_STATE] [US_STATE] [US_STATE] [US_STATE] [US_STATE] Armed Forces Americas Ar…" at bounding box center [358, 348] width 318 height 19
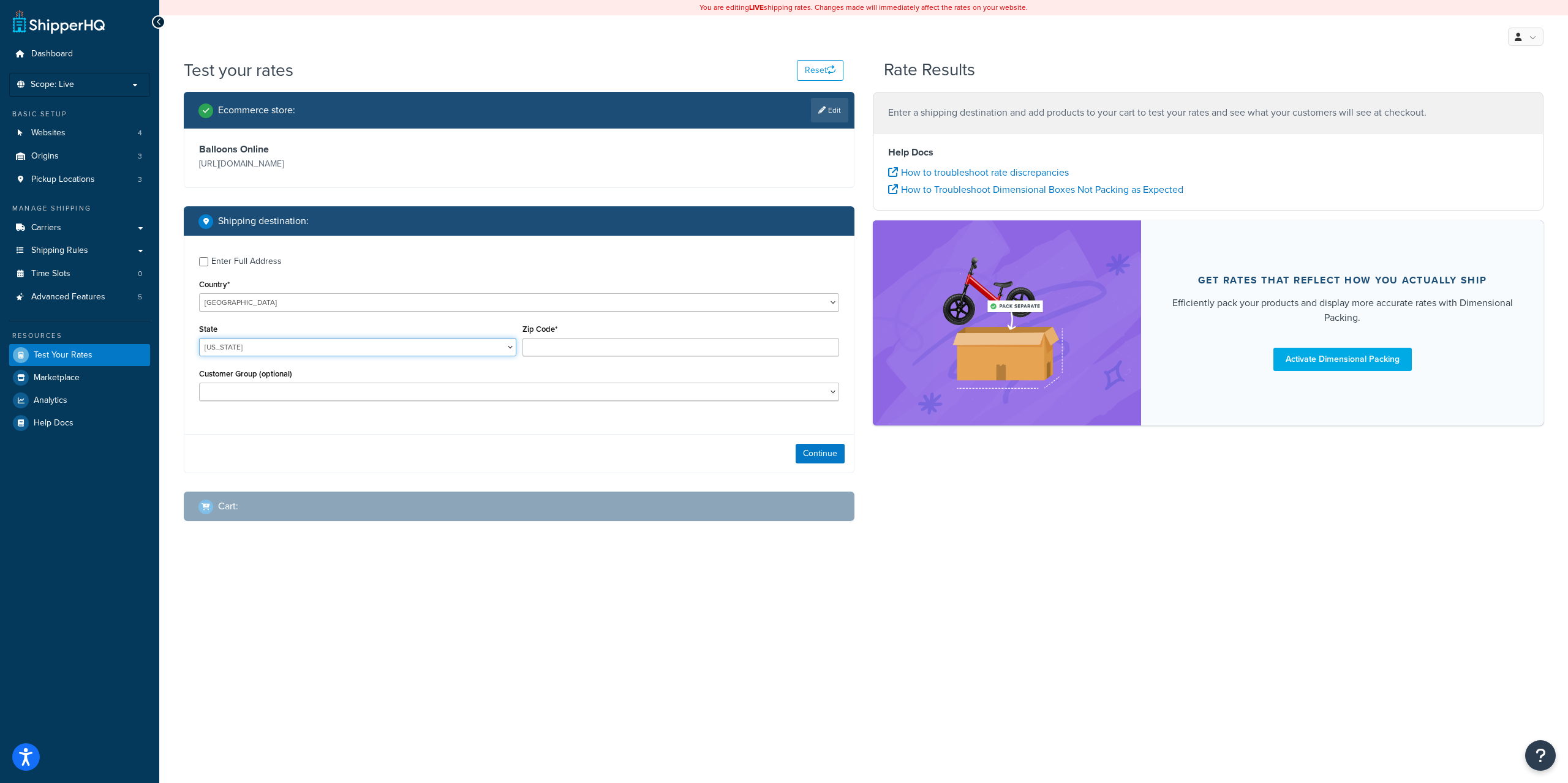
select select "CA"
click at [199, 338] on select "Alabama Alaska American Samoa Arizona Arkansas Armed Forces Americas Armed Forc…" at bounding box center [358, 348] width 318 height 19
click at [590, 340] on input "Zip Code*" at bounding box center [681, 348] width 318 height 19
type input "90210"
click at [810, 444] on button "Continue" at bounding box center [820, 453] width 49 height 19
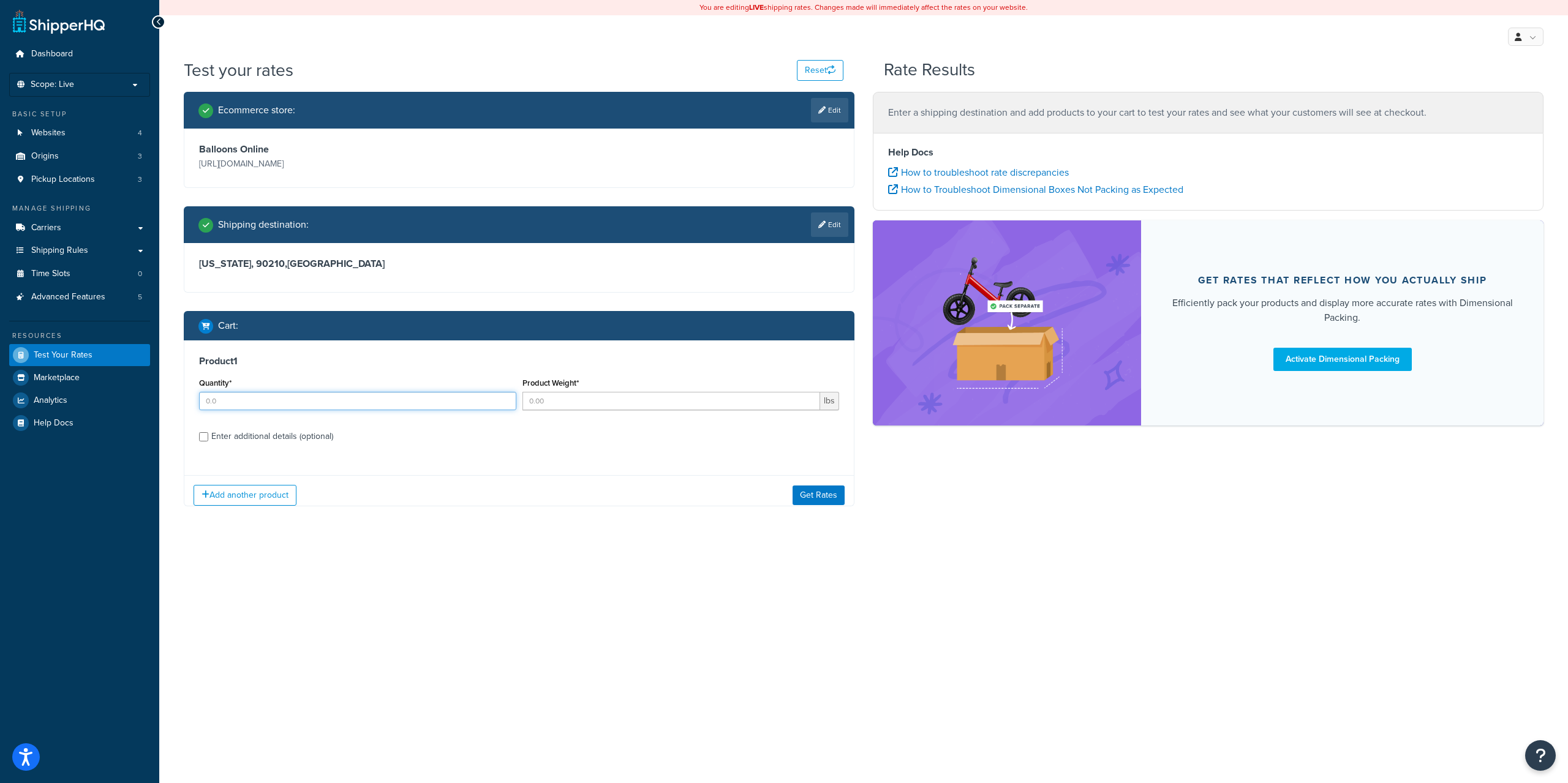
click at [456, 397] on input "Quantity*" at bounding box center [358, 401] width 318 height 19
type input "1"
click at [820, 496] on button "Get Rates" at bounding box center [818, 495] width 52 height 19
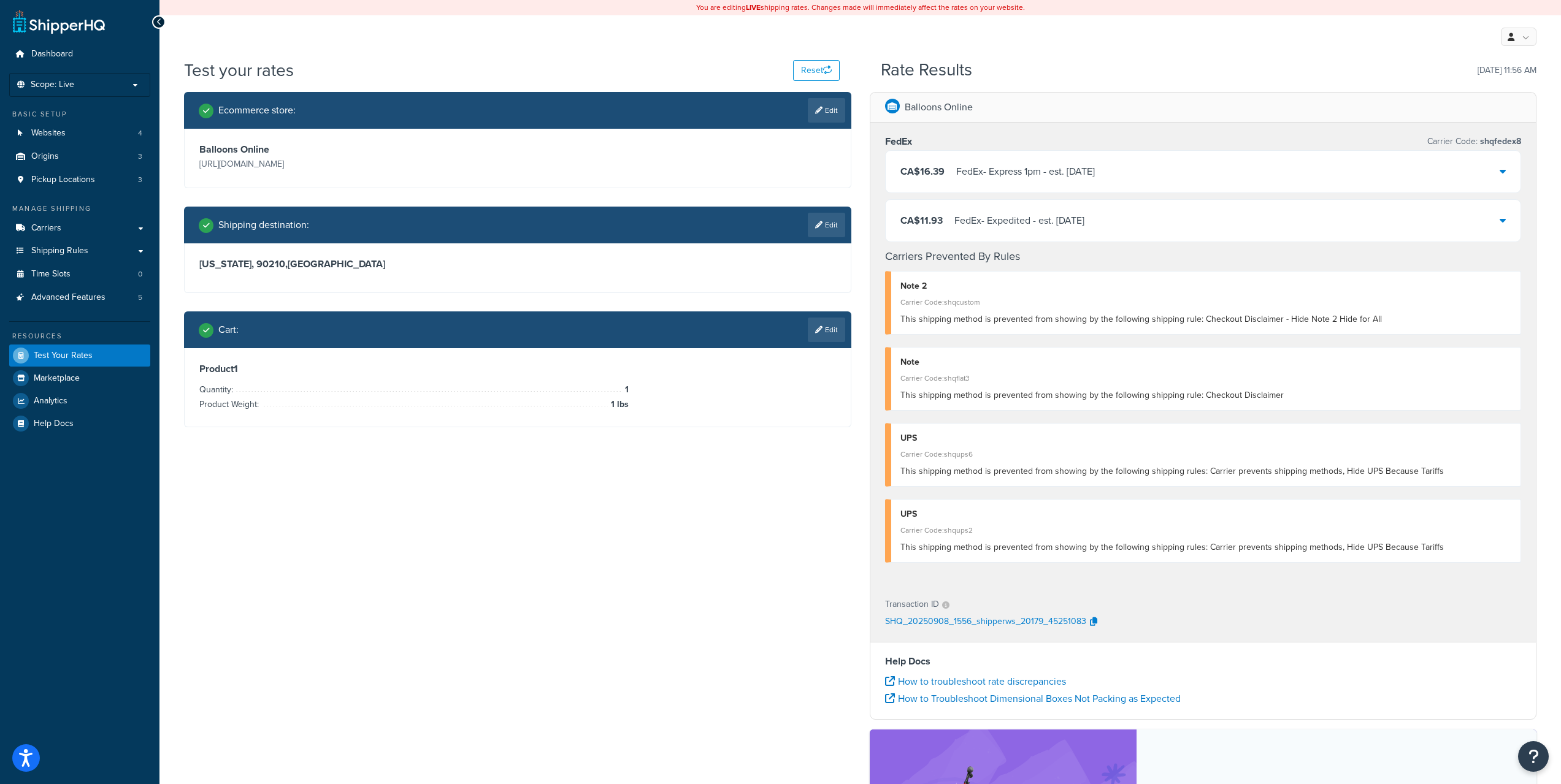
click at [833, 221] on link "Edit" at bounding box center [827, 225] width 37 height 24
select select "CA"
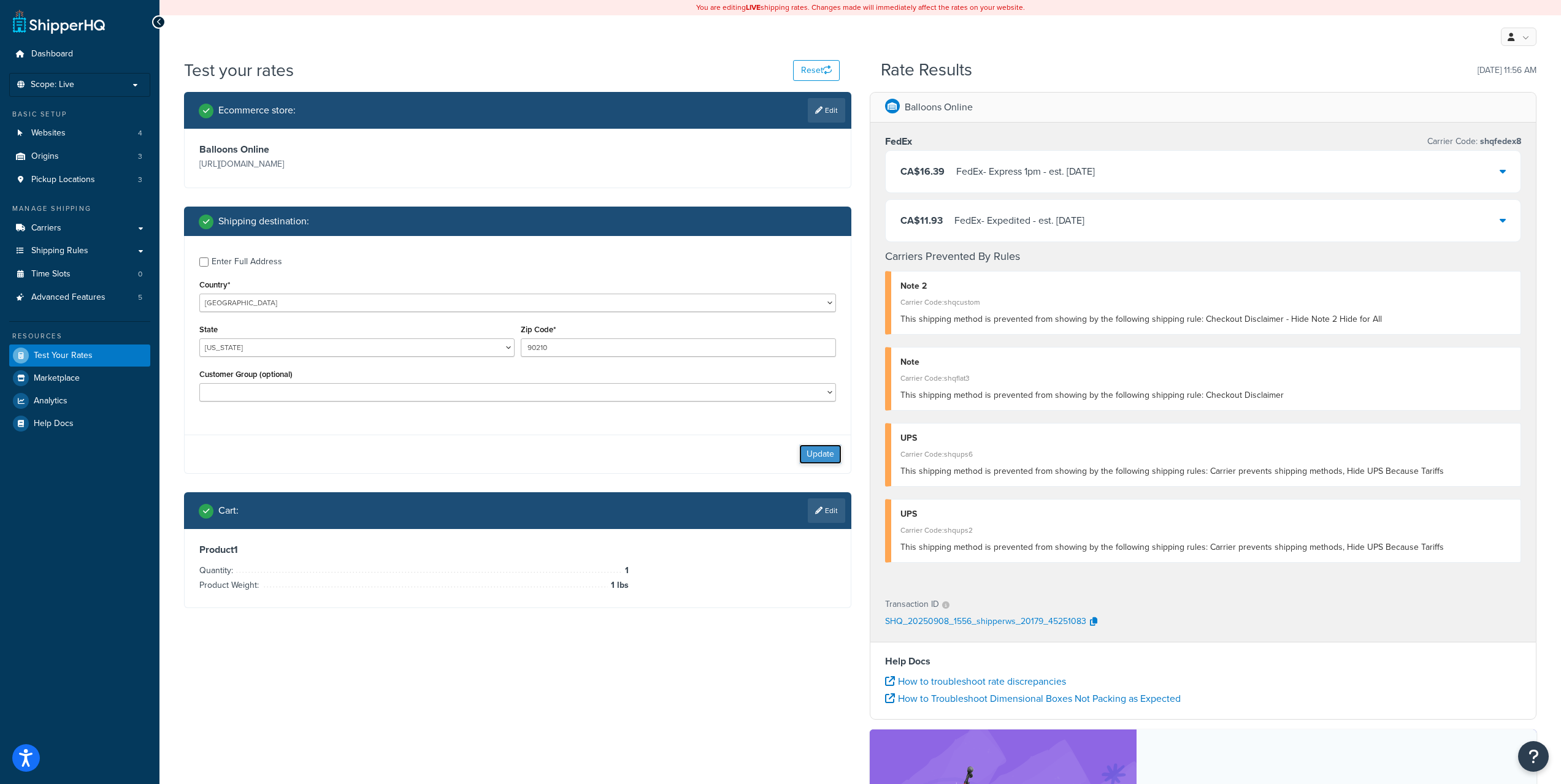
click at [817, 455] on button "Update" at bounding box center [820, 454] width 42 height 19
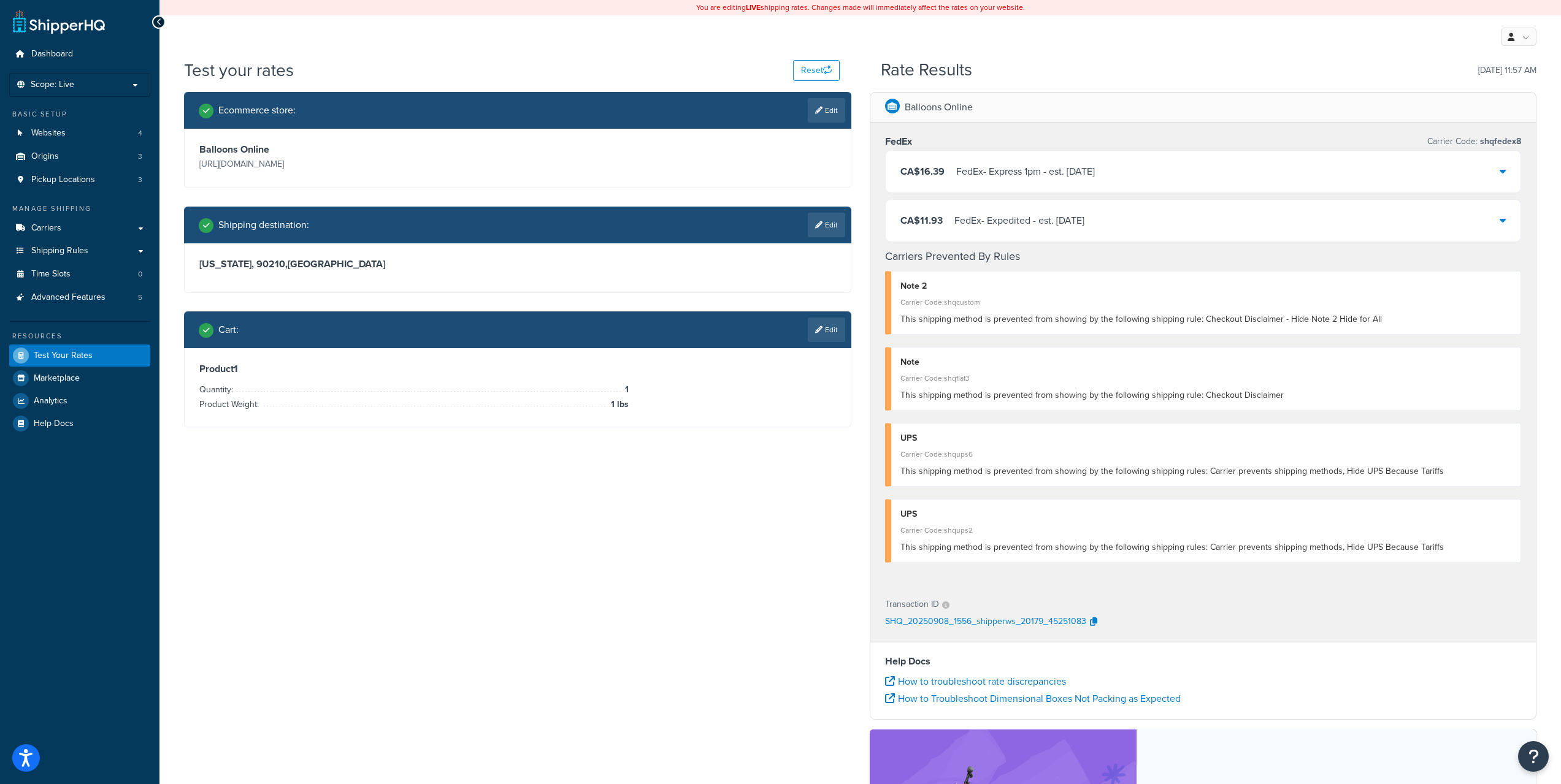
drag, startPoint x: 831, startPoint y: 325, endPoint x: 821, endPoint y: 340, distance: 18.0
click at [831, 326] on link "Edit" at bounding box center [827, 330] width 37 height 24
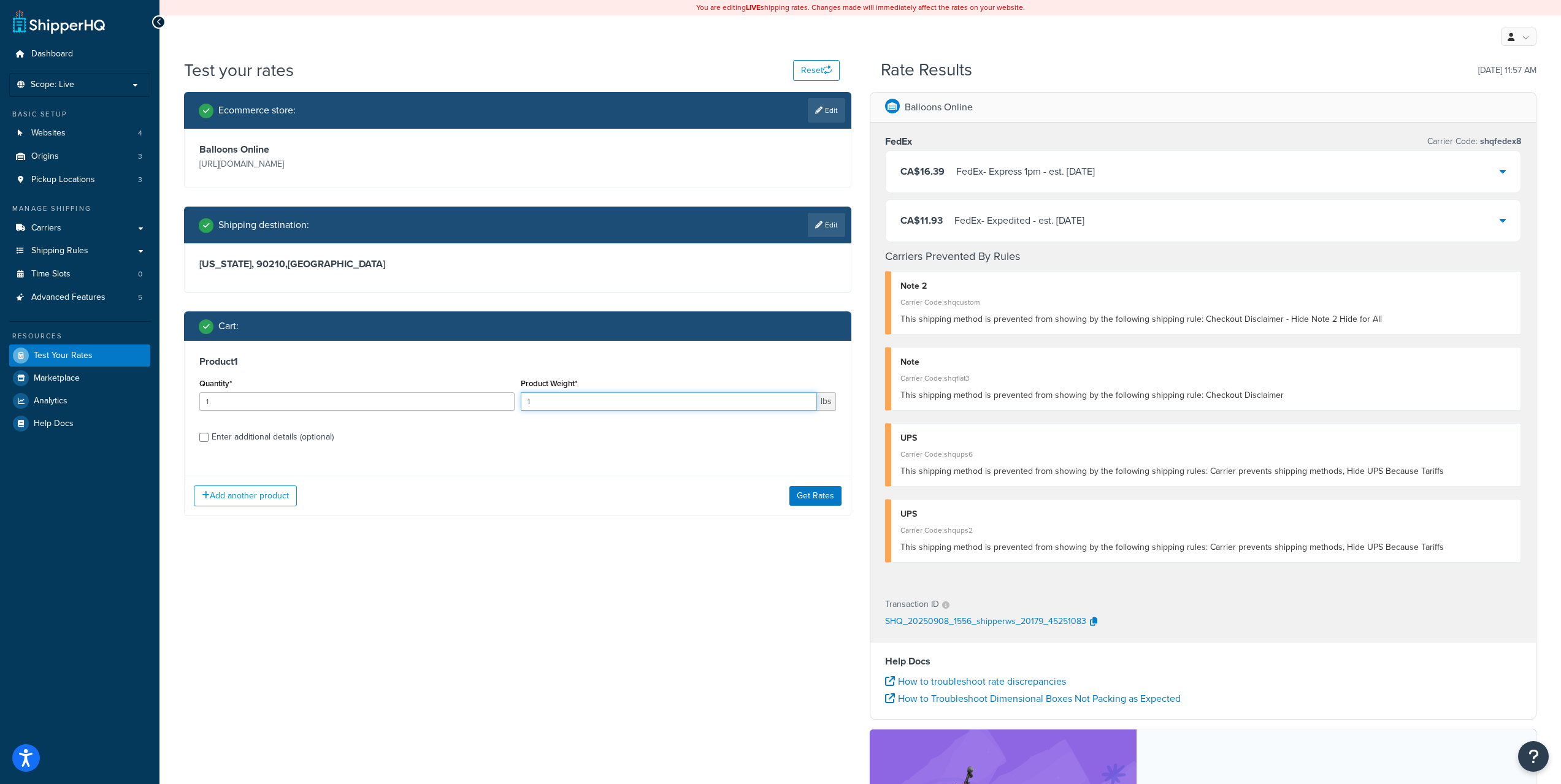
drag, startPoint x: 591, startPoint y: 403, endPoint x: 513, endPoint y: 405, distance: 78.0
click at [501, 405] on div "Quantity* 1 Product Weight* 1 lbs" at bounding box center [517, 397] width 643 height 45
type input "2"
drag, startPoint x: 797, startPoint y: 493, endPoint x: 724, endPoint y: 513, distance: 75.7
click at [798, 493] on button "Get Rates" at bounding box center [815, 495] width 52 height 19
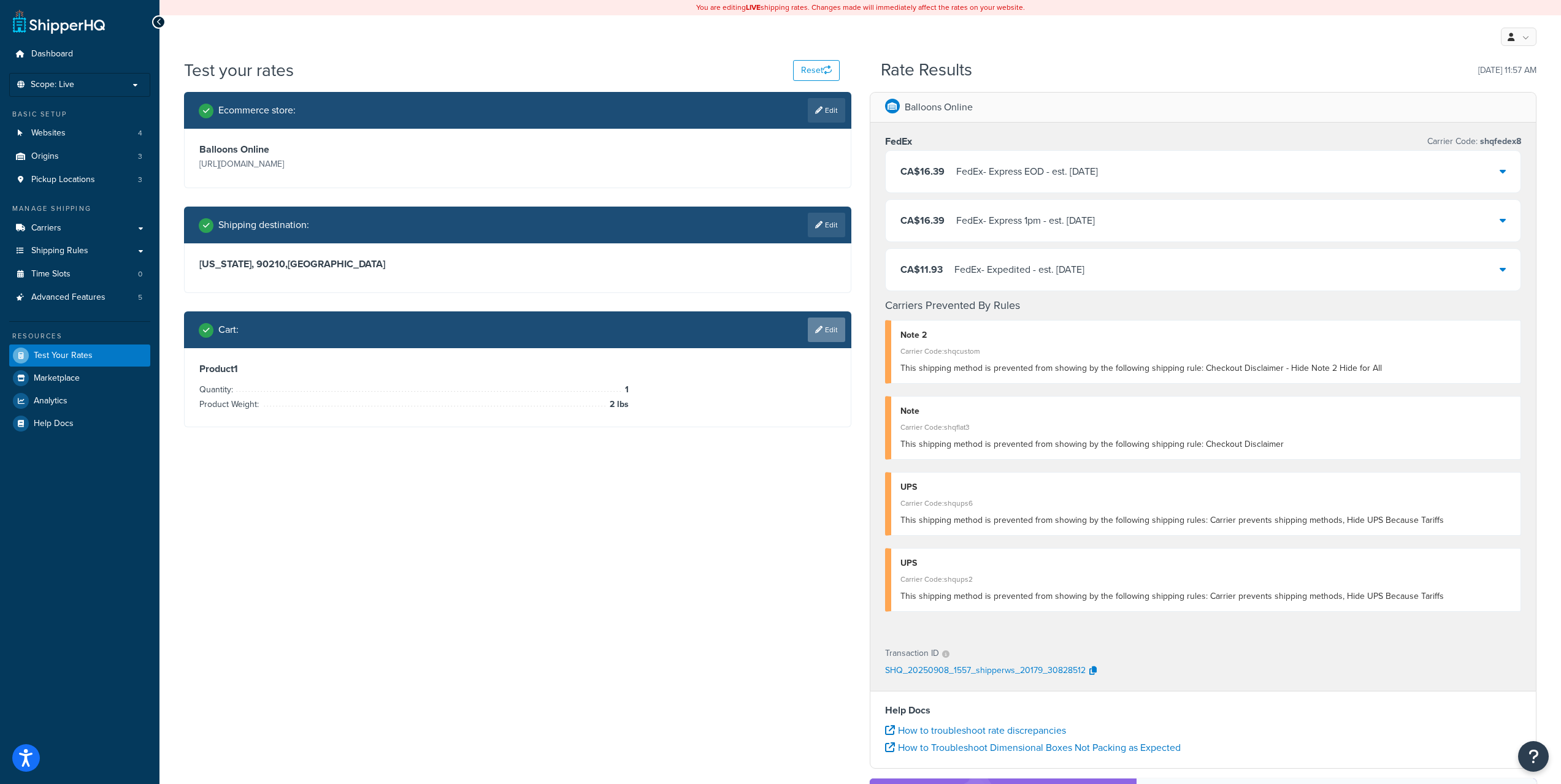
click at [829, 326] on link "Edit" at bounding box center [827, 330] width 37 height 24
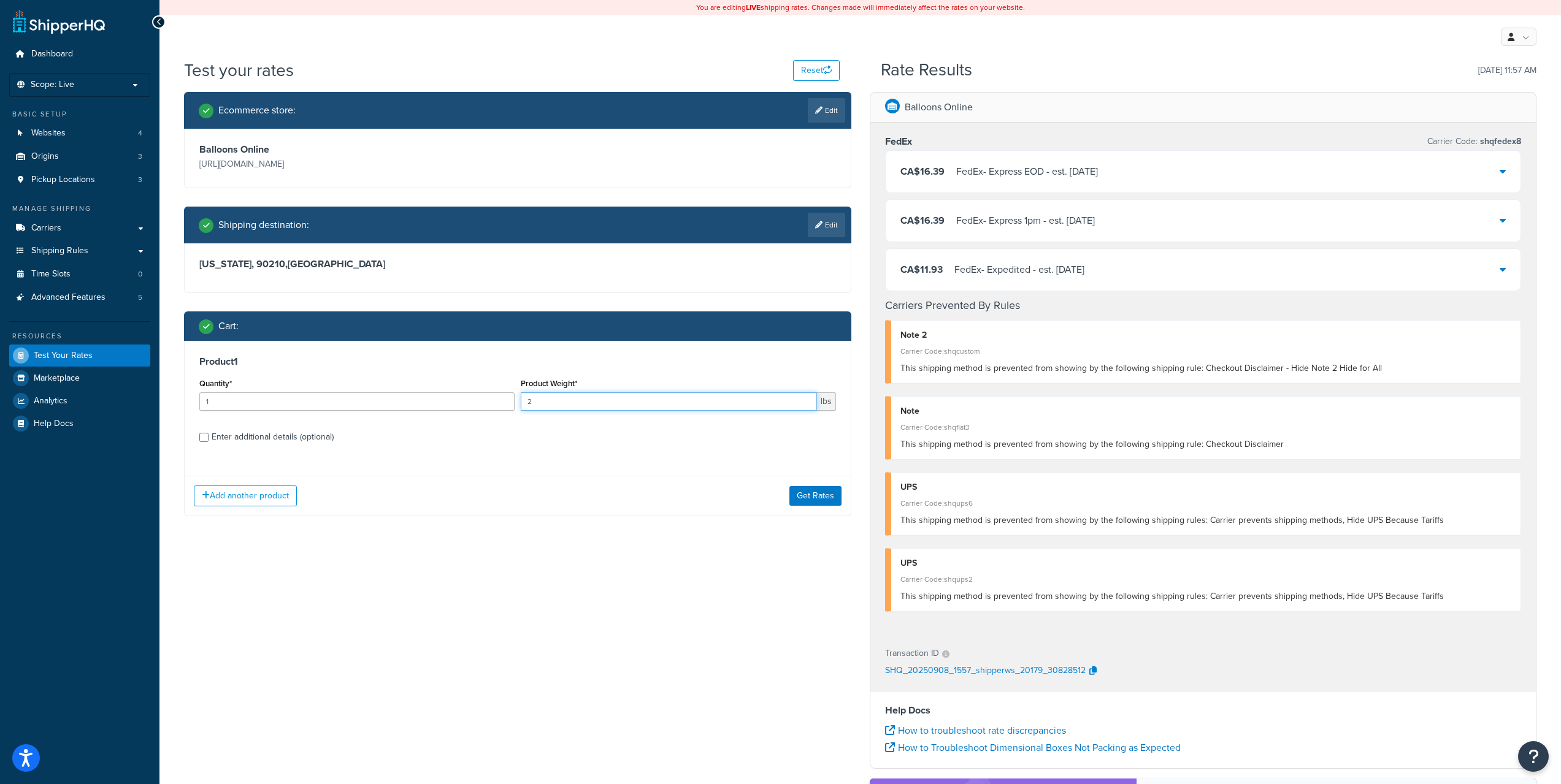
drag, startPoint x: 616, startPoint y: 408, endPoint x: 503, endPoint y: 407, distance: 113.0
click at [503, 407] on div "Quantity* 1 Product Weight* 2 lbs" at bounding box center [517, 397] width 643 height 45
type input "3"
click at [811, 491] on button "Get Rates" at bounding box center [815, 495] width 52 height 19
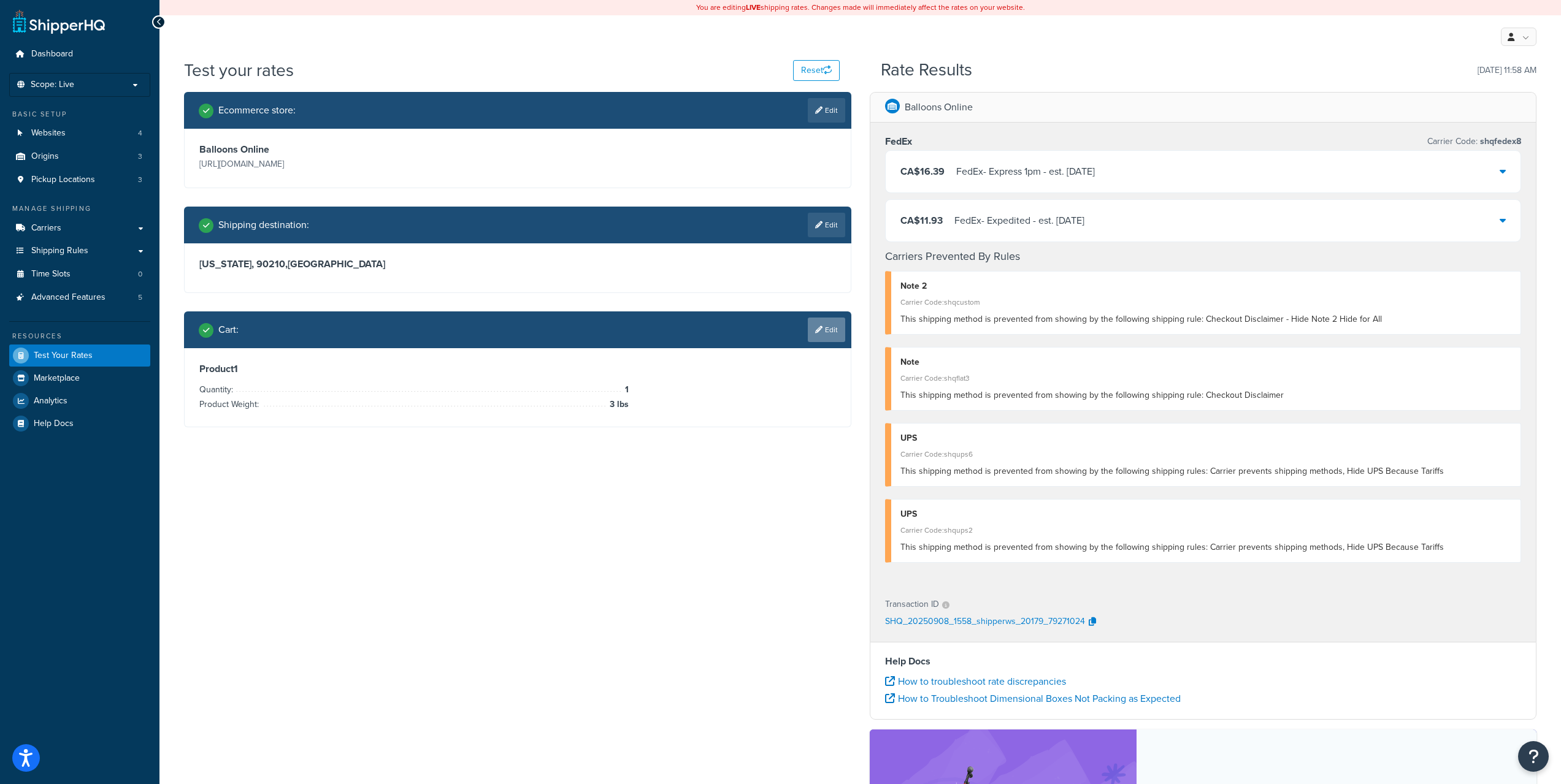
click at [826, 328] on link "Edit" at bounding box center [827, 330] width 37 height 24
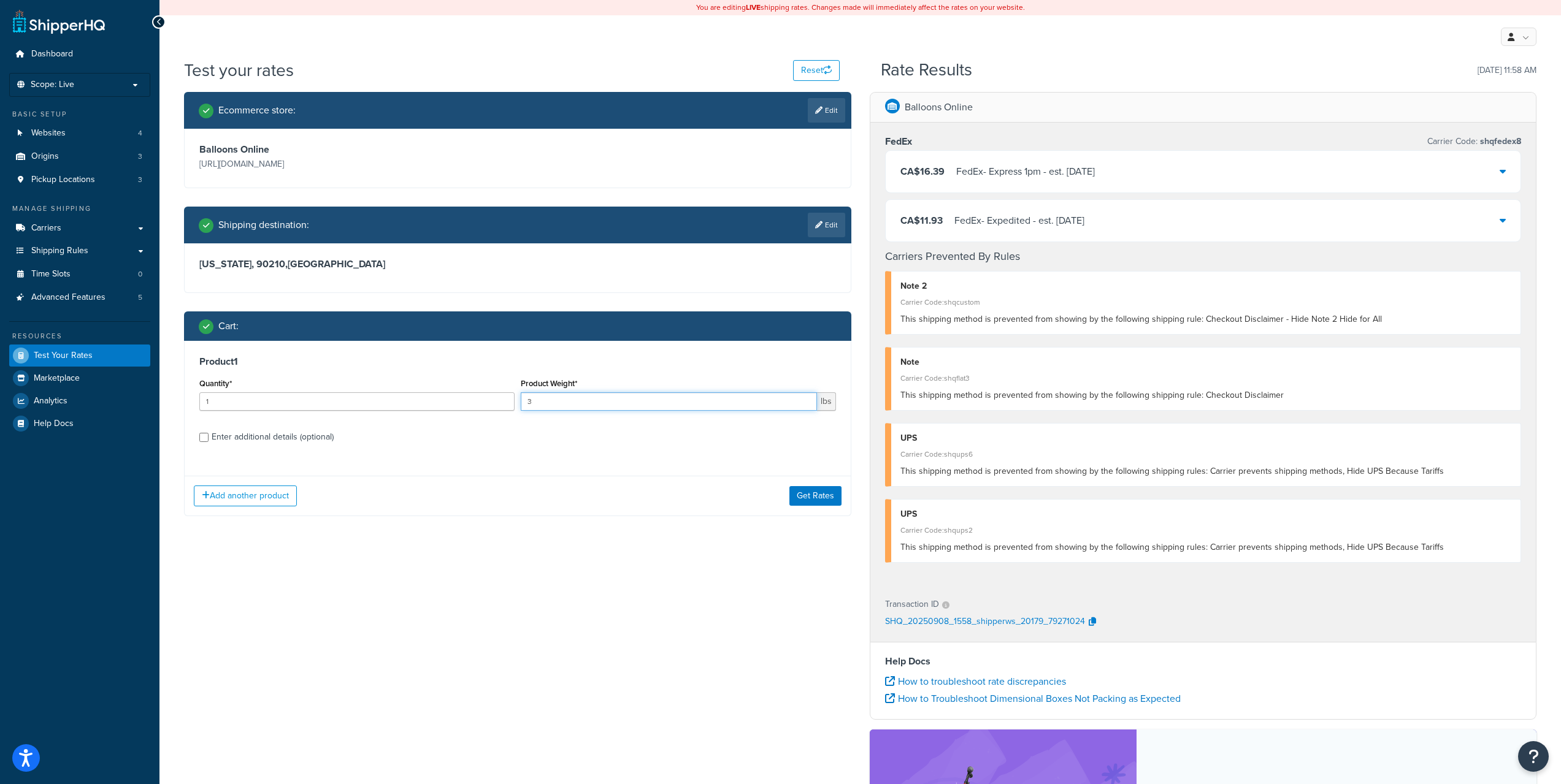
drag, startPoint x: 633, startPoint y: 407, endPoint x: 509, endPoint y: 405, distance: 124.0
click at [512, 406] on div "Quantity* 1 Product Weight* 3 lbs" at bounding box center [517, 397] width 643 height 45
type input "4"
click at [817, 500] on button "Get Rates" at bounding box center [815, 495] width 52 height 19
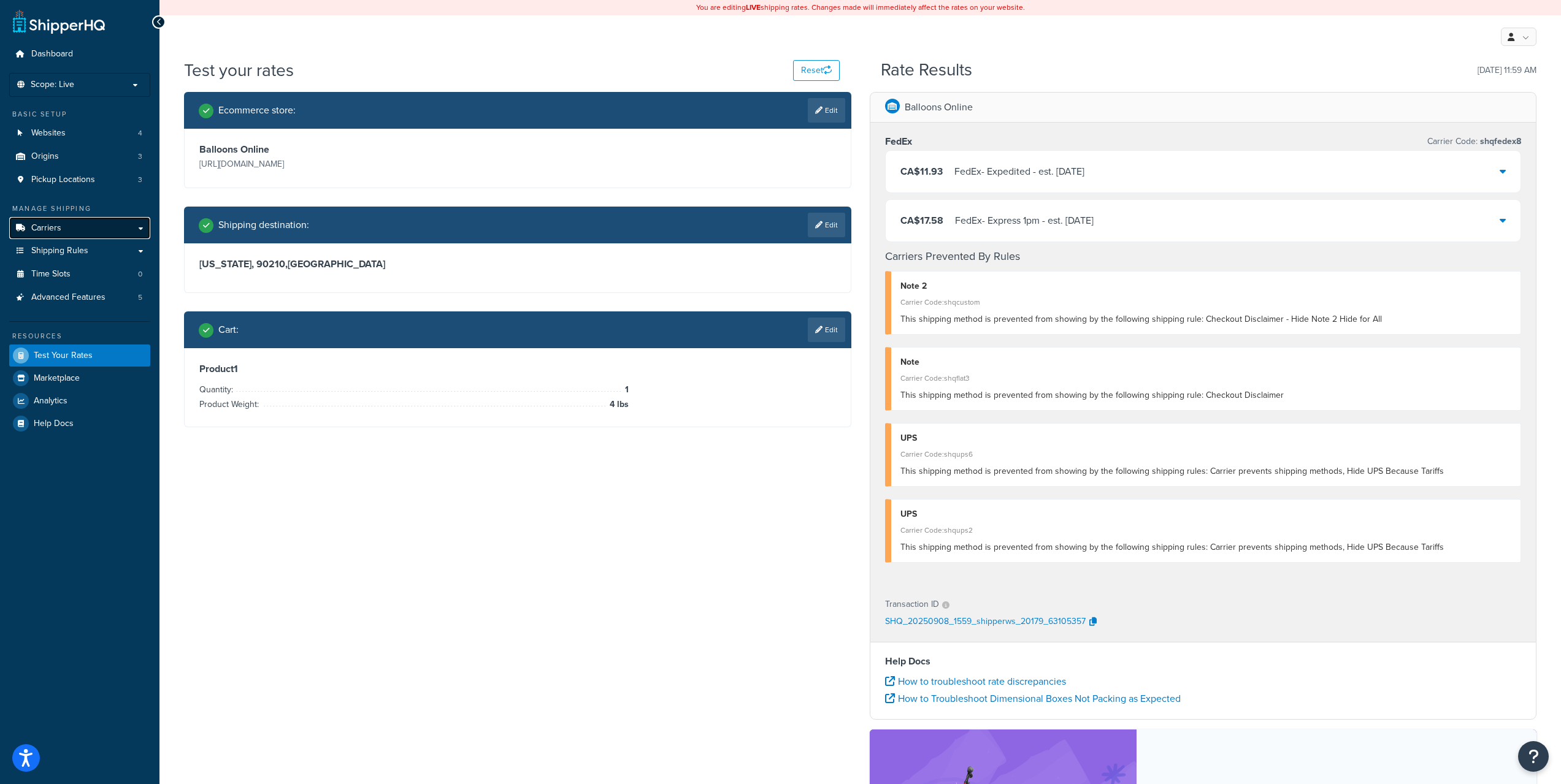
click at [79, 239] on link "Carriers" at bounding box center [80, 228] width 141 height 23
click at [86, 241] on link "Shipping Rules" at bounding box center [80, 251] width 141 height 23
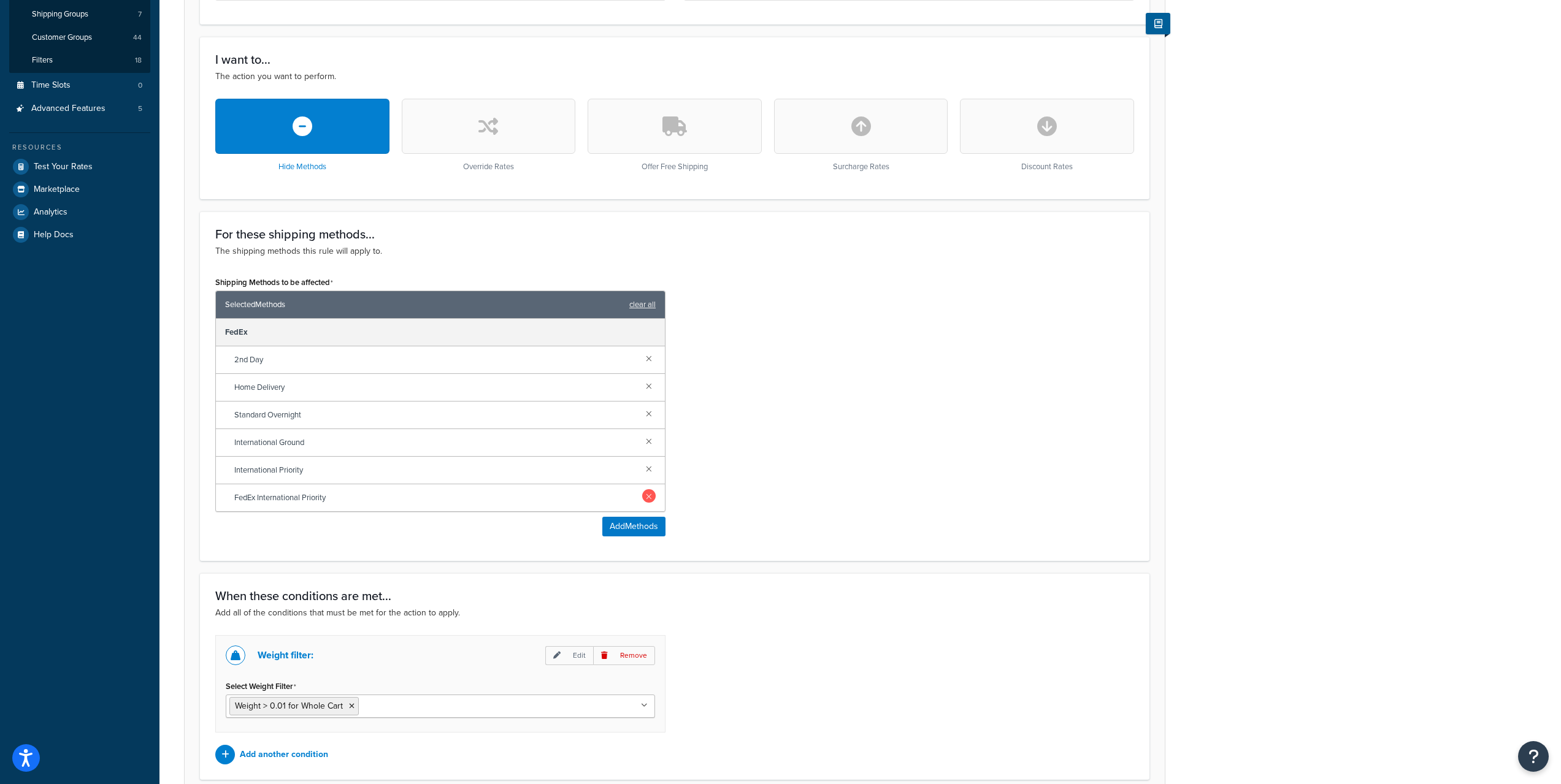
click at [650, 498] on link at bounding box center [649, 495] width 14 height 14
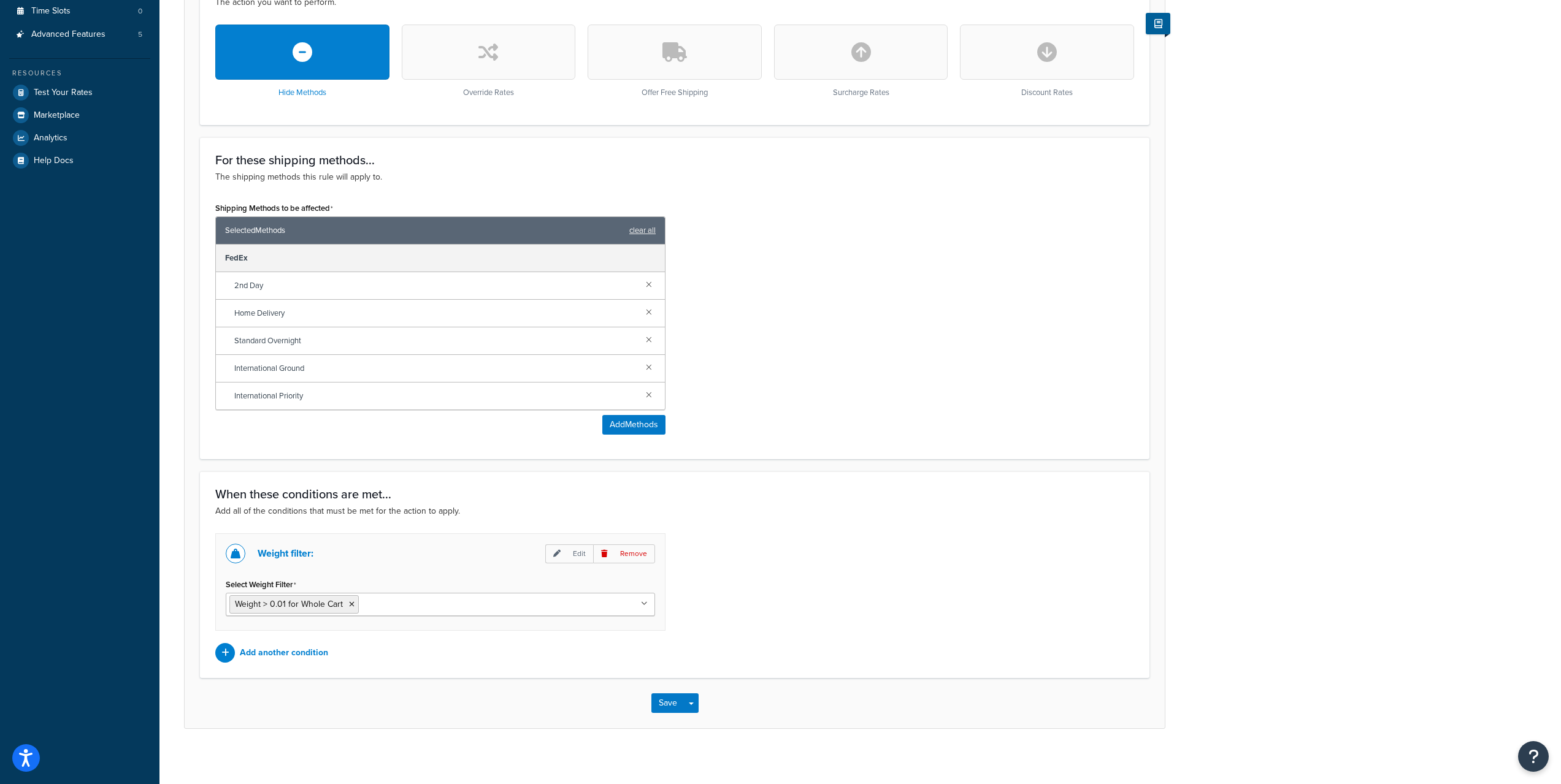
scroll to position [387, 0]
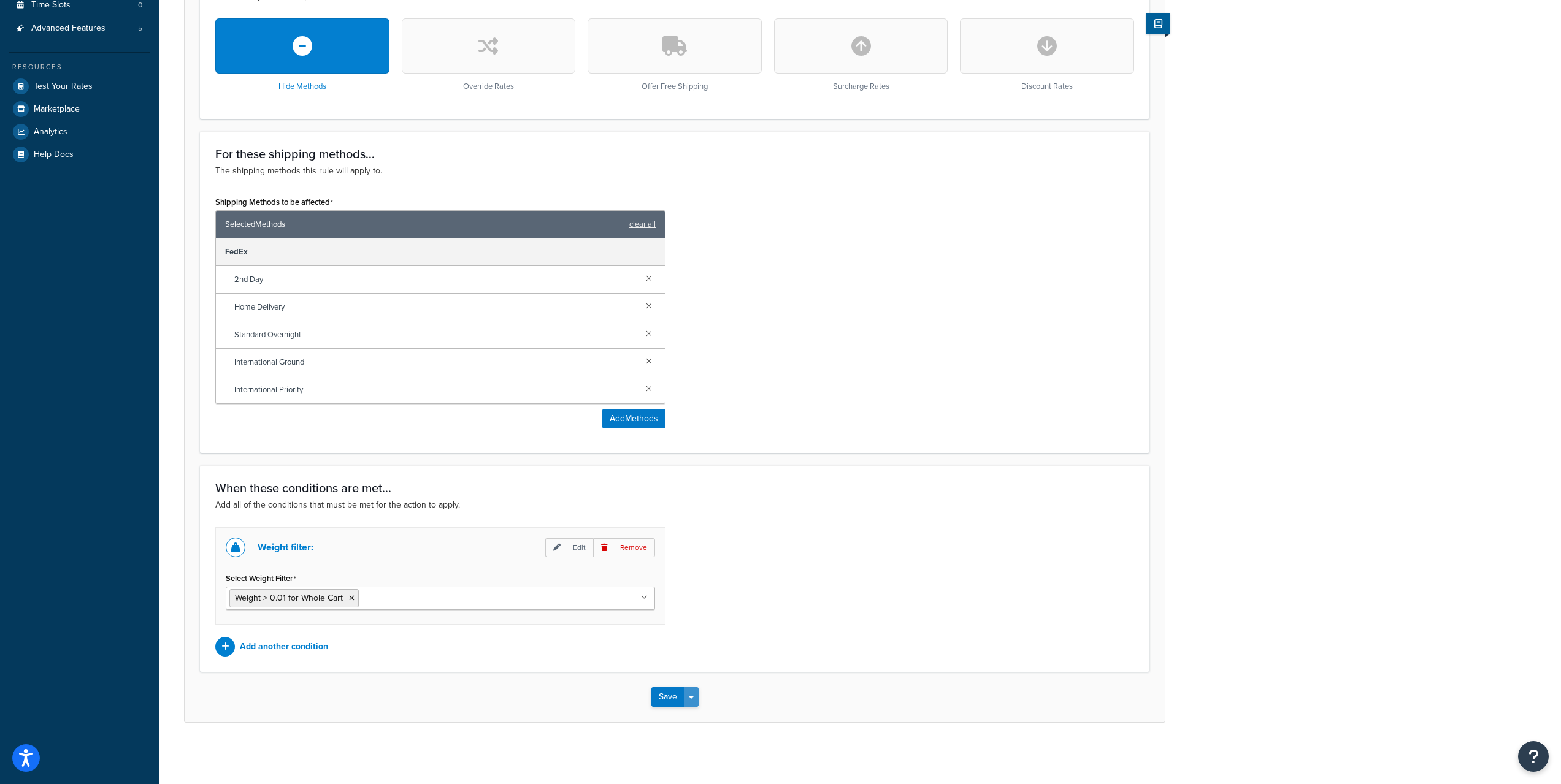
click at [691, 699] on button "Save Dropdown" at bounding box center [691, 697] width 15 height 19
click at [714, 721] on button "Save and Edit" at bounding box center [710, 720] width 118 height 26
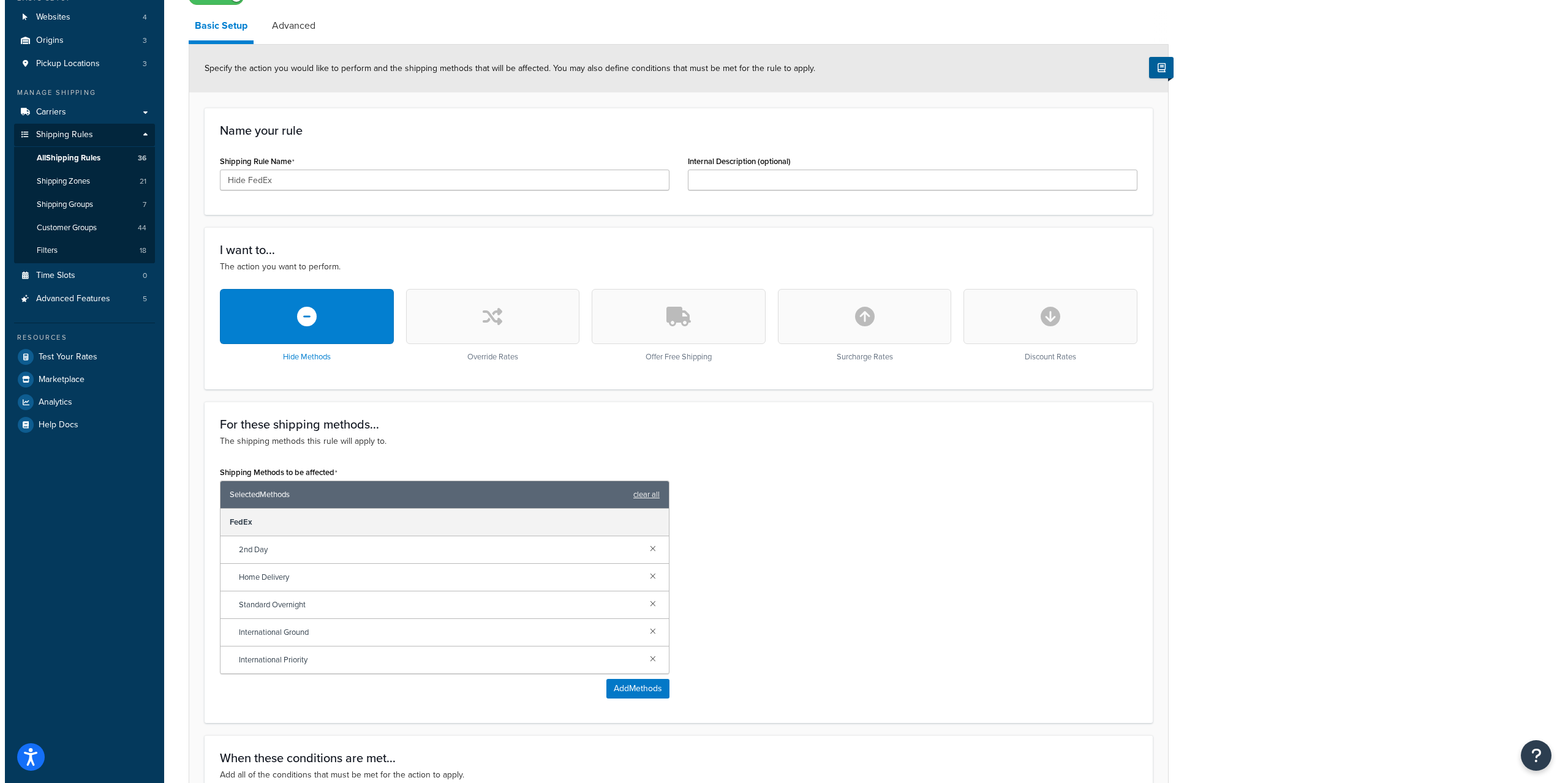
scroll to position [306, 0]
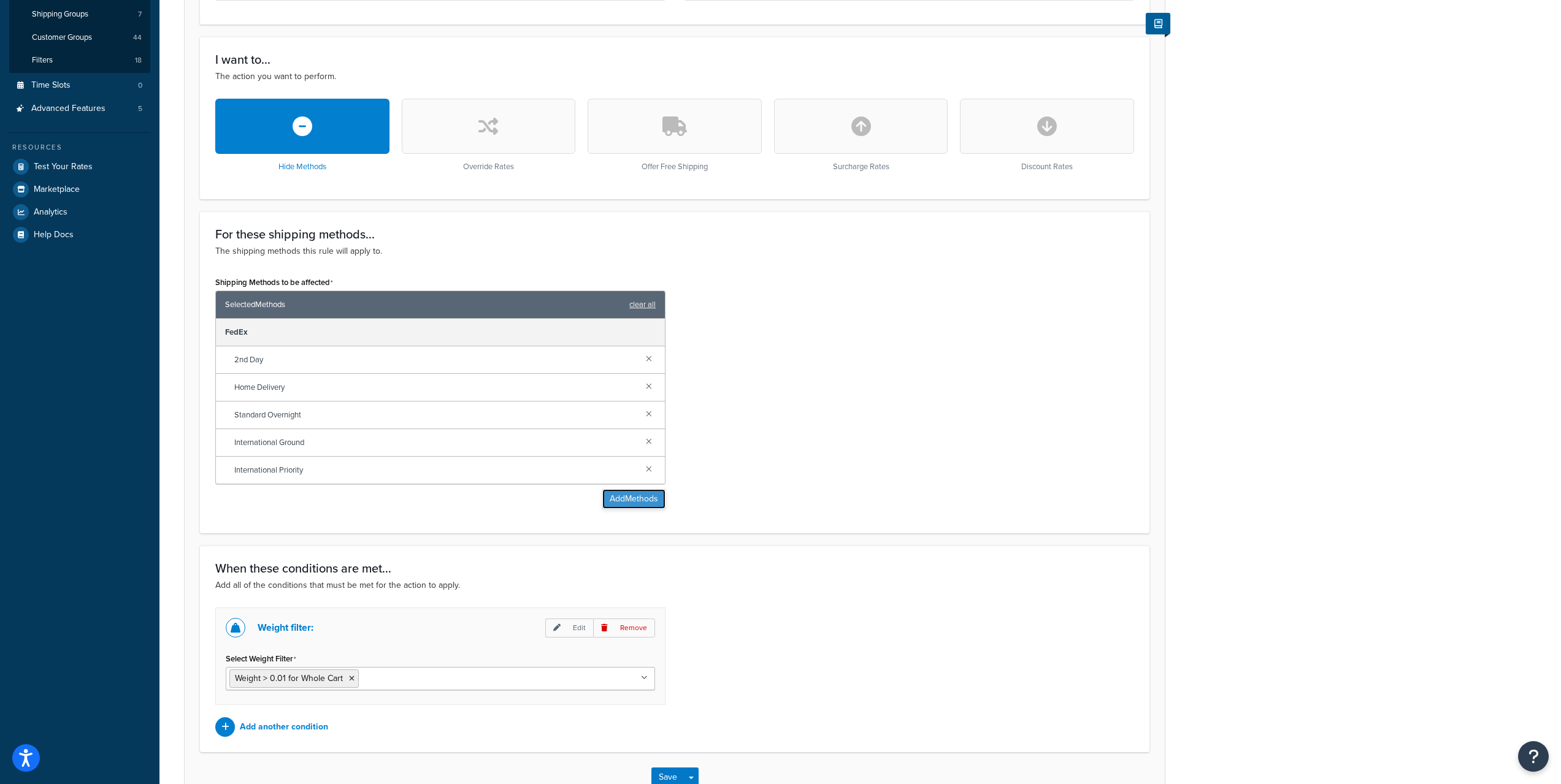
click at [617, 501] on button "Add Methods" at bounding box center [634, 498] width 63 height 19
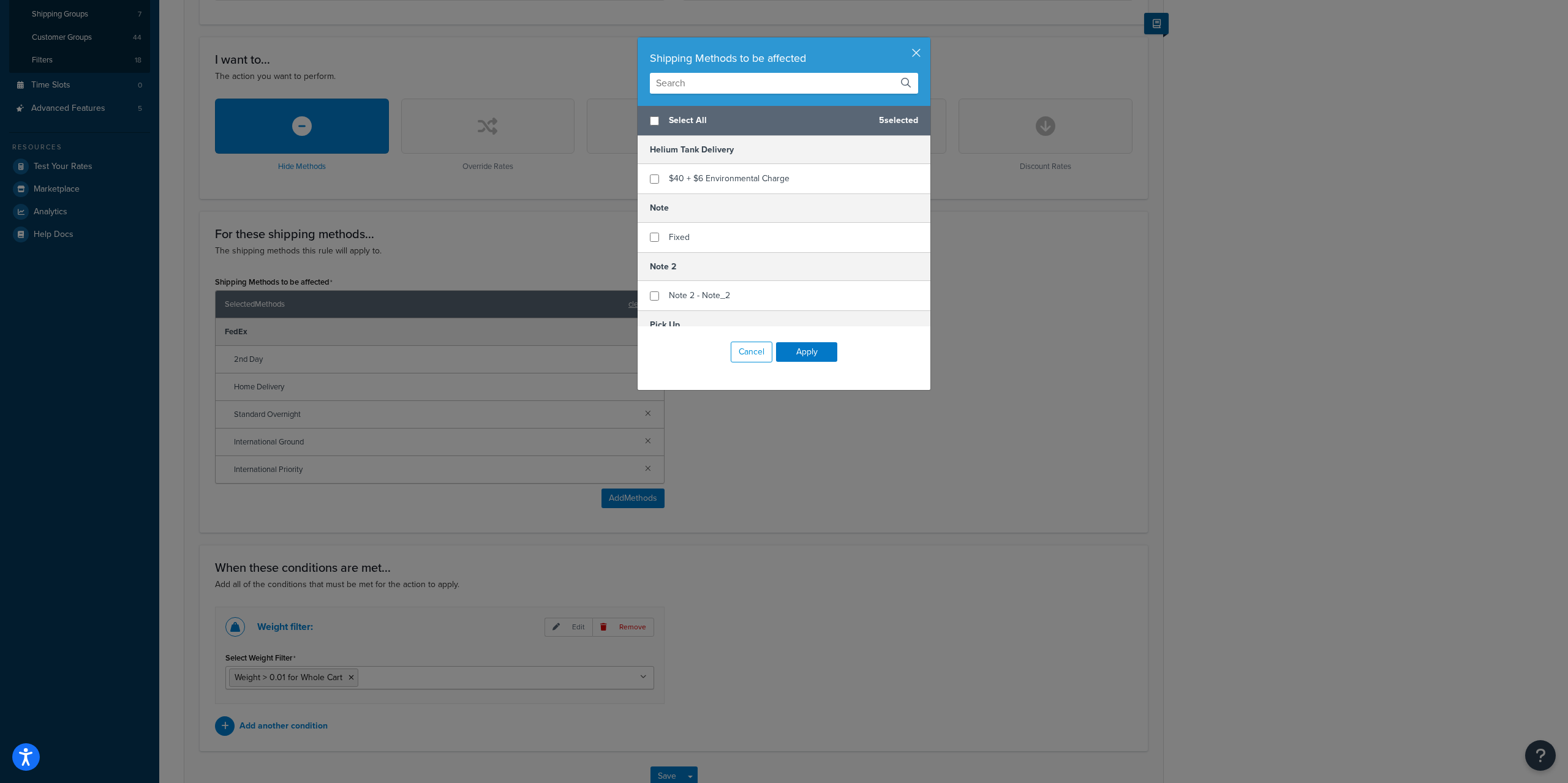
click at [739, 87] on input "text" at bounding box center [783, 83] width 268 height 21
type input "intern"
checkbox input "true"
click at [800, 190] on div "FedEx International Priority" at bounding box center [783, 197] width 293 height 30
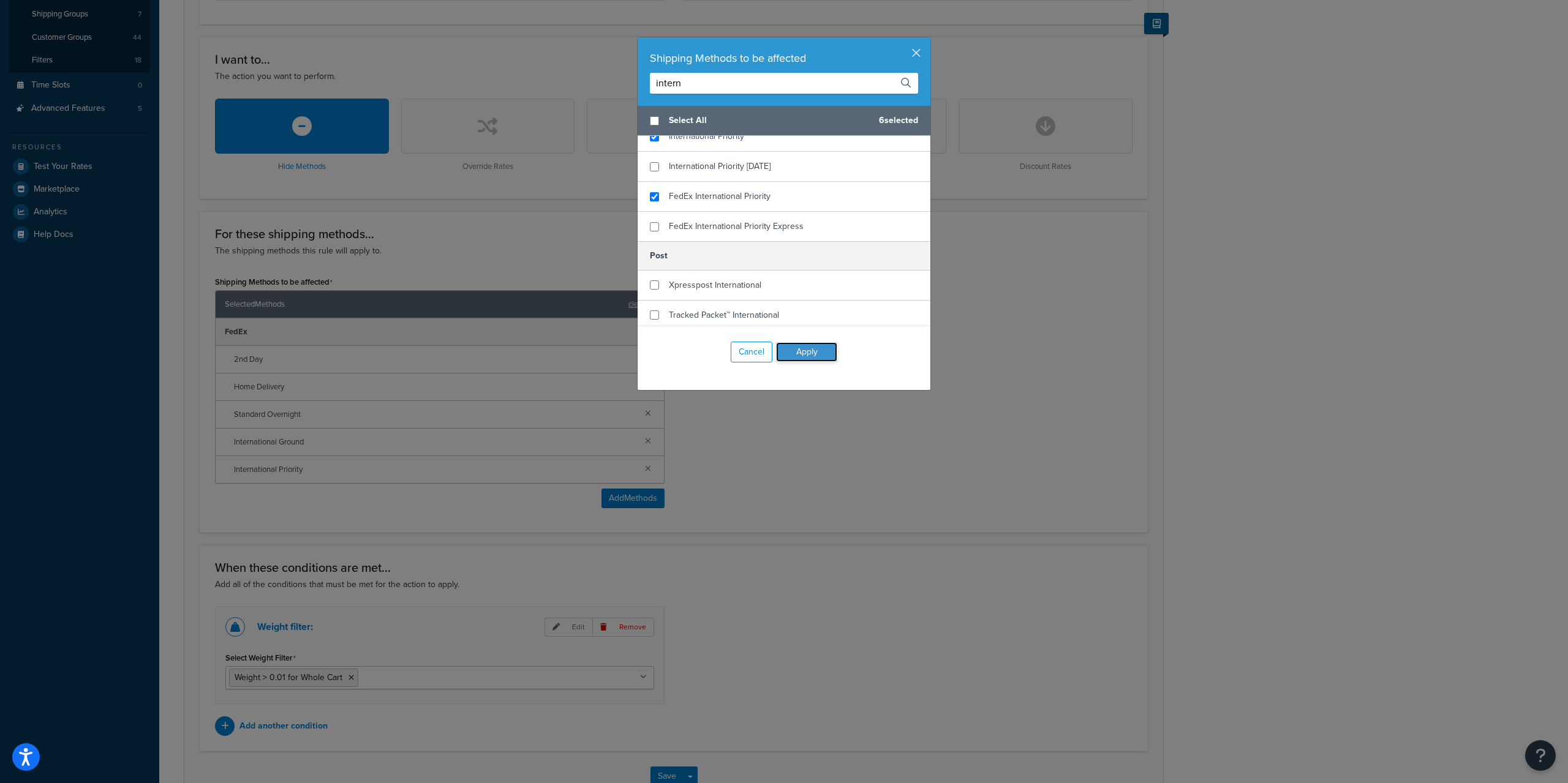
click at [813, 353] on button "Apply" at bounding box center [807, 352] width 62 height 19
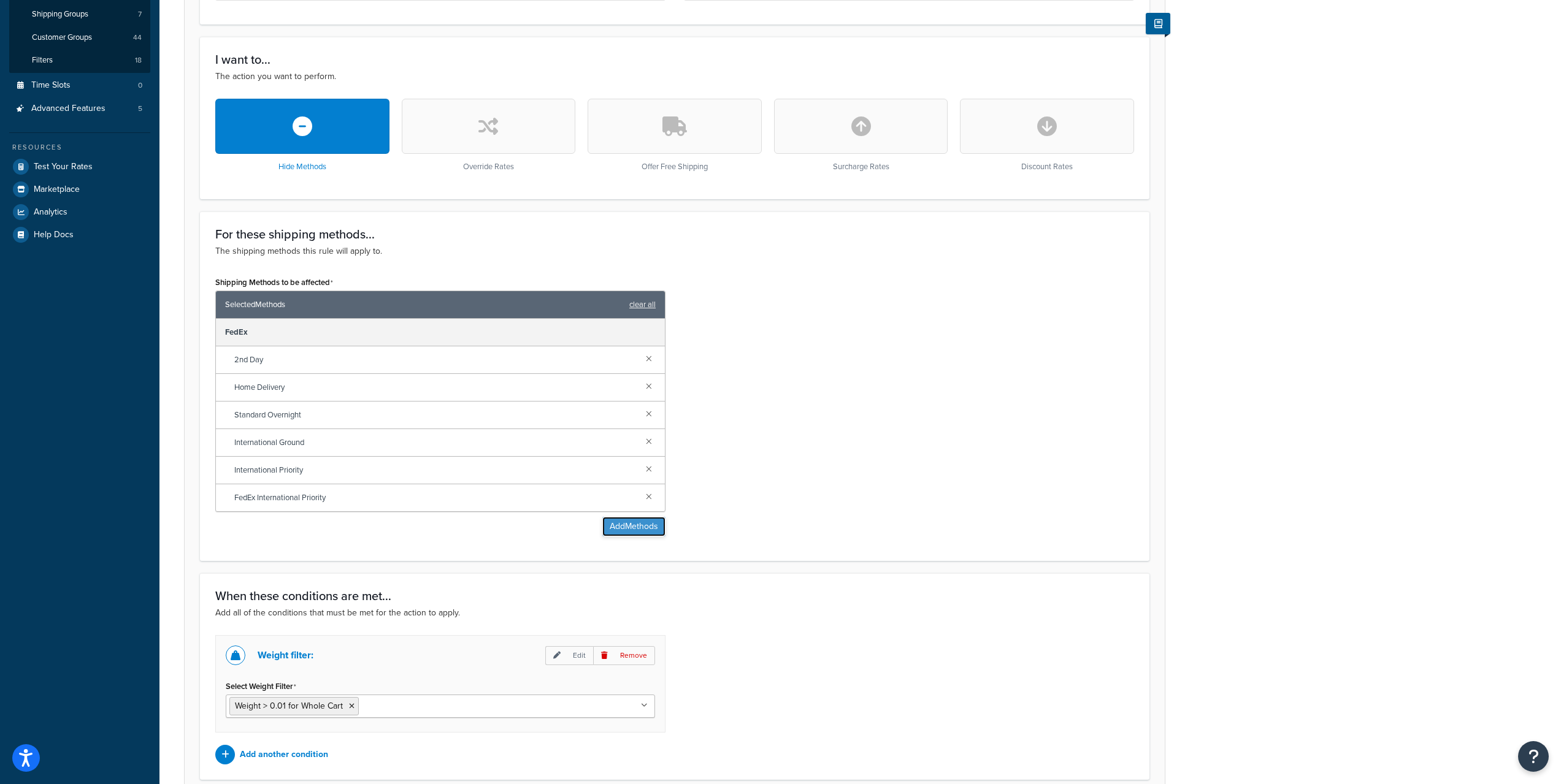
click at [621, 523] on button "Add Methods" at bounding box center [634, 526] width 63 height 19
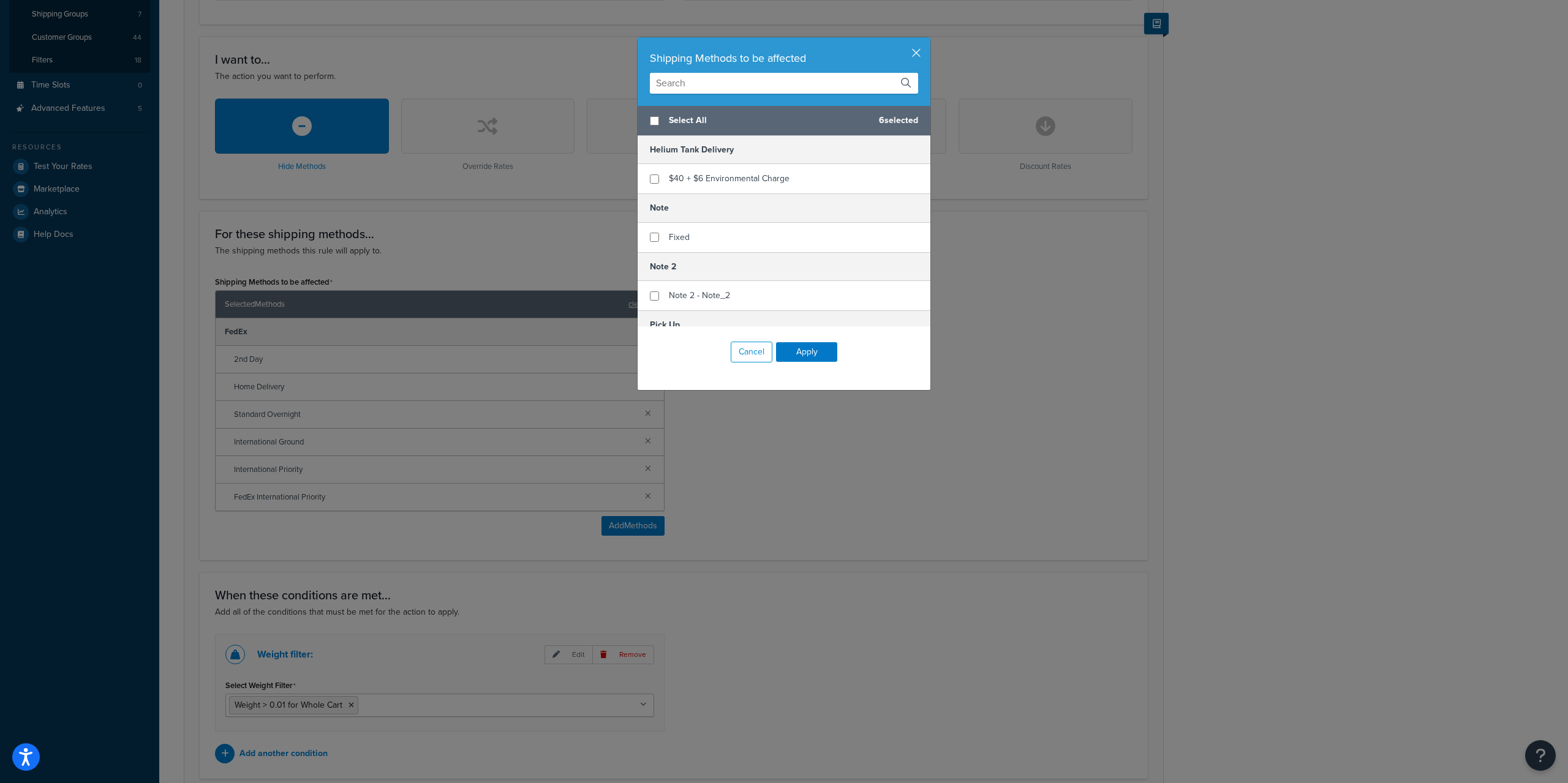
click at [733, 89] on input "text" at bounding box center [783, 83] width 268 height 21
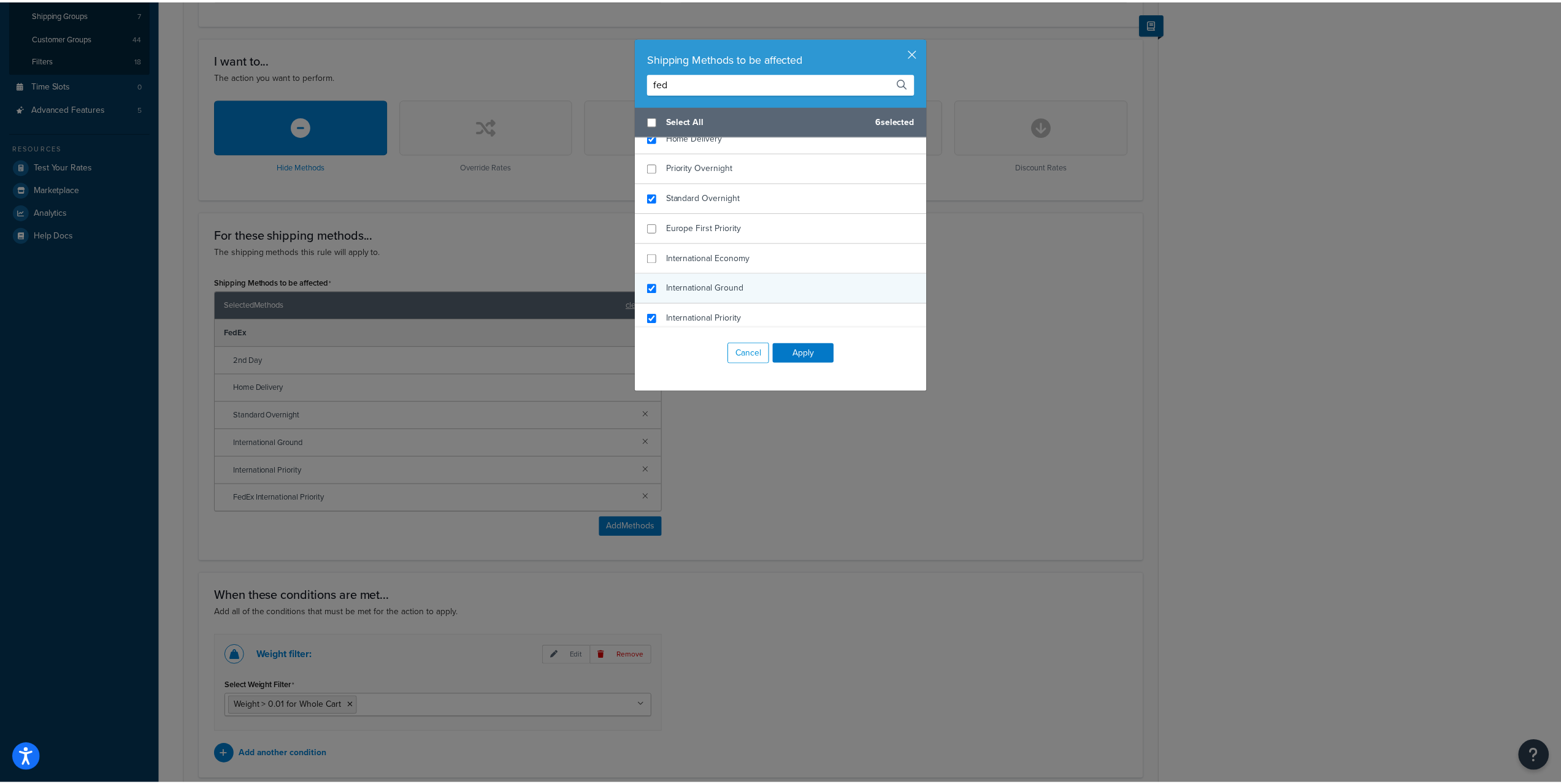
scroll to position [125, 0]
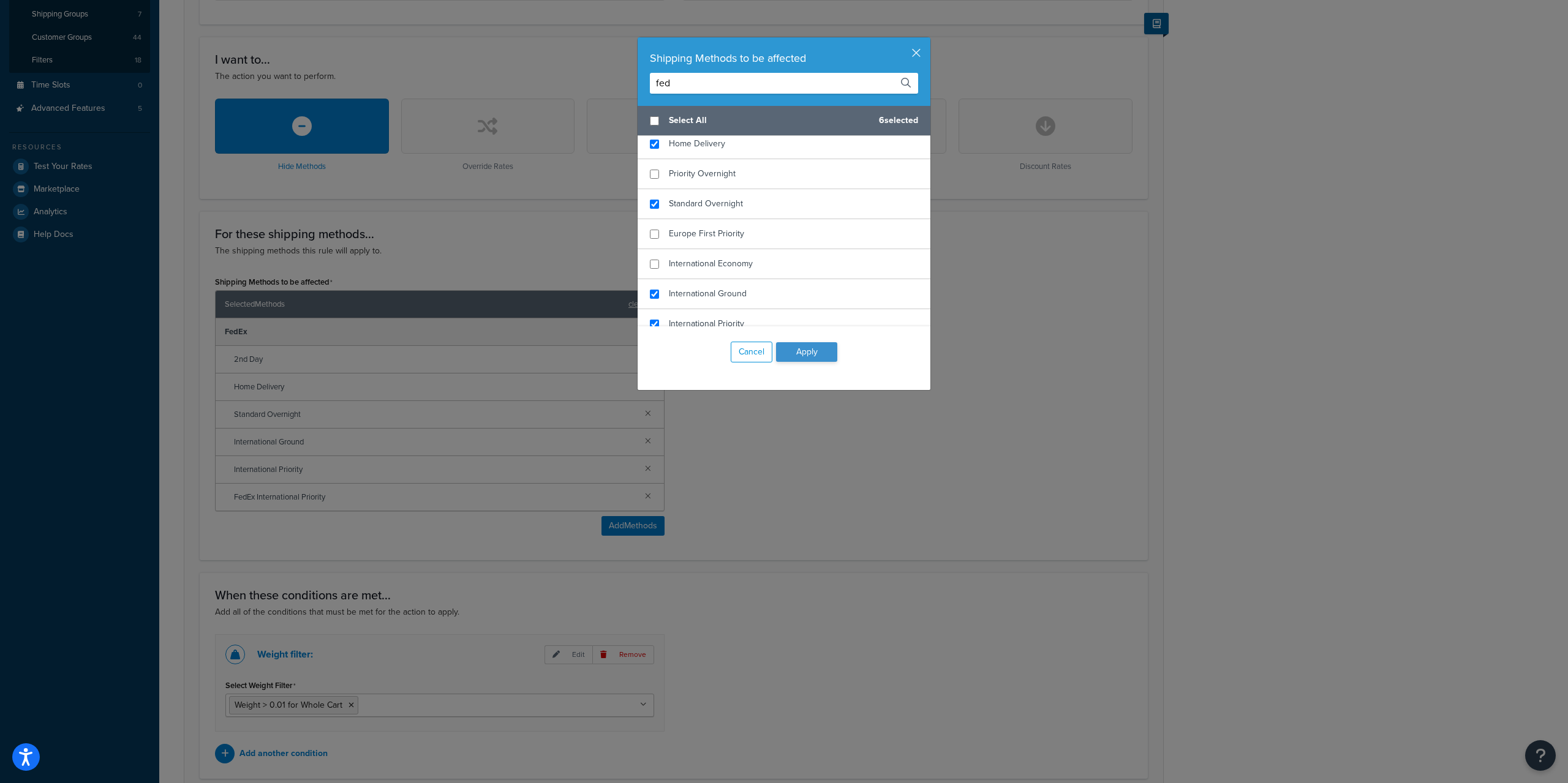
type input "fed"
click at [816, 351] on button "Apply" at bounding box center [807, 352] width 62 height 19
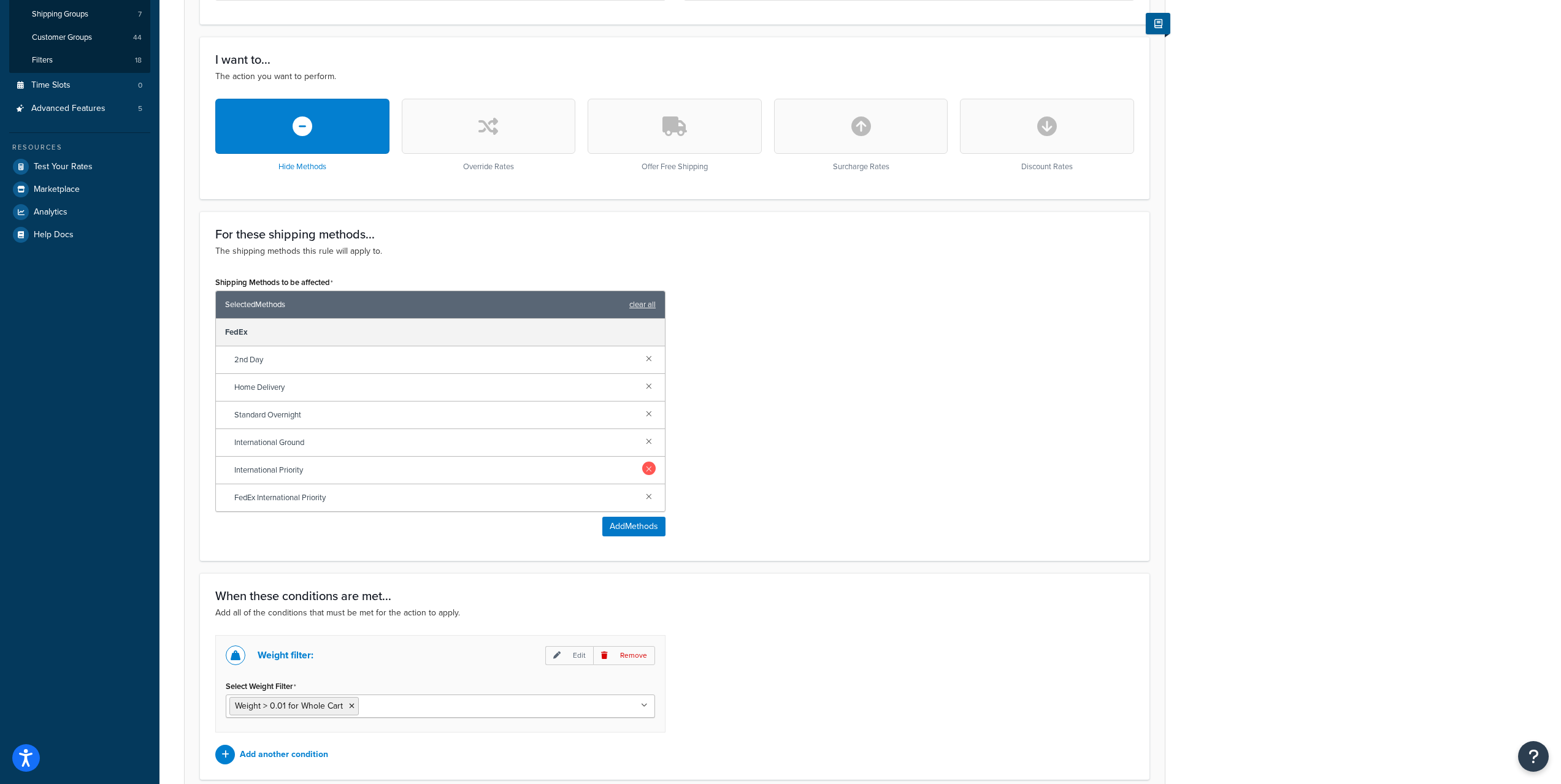
click at [648, 467] on link at bounding box center [649, 468] width 14 height 14
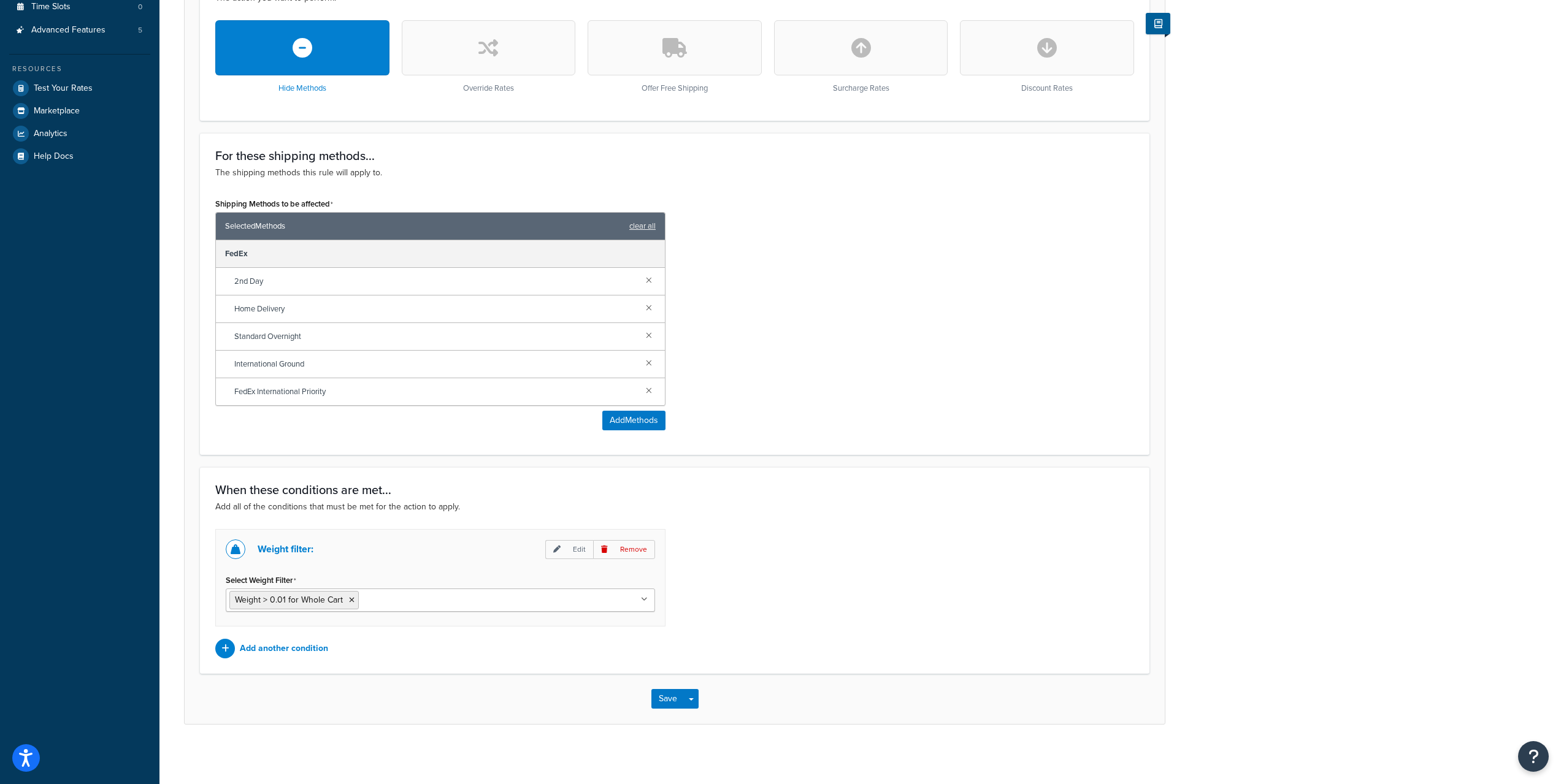
scroll to position [387, 0]
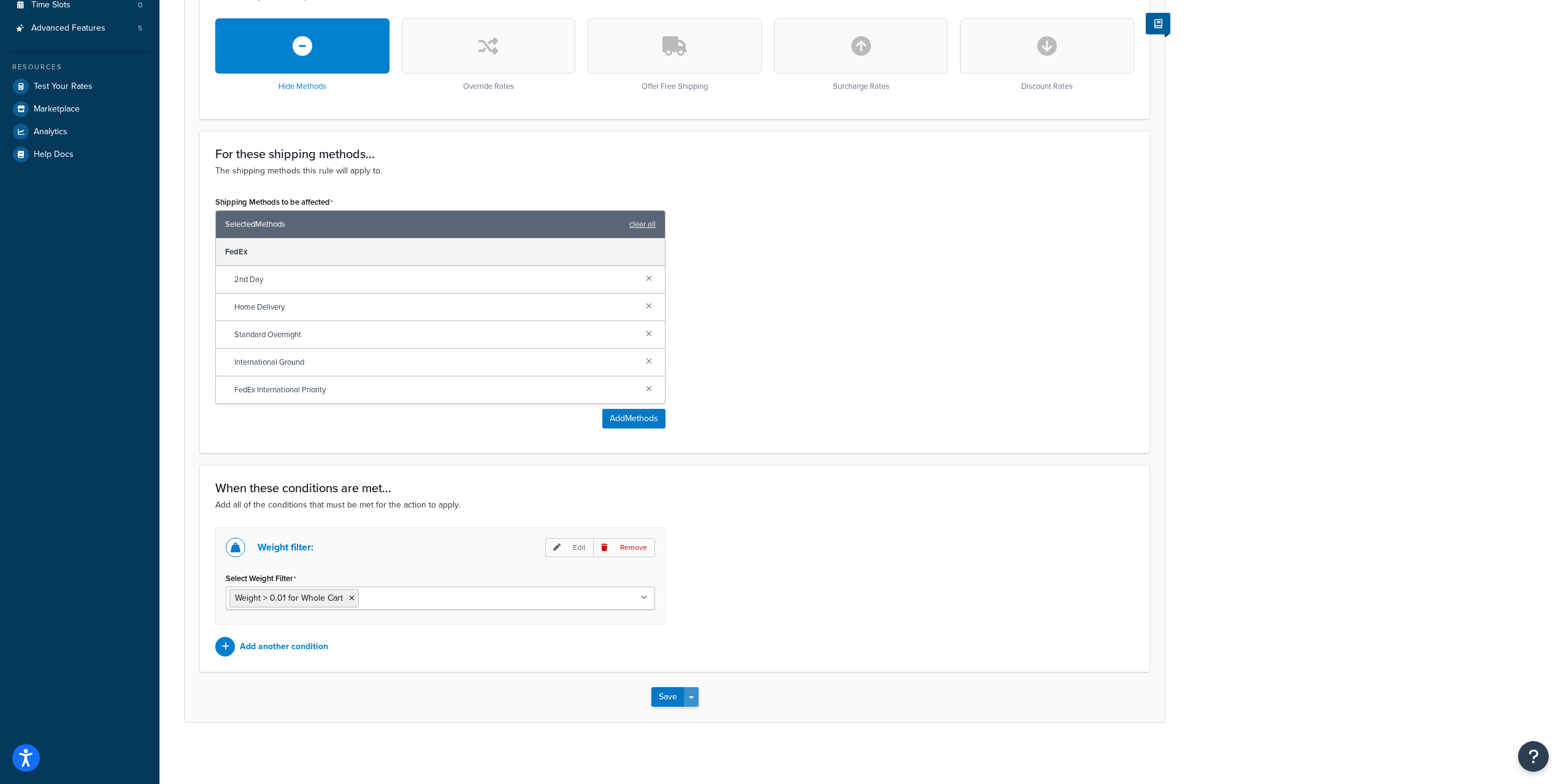
click at [696, 699] on button "Save Dropdown" at bounding box center [691, 697] width 15 height 19
click at [718, 725] on button "Save and Edit" at bounding box center [710, 720] width 118 height 26
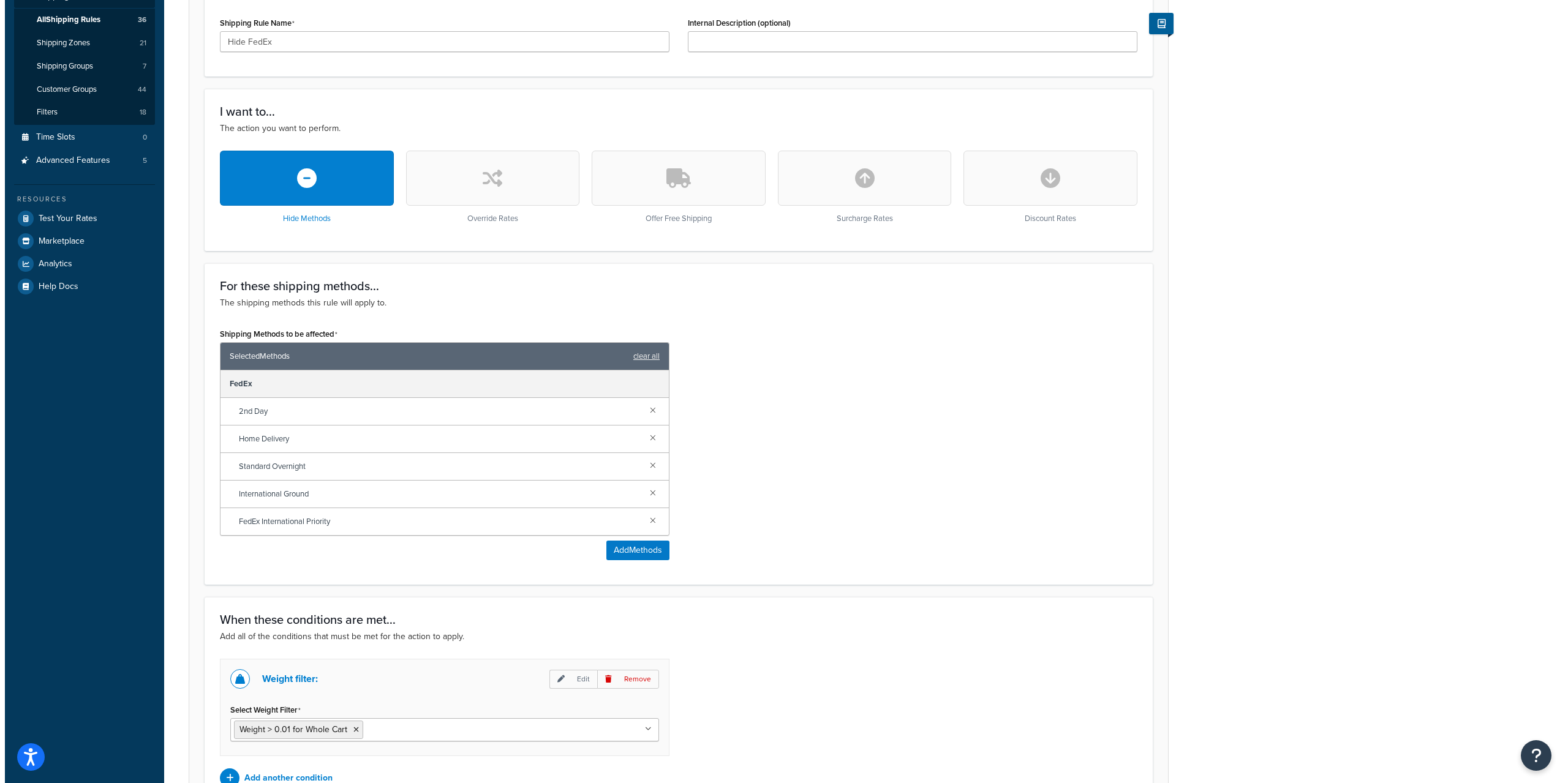
scroll to position [306, 0]
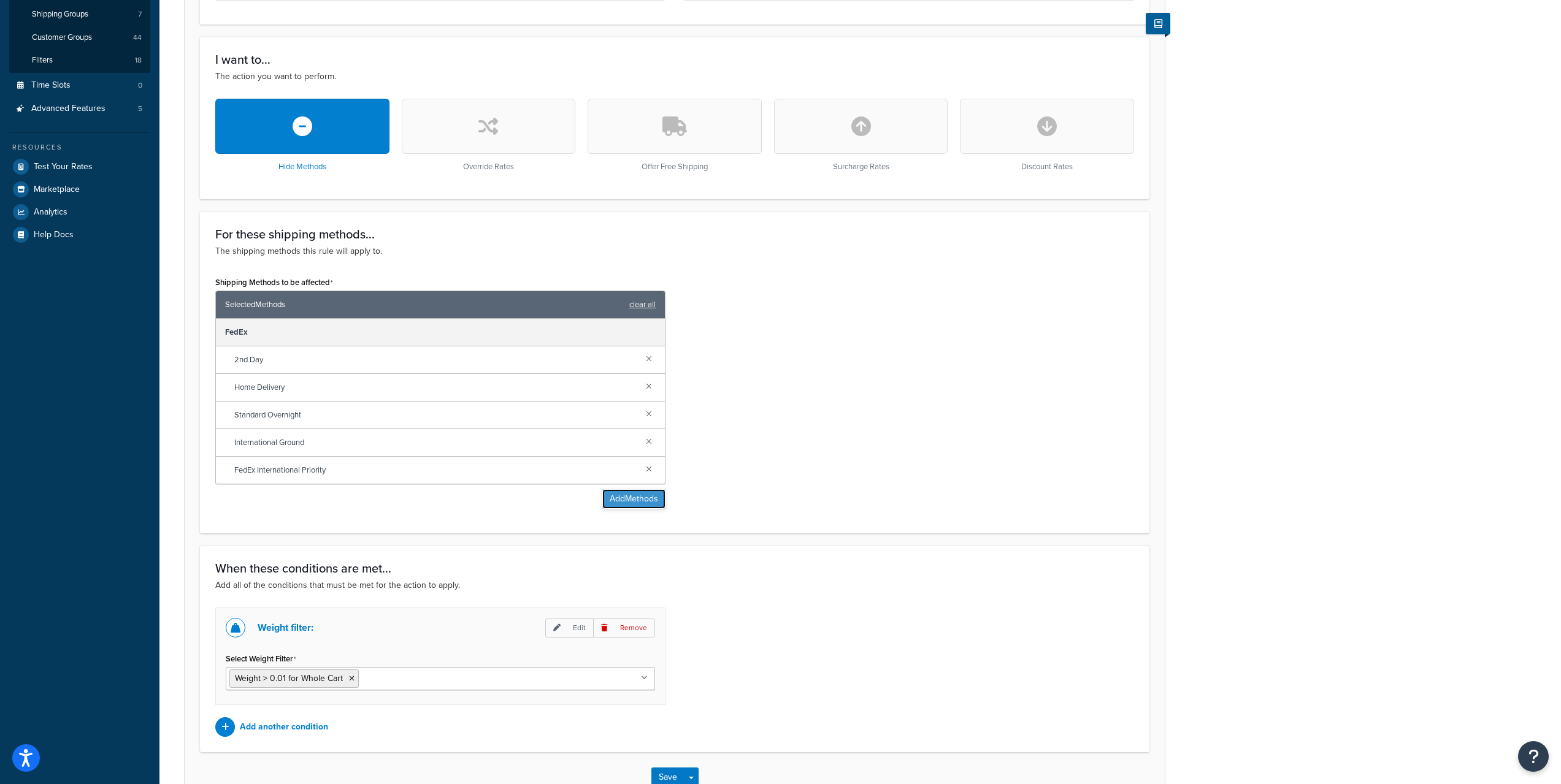
click at [646, 497] on button "Add Methods" at bounding box center [634, 498] width 63 height 19
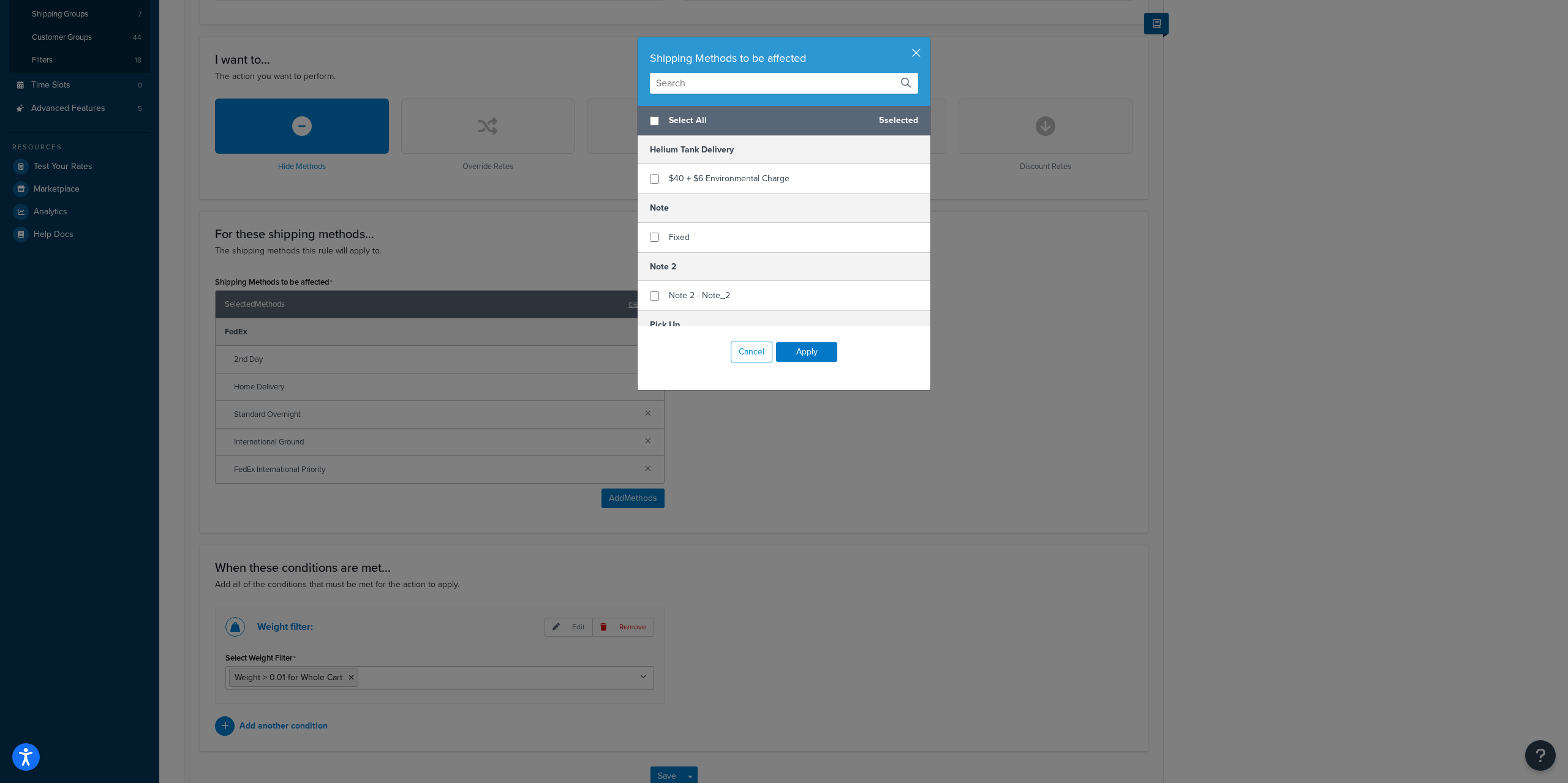
click at [723, 80] on input "text" at bounding box center [783, 83] width 268 height 21
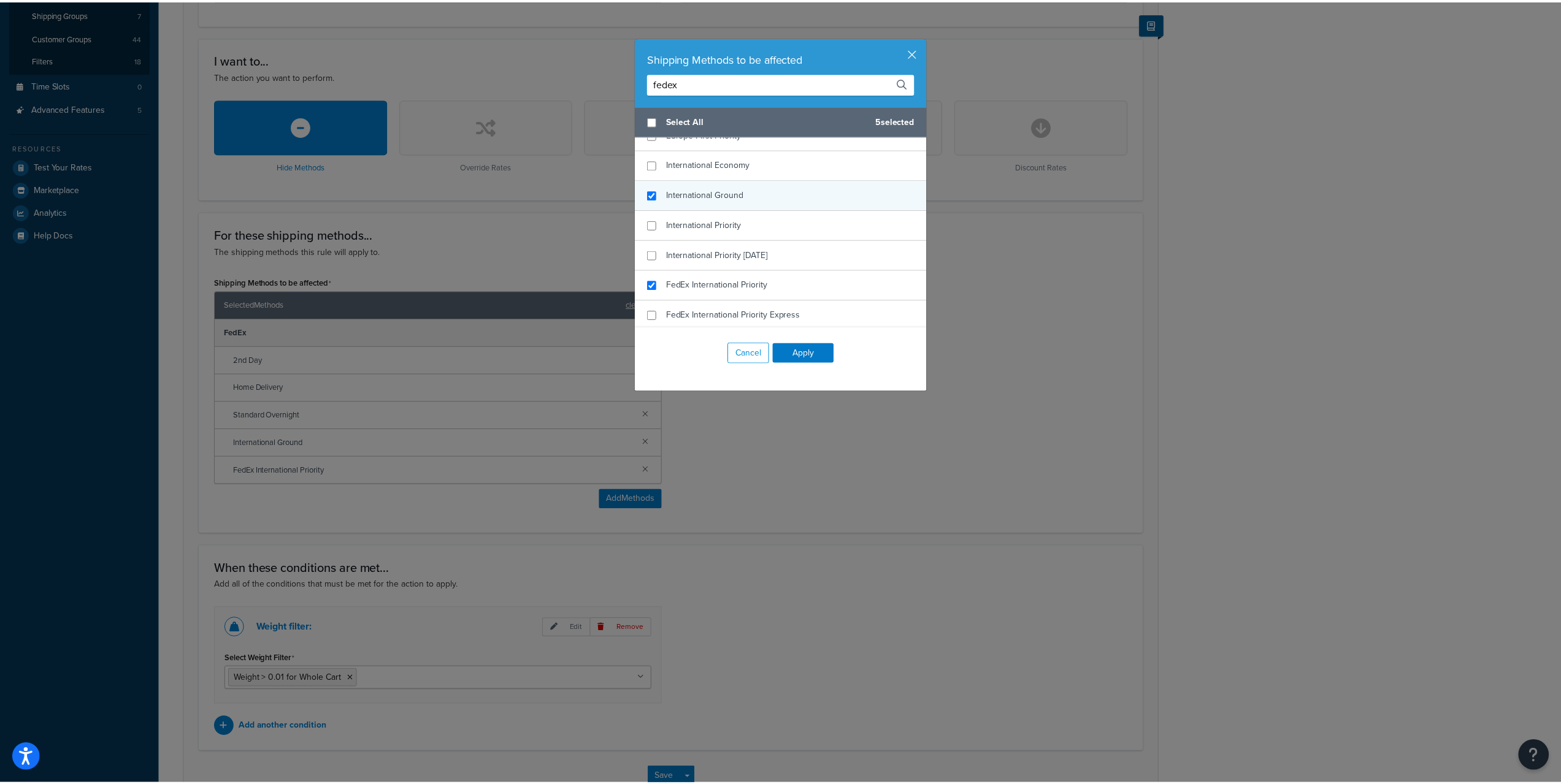
scroll to position [228, 0]
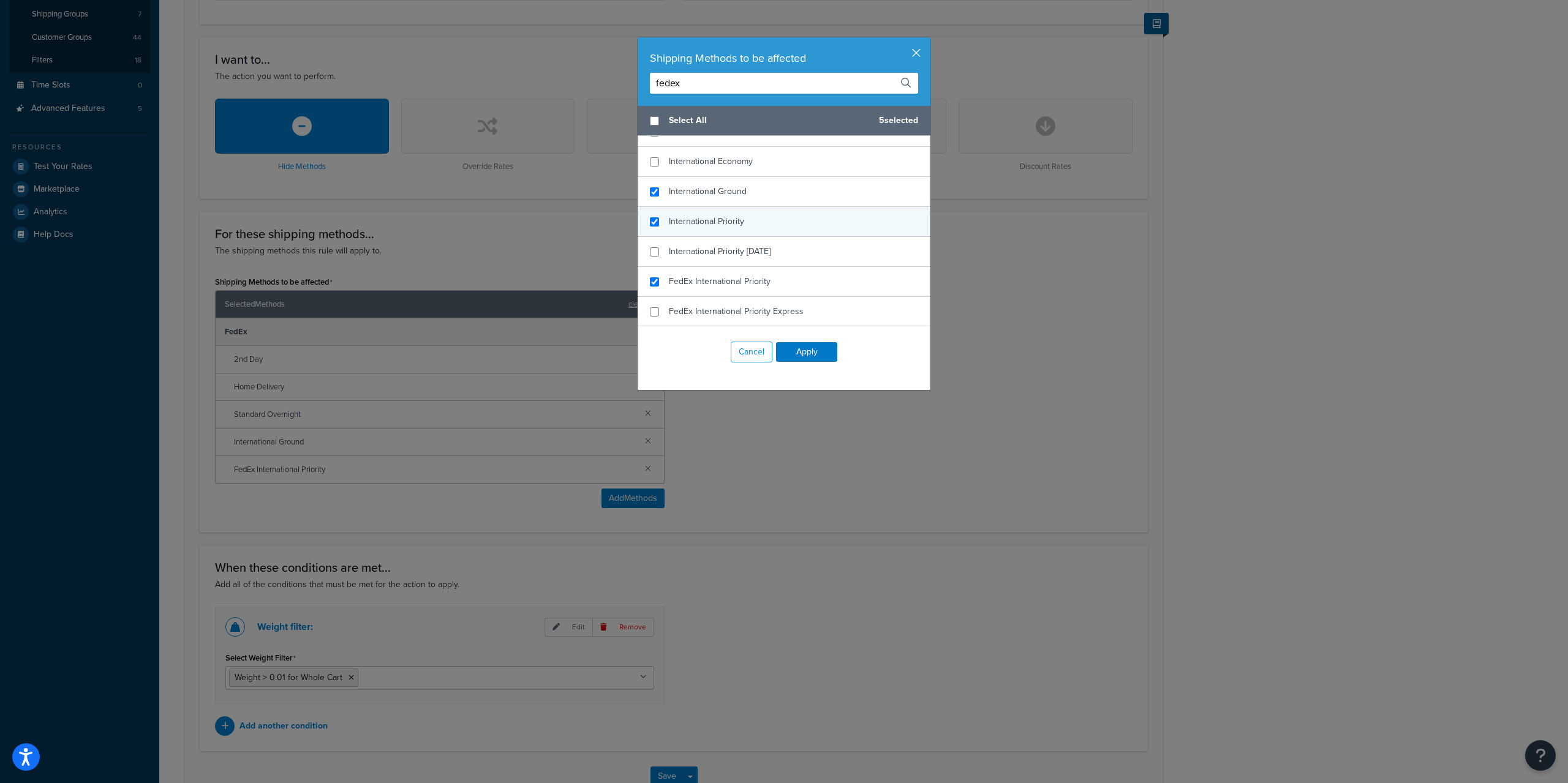
type input "fedex"
checkbox input "true"
click at [774, 225] on div "International Priority" at bounding box center [783, 222] width 293 height 30
click at [815, 353] on button "Apply" at bounding box center [807, 352] width 62 height 19
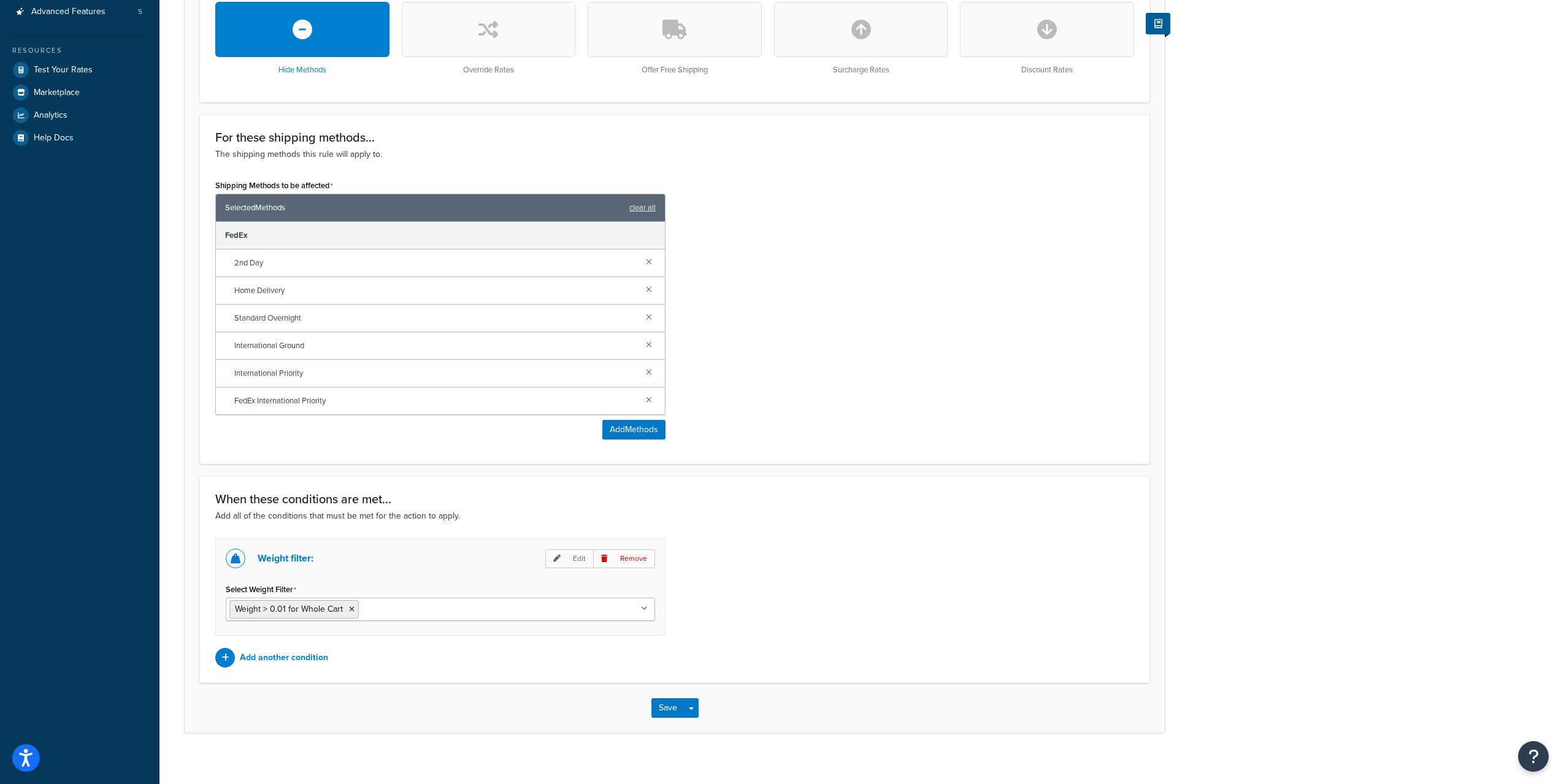
scroll to position [415, 0]
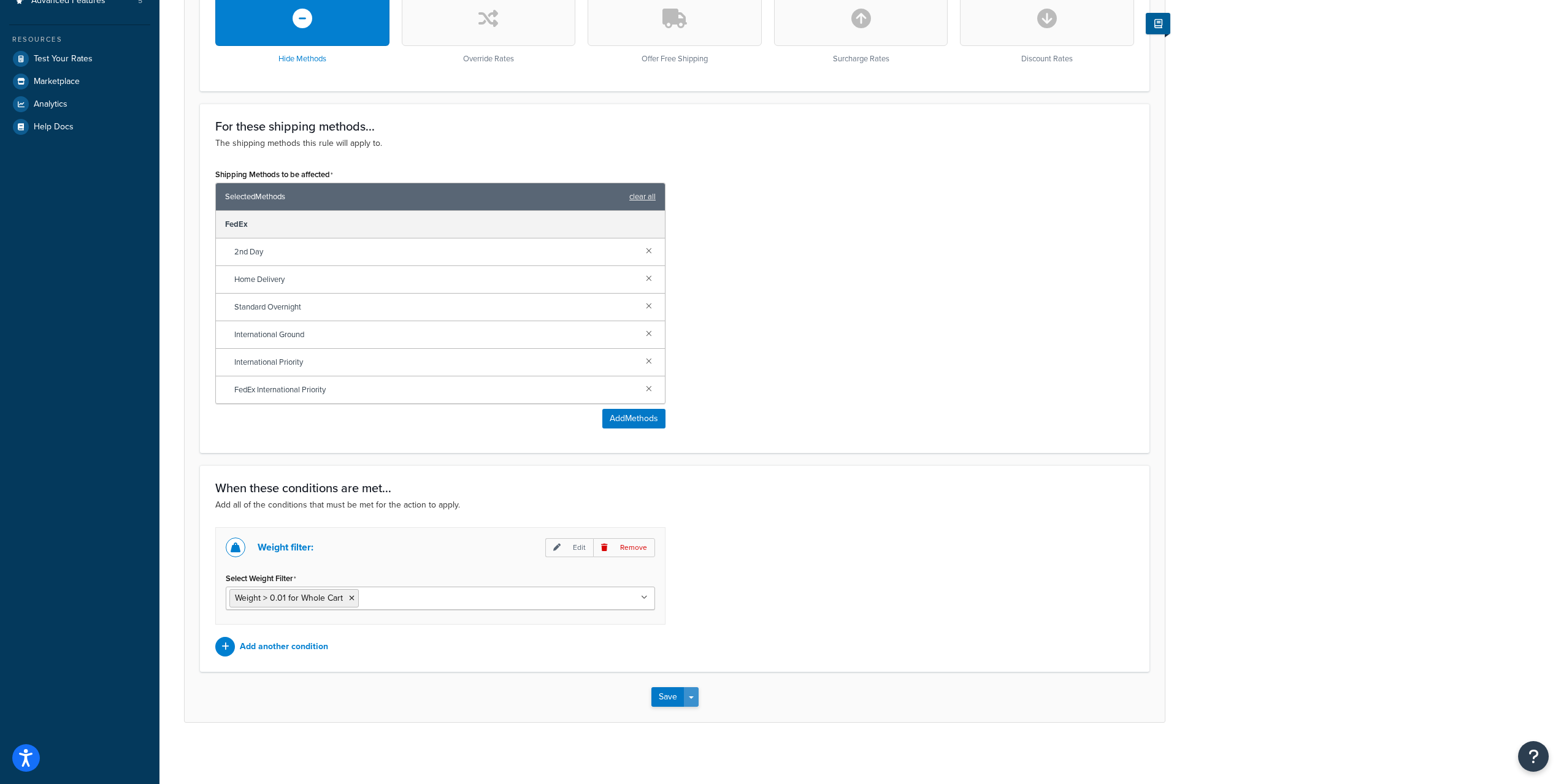
click at [690, 704] on button "Save Dropdown" at bounding box center [691, 697] width 15 height 19
click at [709, 718] on button "Save and Edit" at bounding box center [710, 720] width 118 height 26
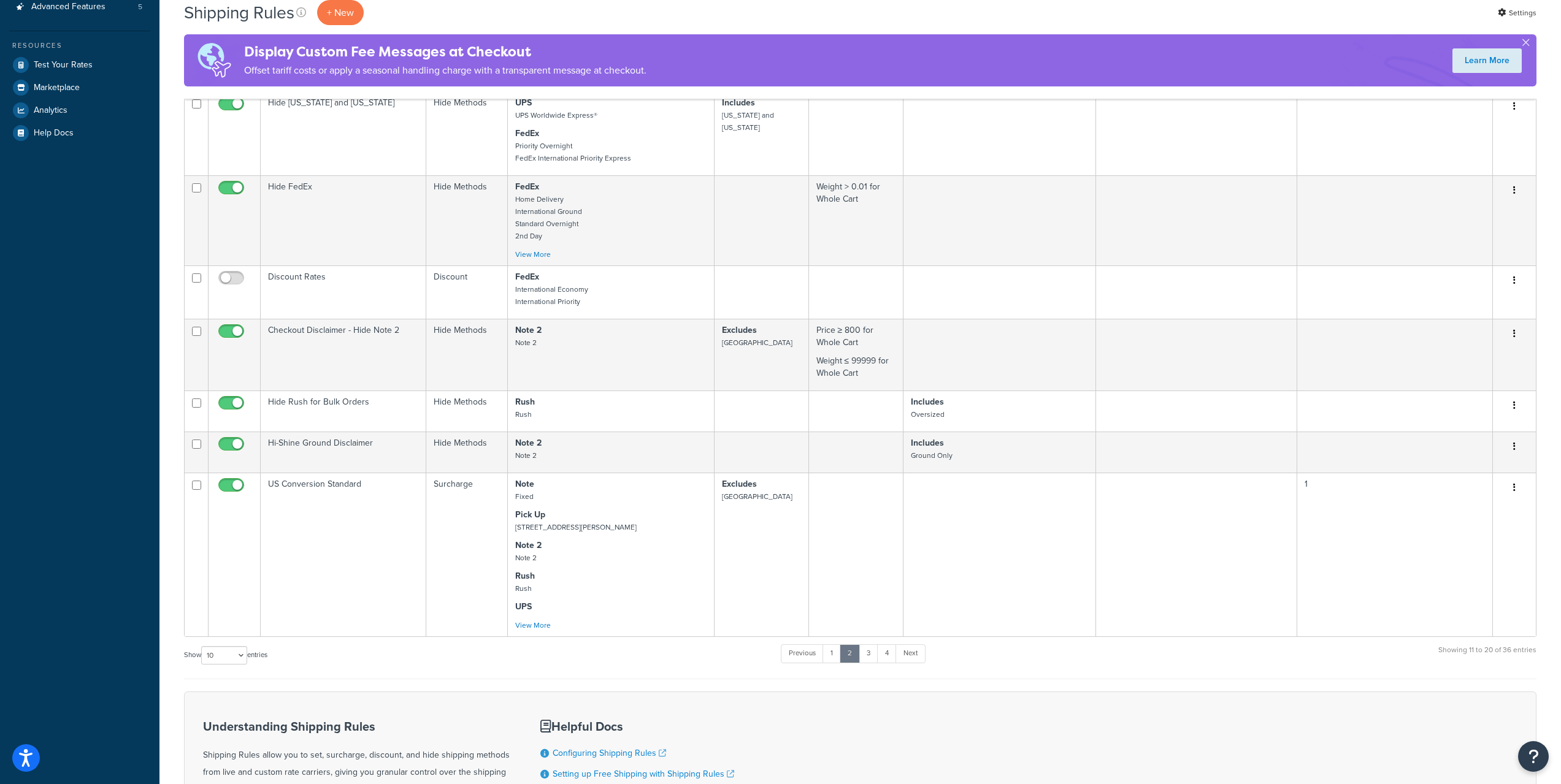
scroll to position [409, 0]
click at [834, 658] on link "1" at bounding box center [832, 653] width 19 height 19
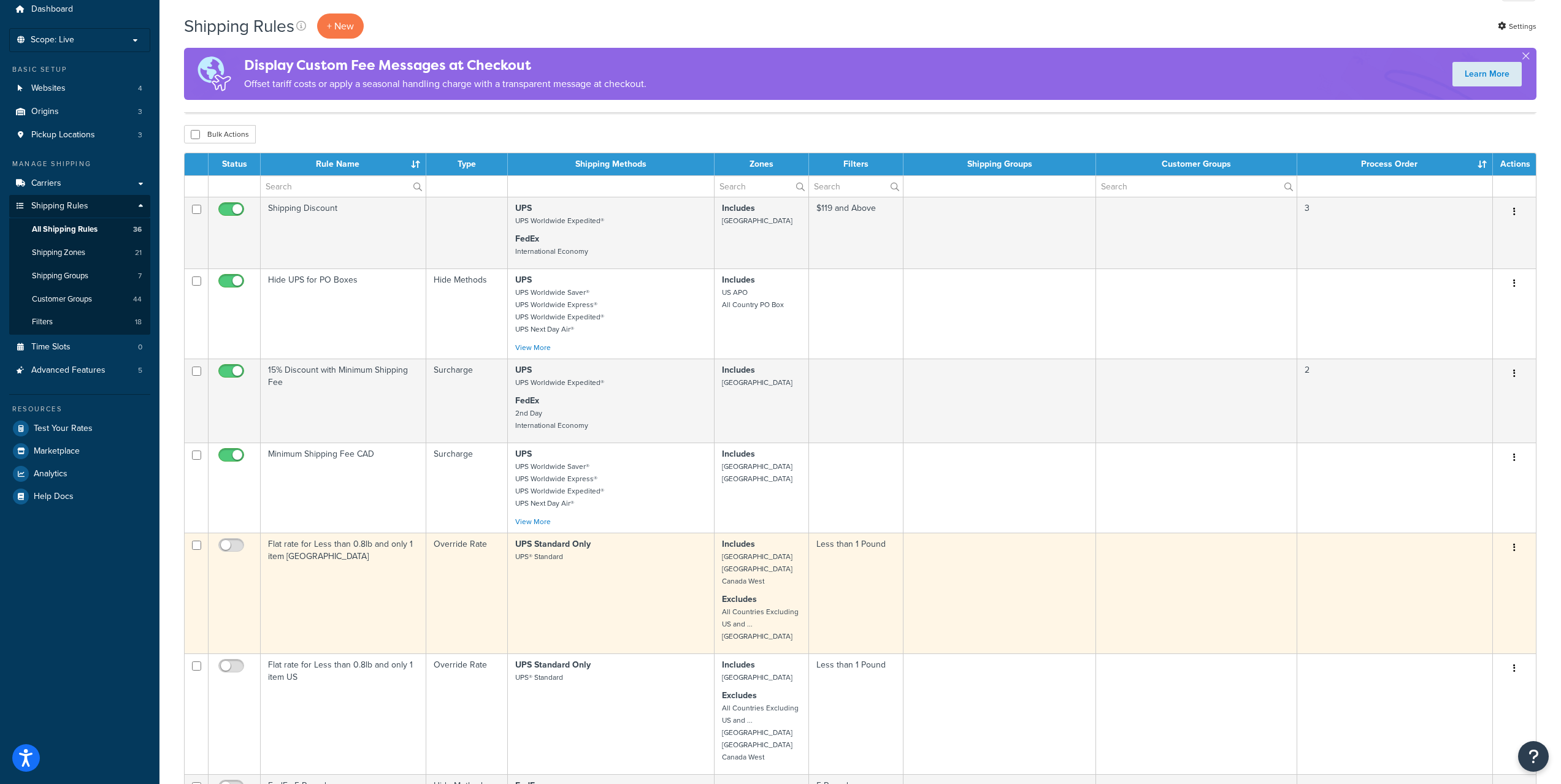
scroll to position [0, 0]
